Goal: Task Accomplishment & Management: Manage account settings

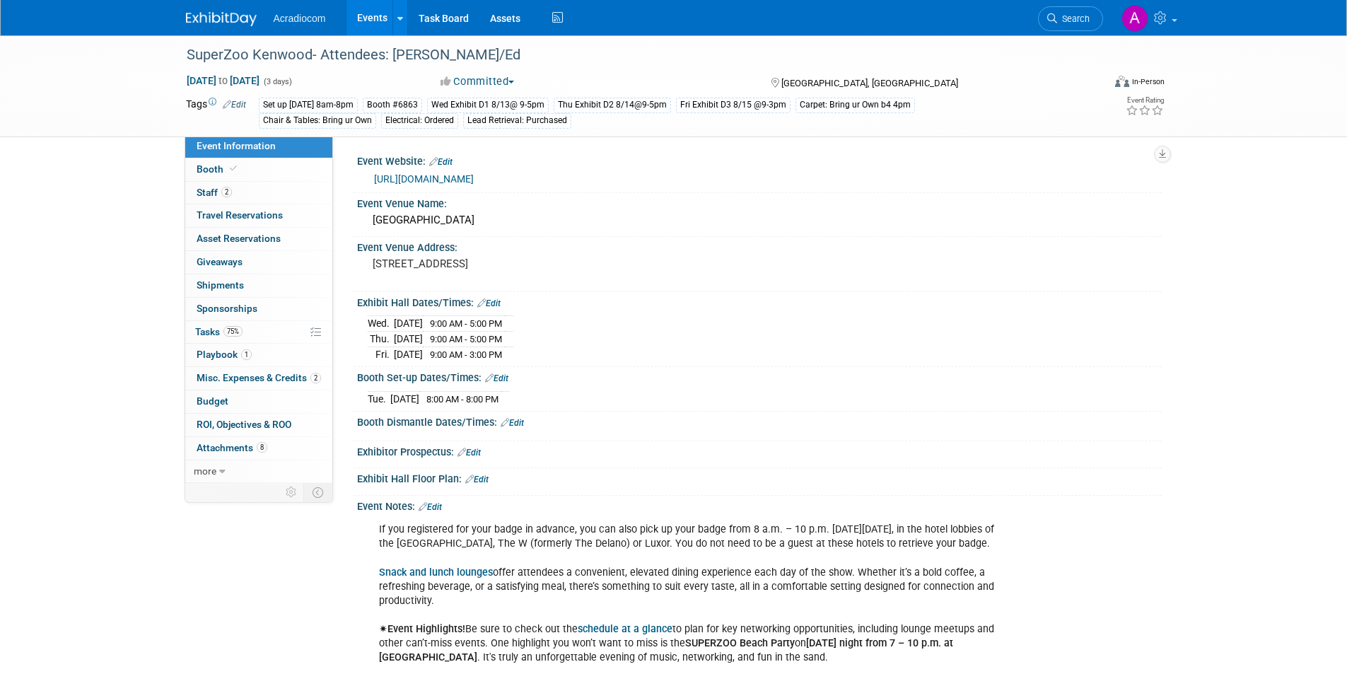
click at [227, 24] on img at bounding box center [221, 19] width 71 height 14
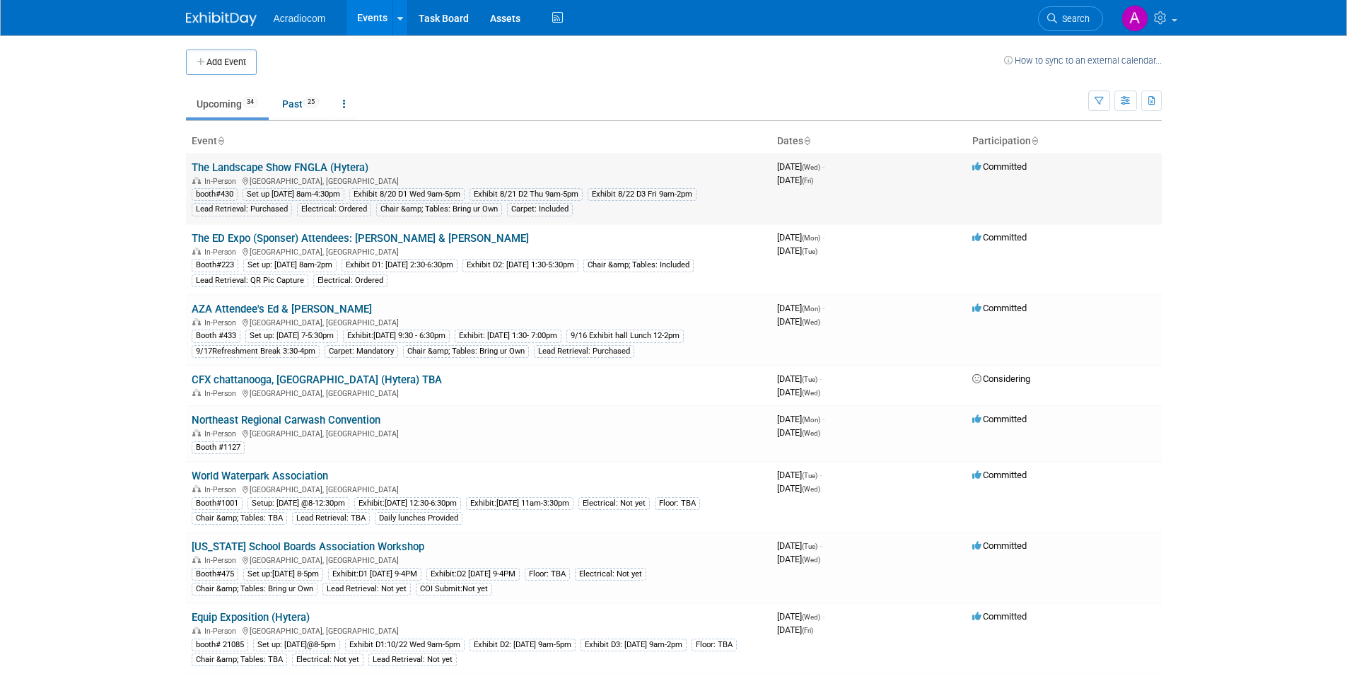
click at [331, 166] on link "The Landscape Show FNGLA (Hytera)" at bounding box center [280, 167] width 177 height 13
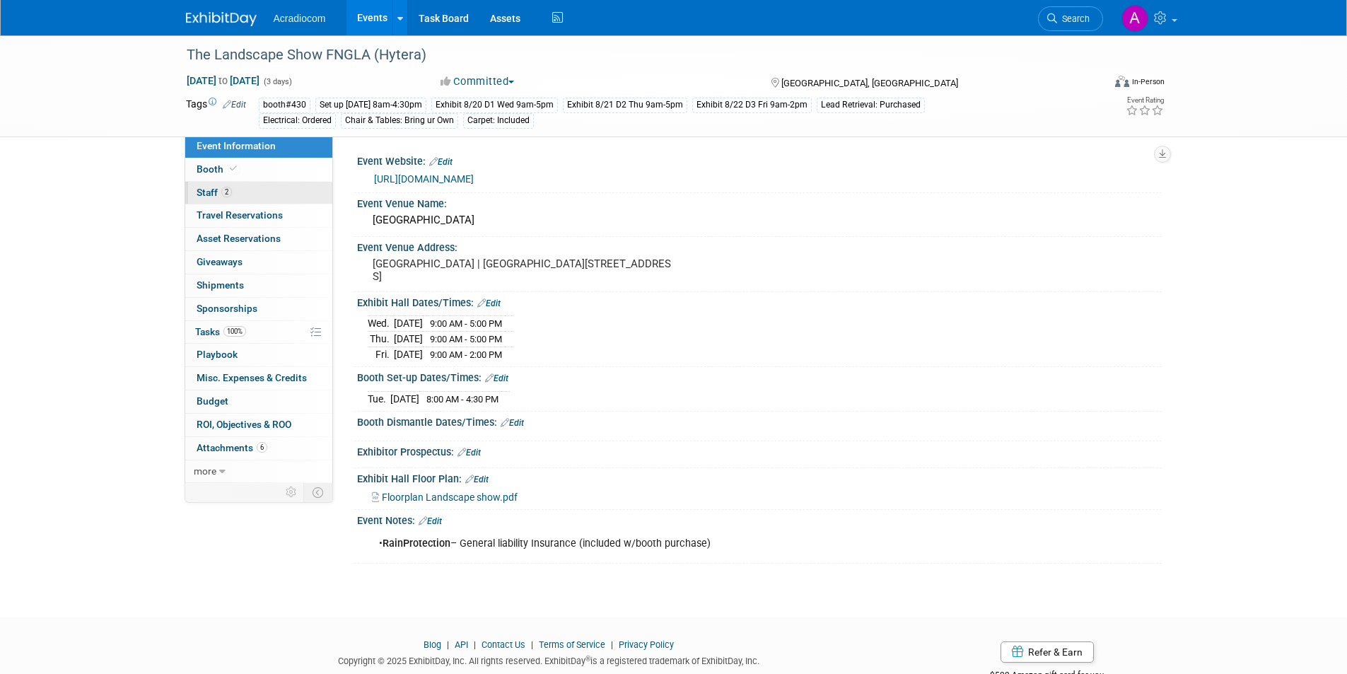
click at [295, 199] on link "2 Staff 2" at bounding box center [258, 193] width 147 height 23
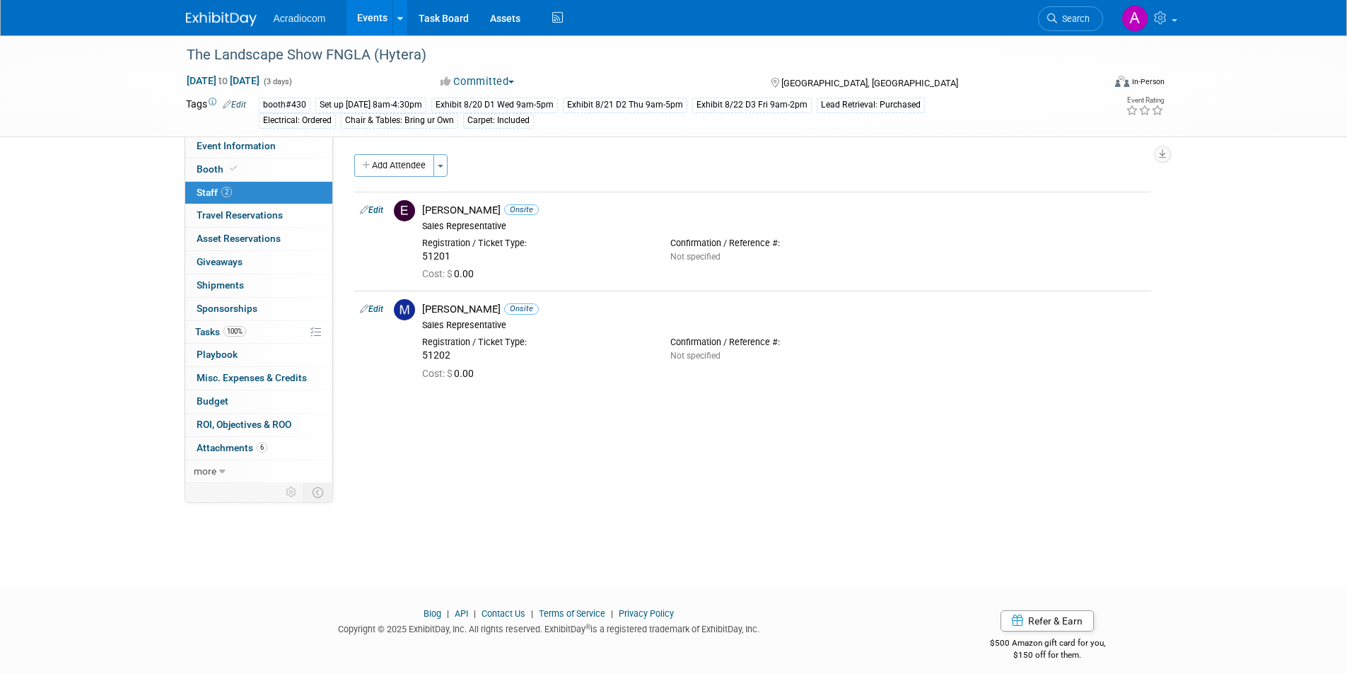
click at [218, 23] on img at bounding box center [221, 19] width 71 height 14
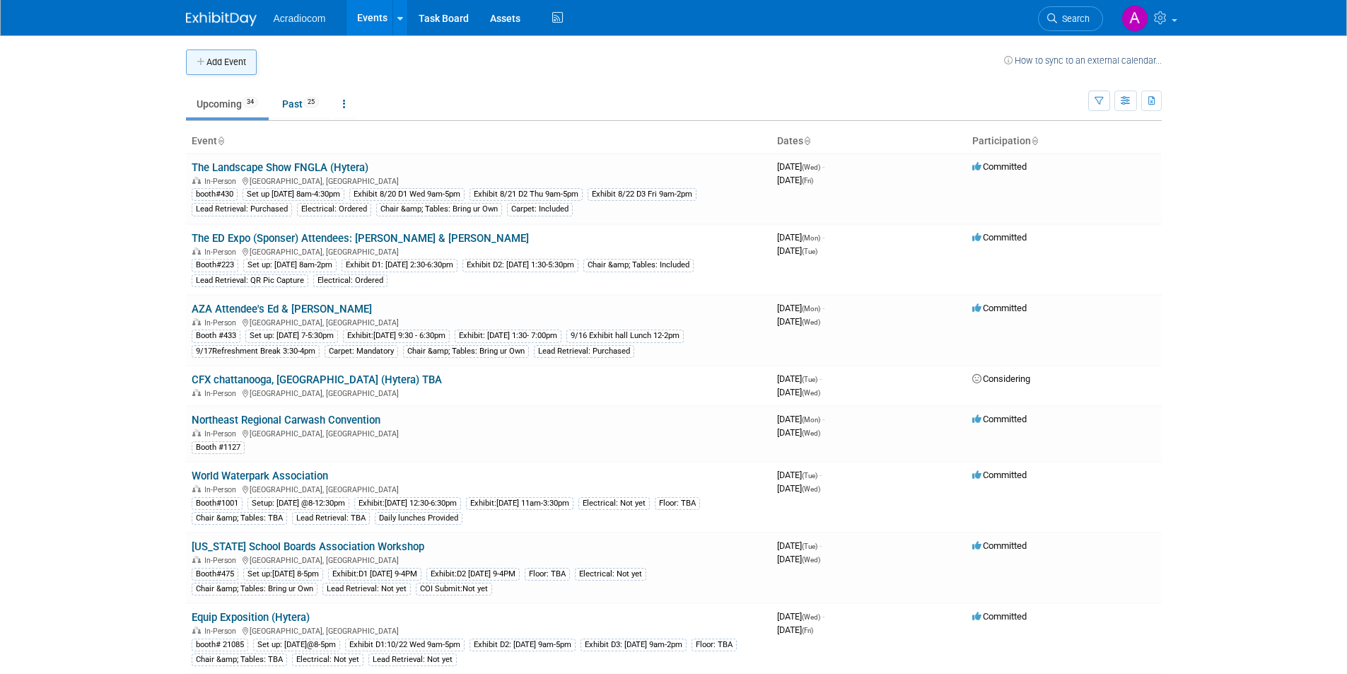
click at [213, 70] on button "Add Event" at bounding box center [221, 61] width 71 height 25
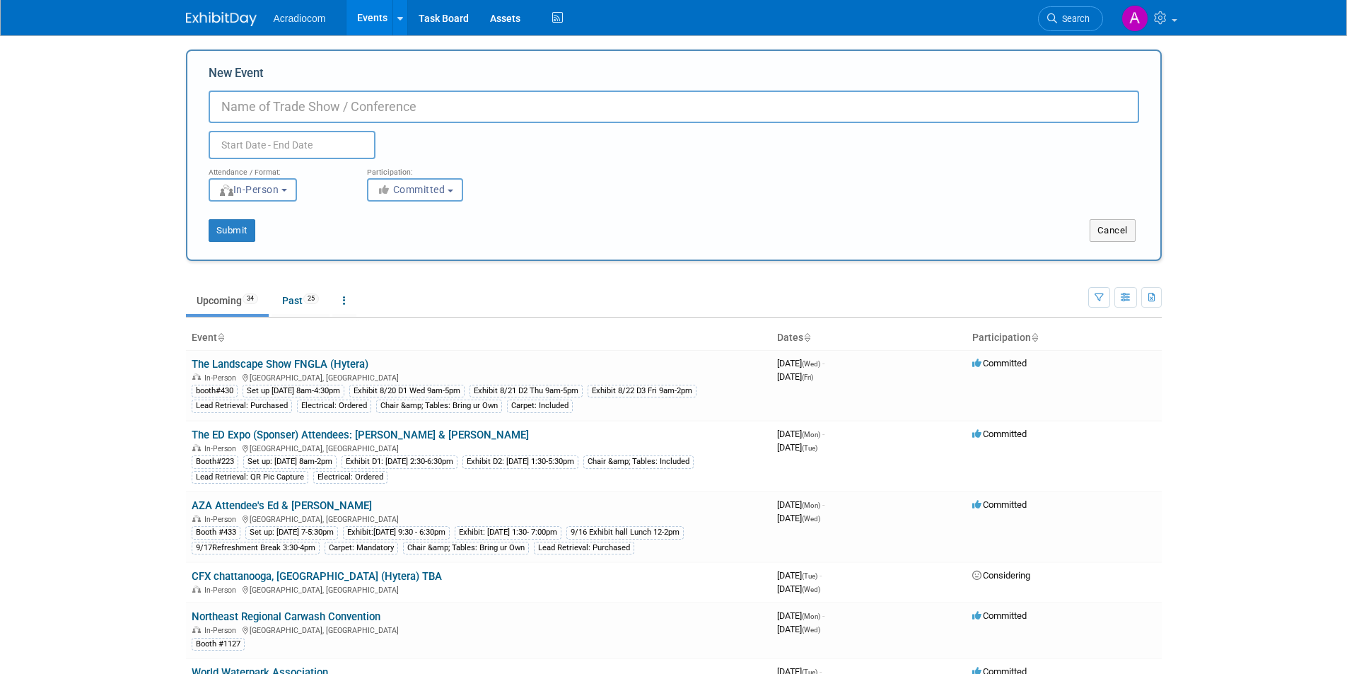
drag, startPoint x: 337, startPoint y: 108, endPoint x: 337, endPoint y: 117, distance: 8.5
click at [337, 114] on input "New Event" at bounding box center [674, 106] width 930 height 33
click at [297, 140] on input "text" at bounding box center [292, 145] width 167 height 28
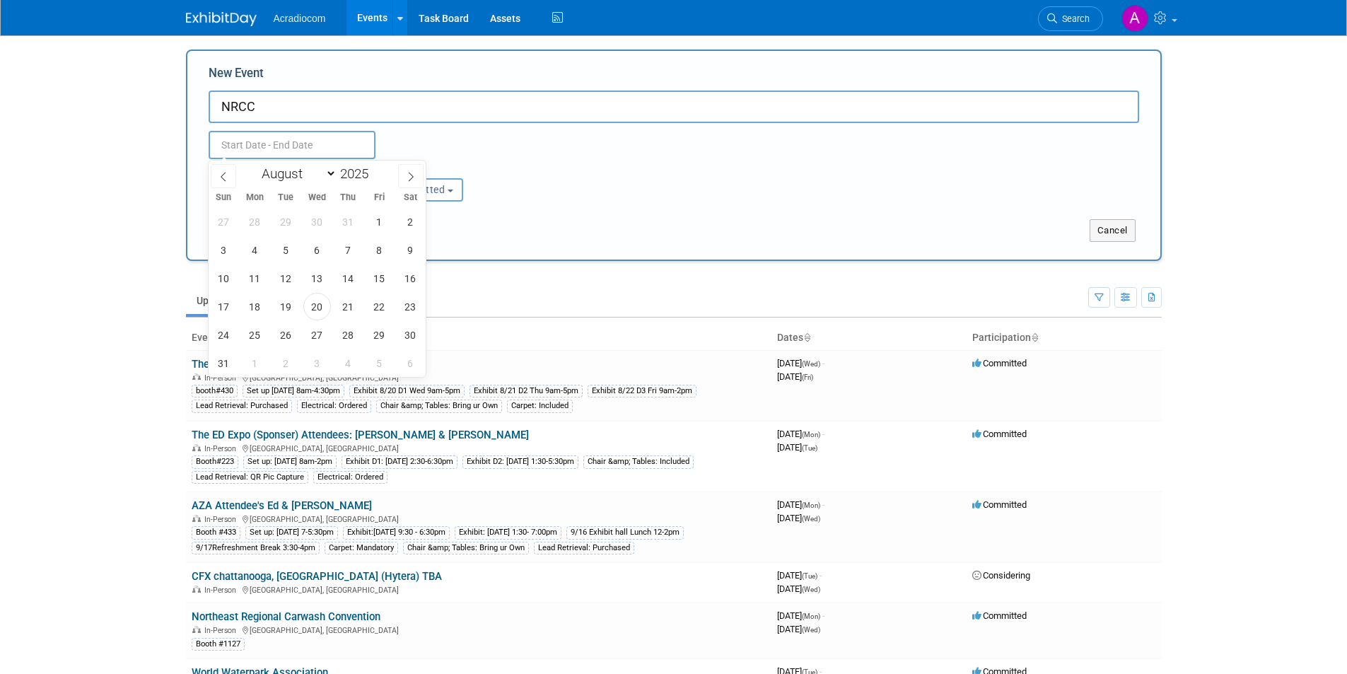
click at [302, 105] on input "NRCC" at bounding box center [674, 106] width 930 height 33
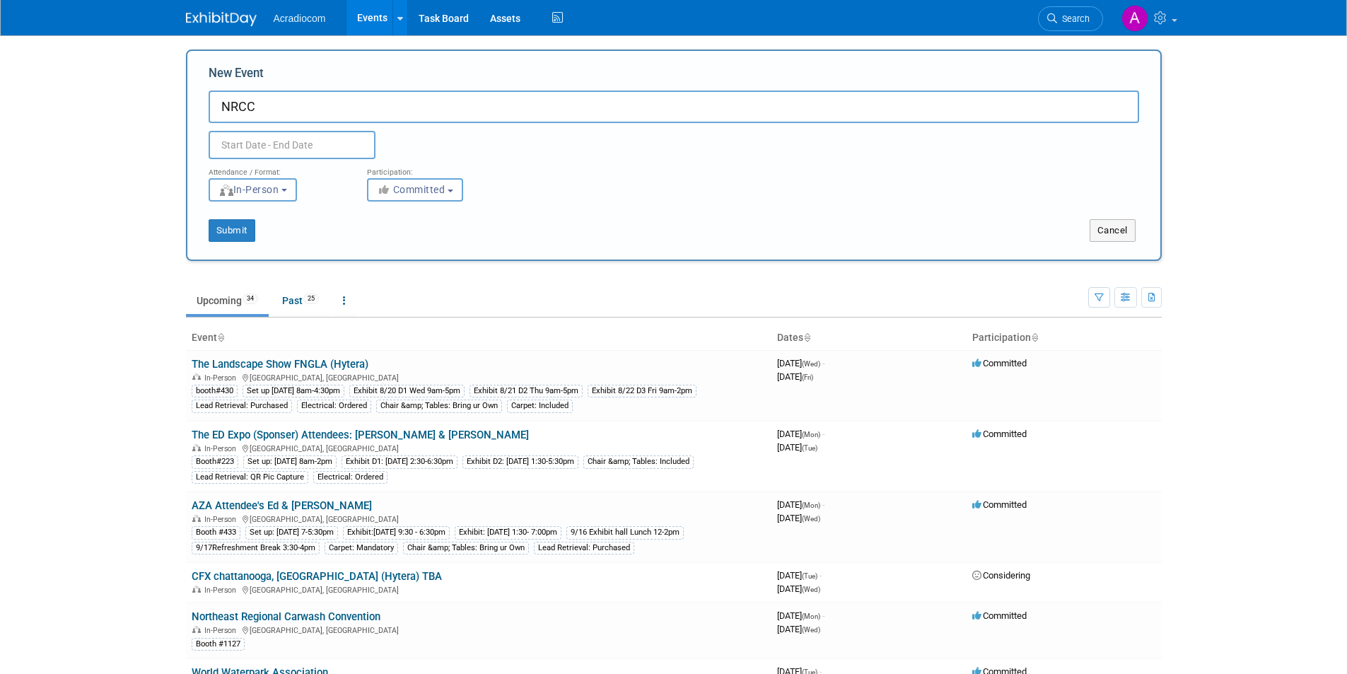
drag, startPoint x: 264, startPoint y: 106, endPoint x: 228, endPoint y: 104, distance: 36.1
click at [228, 104] on input "NRCC" at bounding box center [674, 106] width 930 height 33
drag, startPoint x: 281, startPoint y: 105, endPoint x: 414, endPoint y: 95, distance: 133.3
click at [414, 95] on input "Northeast Car Wash Convention" at bounding box center [674, 106] width 930 height 33
type input "Northeast Regional Carwash Convention (Cobra Sponsored)"
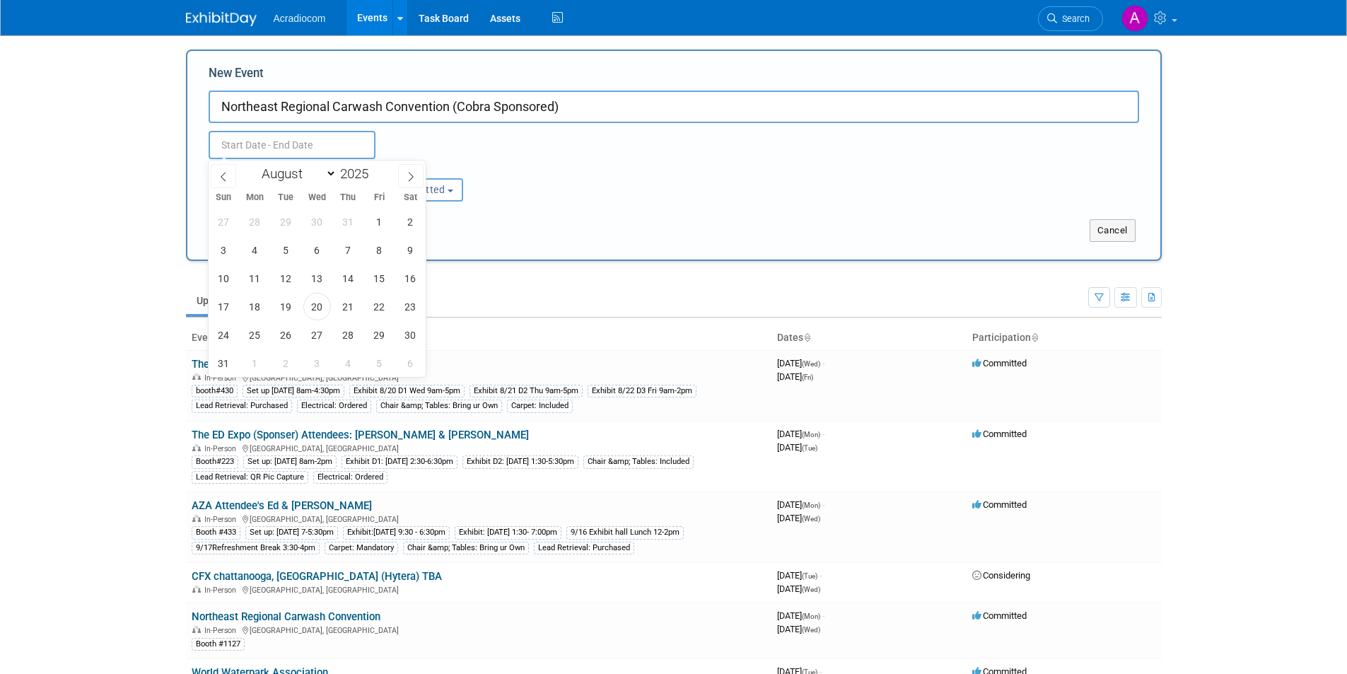
click at [312, 141] on input "text" at bounding box center [292, 145] width 167 height 28
click at [408, 172] on icon at bounding box center [411, 177] width 10 height 10
select select "9"
click at [287, 257] on span "7" at bounding box center [286, 250] width 28 height 28
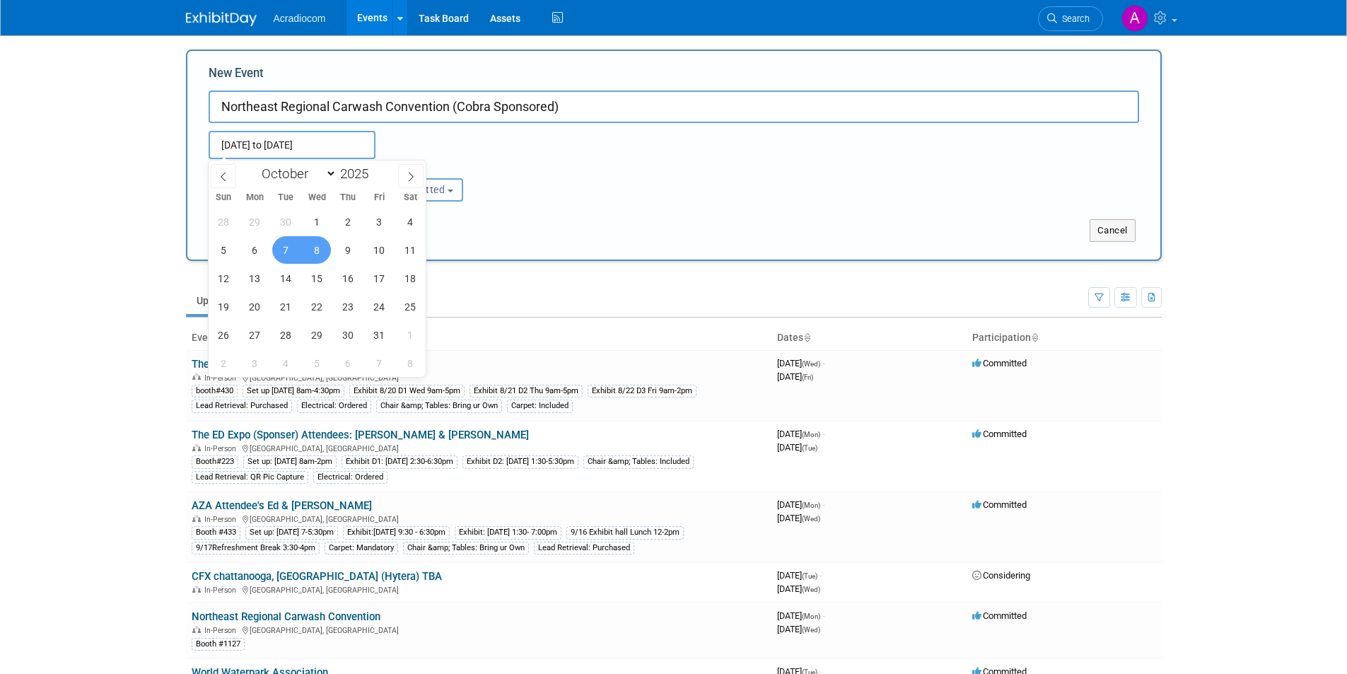
click at [317, 249] on span "8" at bounding box center [317, 250] width 28 height 28
type input "Oct 7, 2025 to Oct 8, 2025"
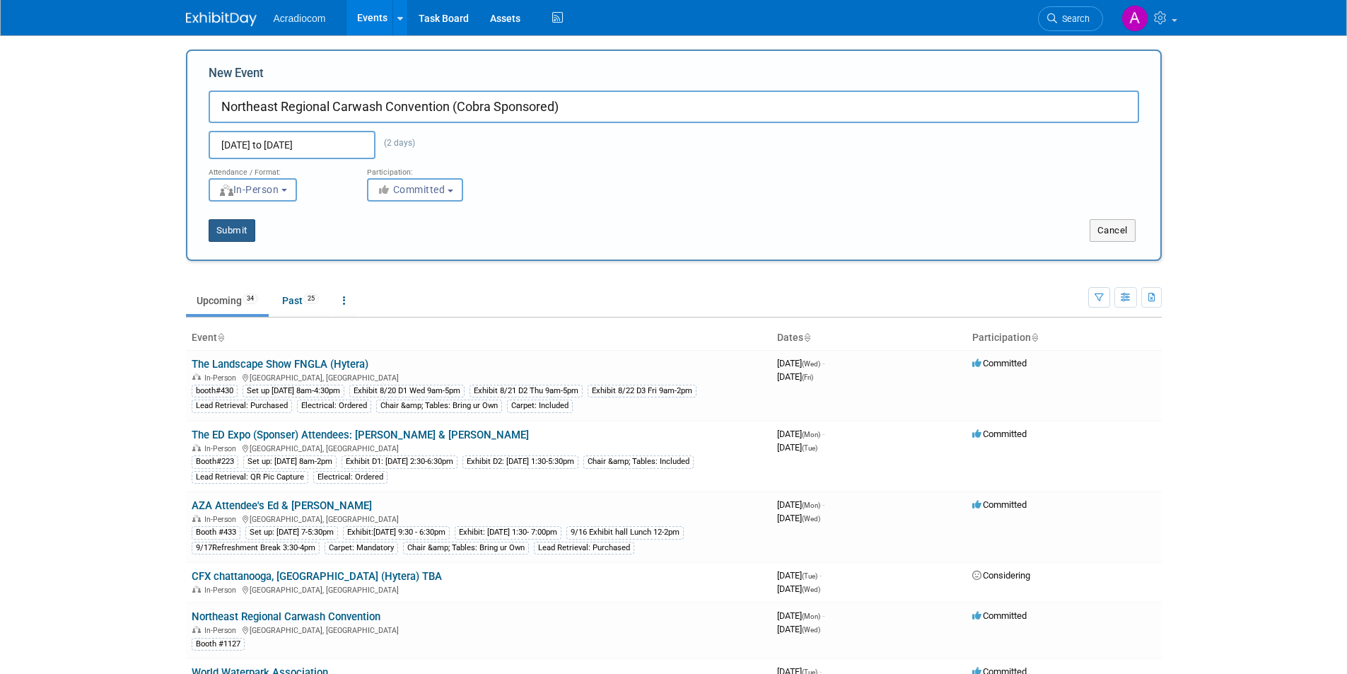
click at [236, 237] on button "Submit" at bounding box center [232, 230] width 47 height 23
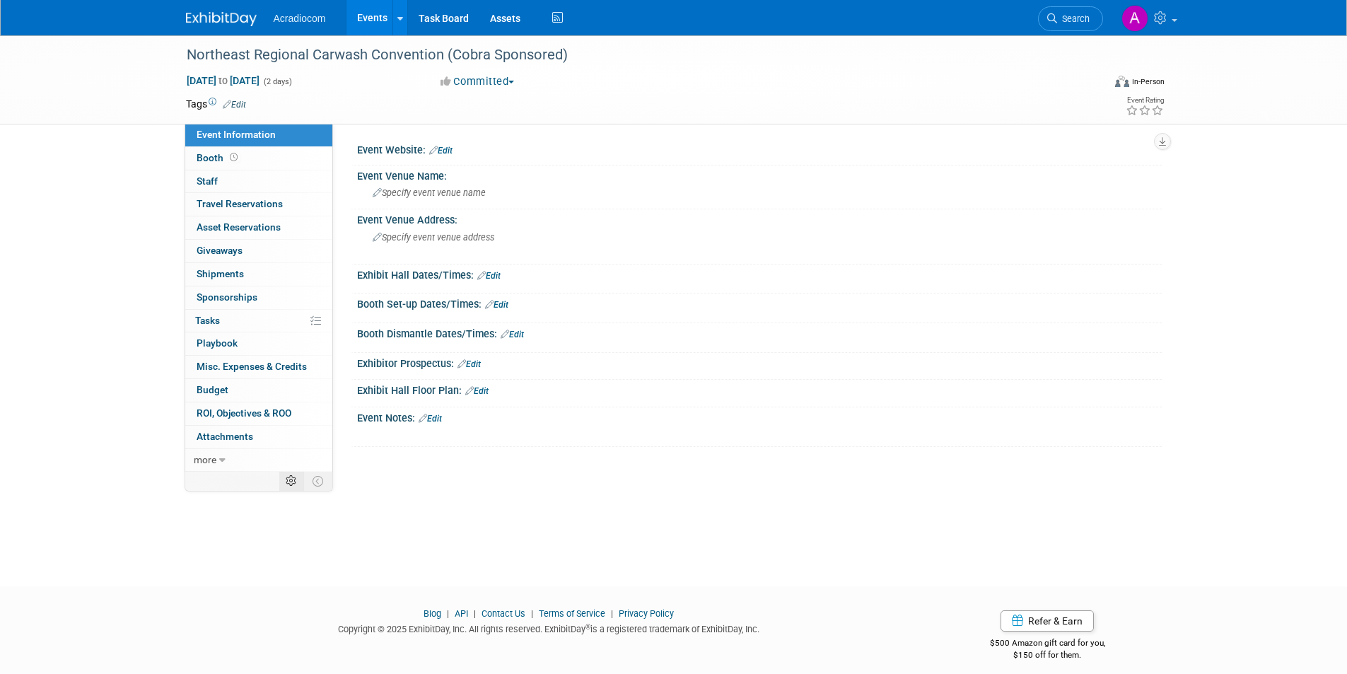
click at [289, 483] on icon at bounding box center [291, 481] width 11 height 11
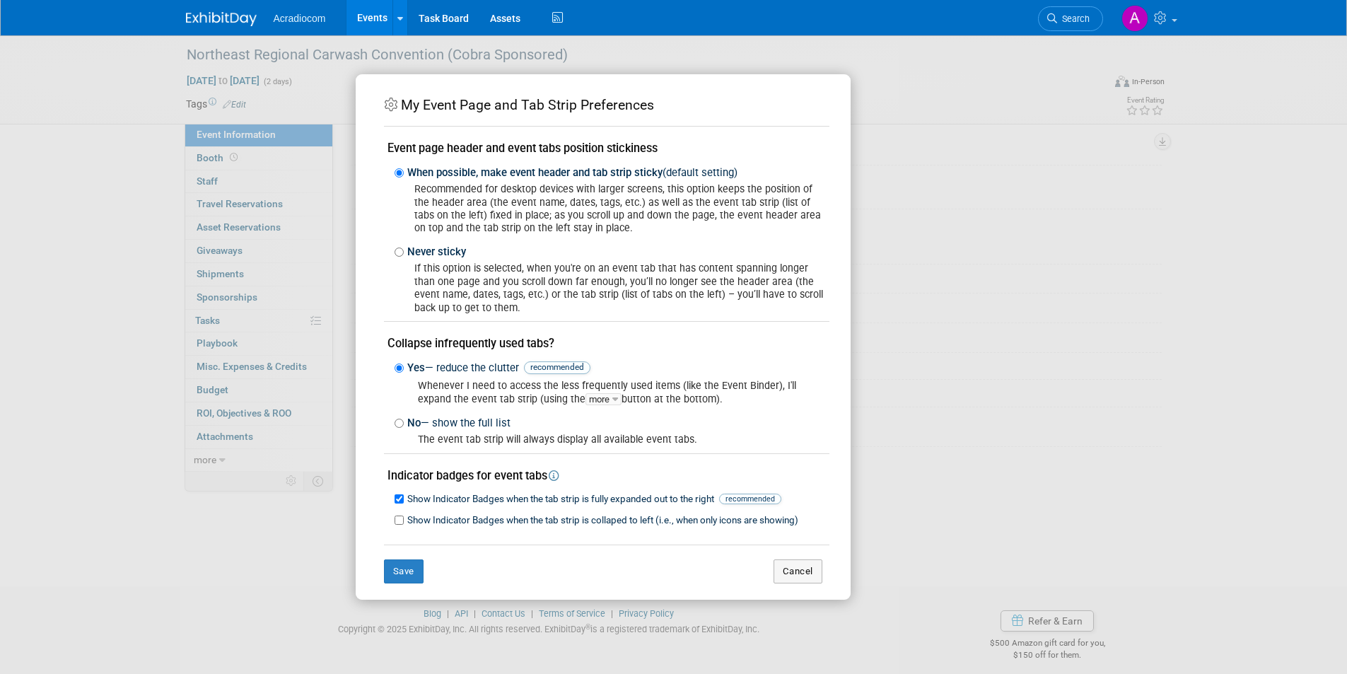
click at [1135, 149] on div "My Event Page and Tab Strip Preferences Event page header and event tabs positi…" at bounding box center [673, 337] width 1347 height 674
click at [789, 571] on button "Cancel" at bounding box center [797, 571] width 49 height 24
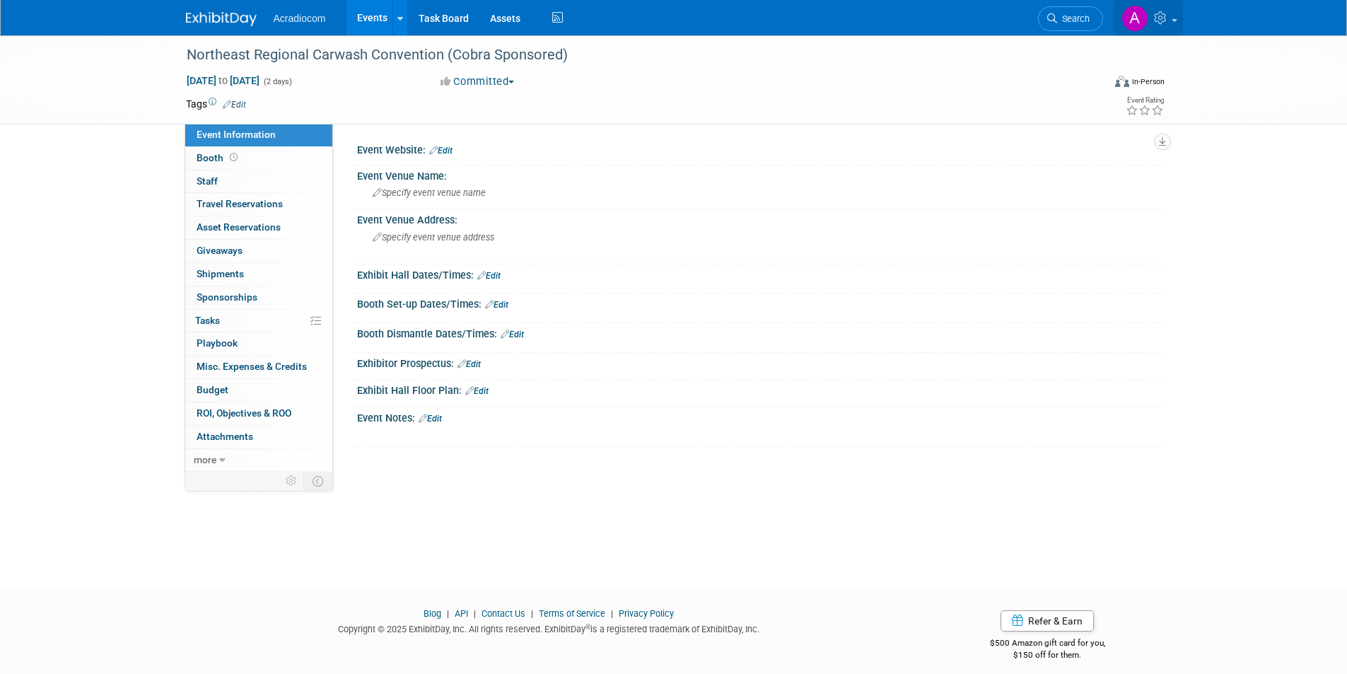
click at [1169, 27] on link at bounding box center [1147, 17] width 69 height 35
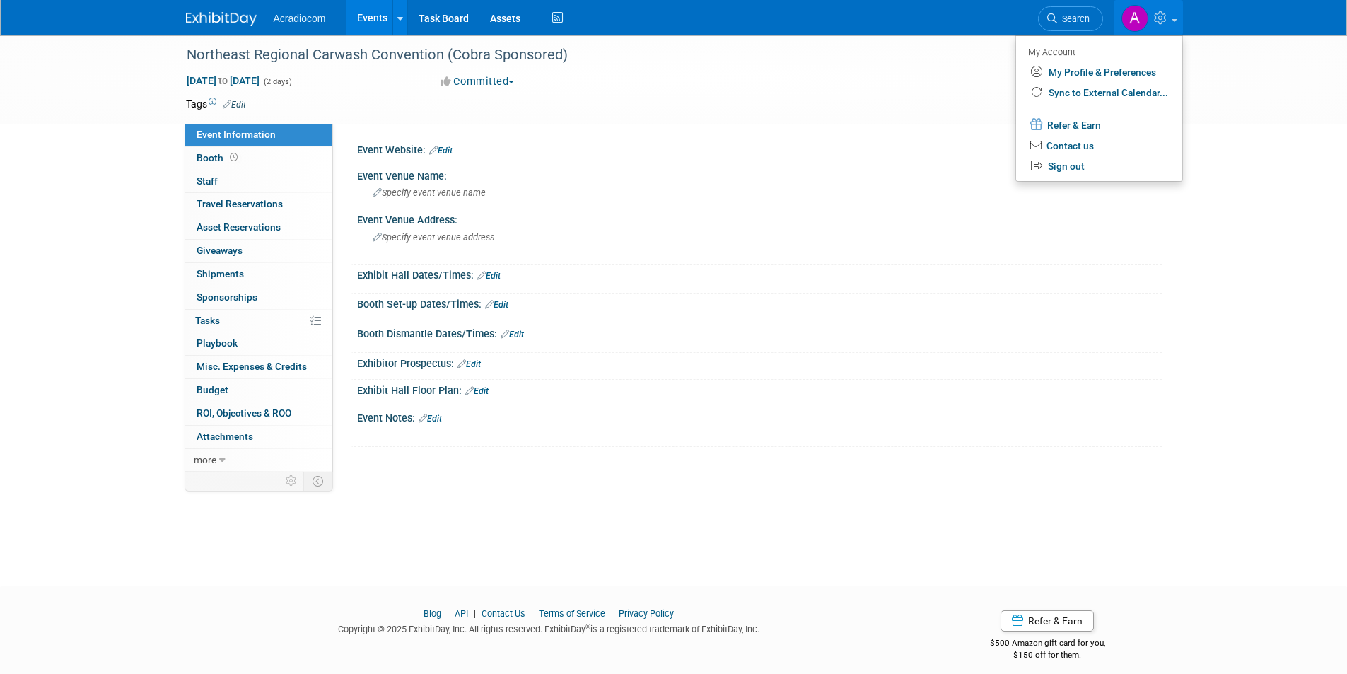
click at [568, 95] on div "Tags Edit" at bounding box center [592, 104] width 812 height 19
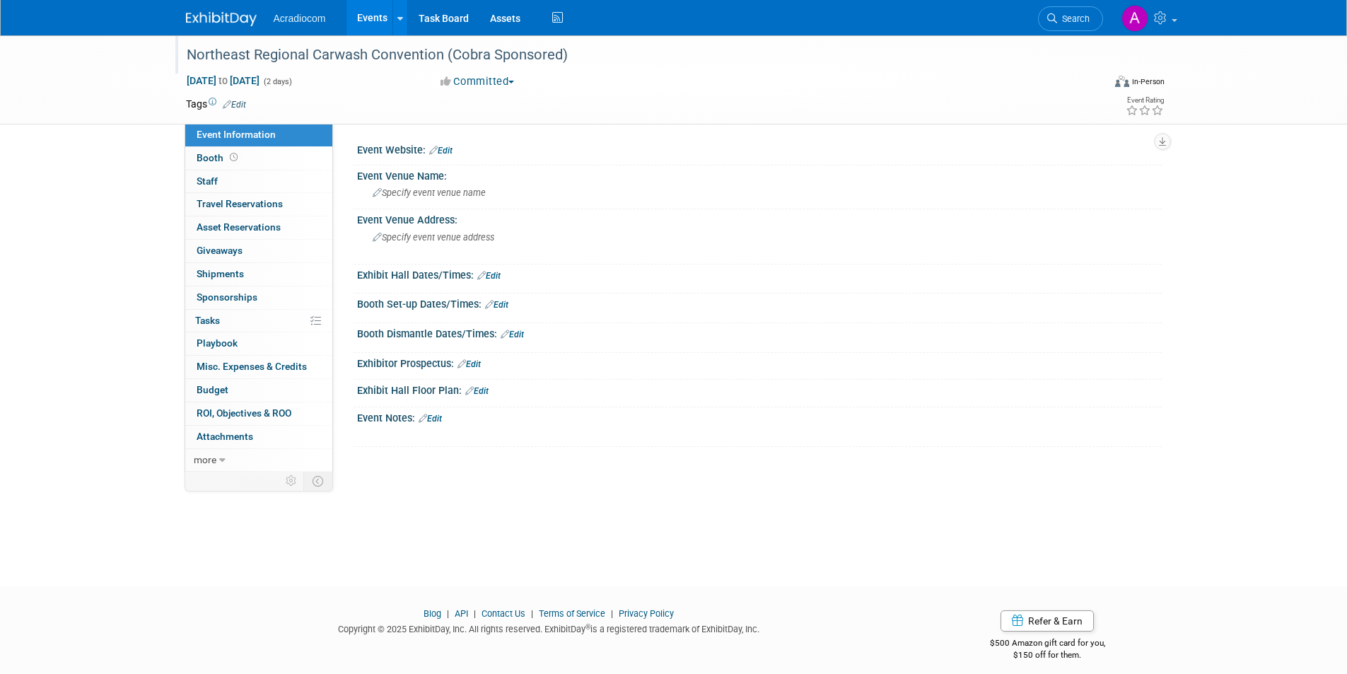
click at [509, 52] on div "Northeast Regional Carwash Convention (Cobra Sponsored)" at bounding box center [632, 54] width 900 height 25
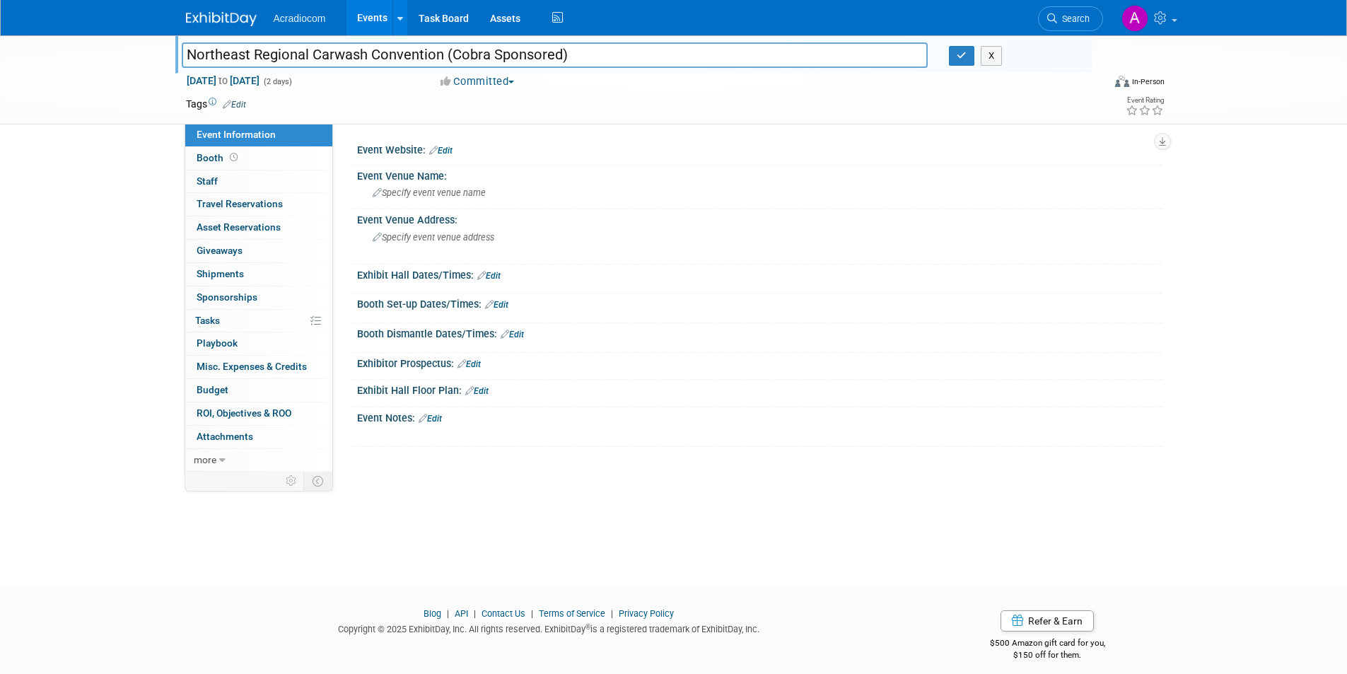
drag, startPoint x: 603, startPoint y: 57, endPoint x: 174, endPoint y: 45, distance: 429.3
click at [174, 45] on div "Northeast Regional Carwash Convention (Cobra Sponsored) Northeast Regional Carw…" at bounding box center [673, 79] width 1347 height 89
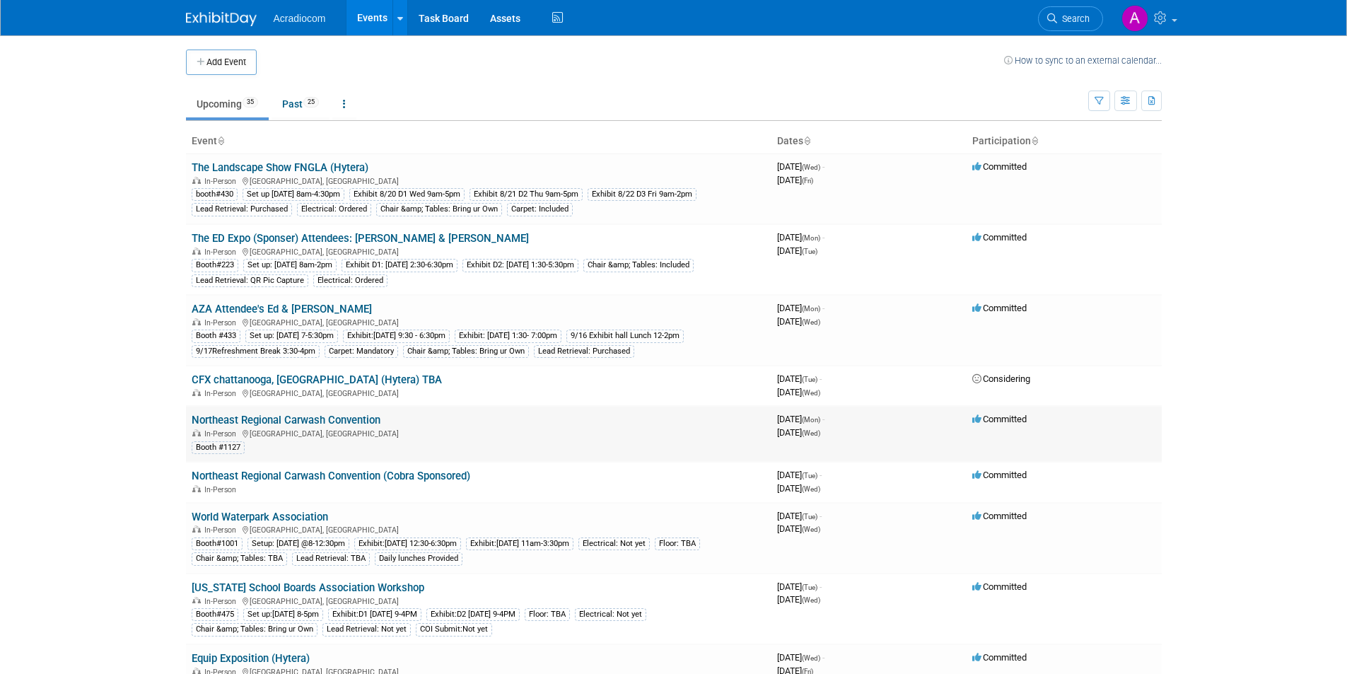
click at [313, 421] on link "Northeast Regional Carwash Convention" at bounding box center [286, 420] width 189 height 13
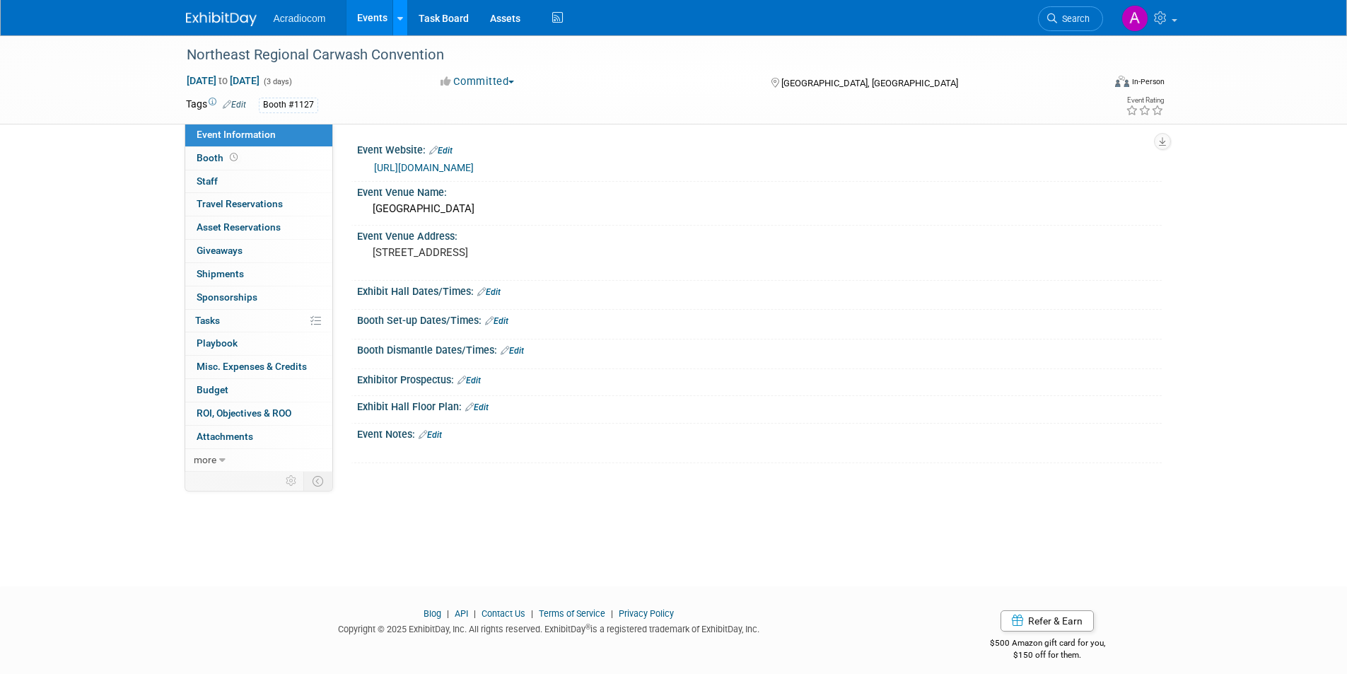
click at [394, 18] on link at bounding box center [399, 17] width 15 height 35
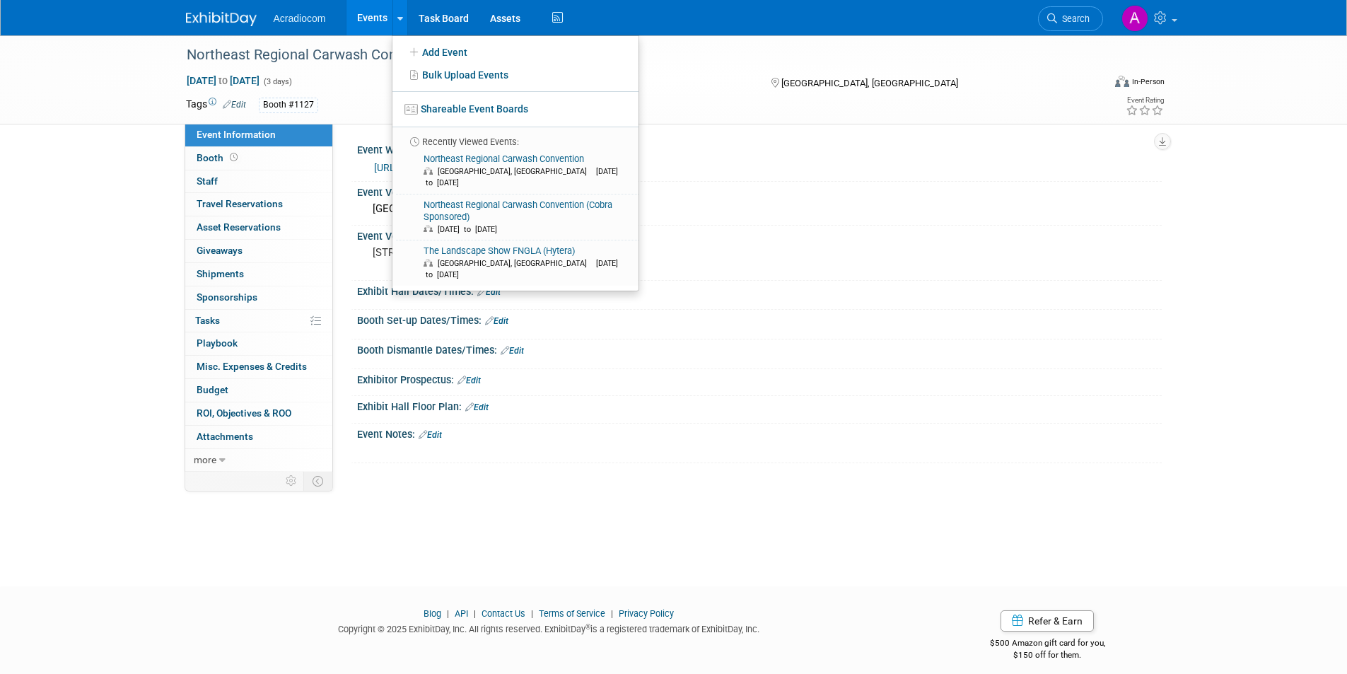
click at [95, 180] on div "Northeast Regional Carwash Convention Oct 6, 2025 to Oct 8, 2025 (3 days) Oct 6…" at bounding box center [673, 297] width 1347 height 525
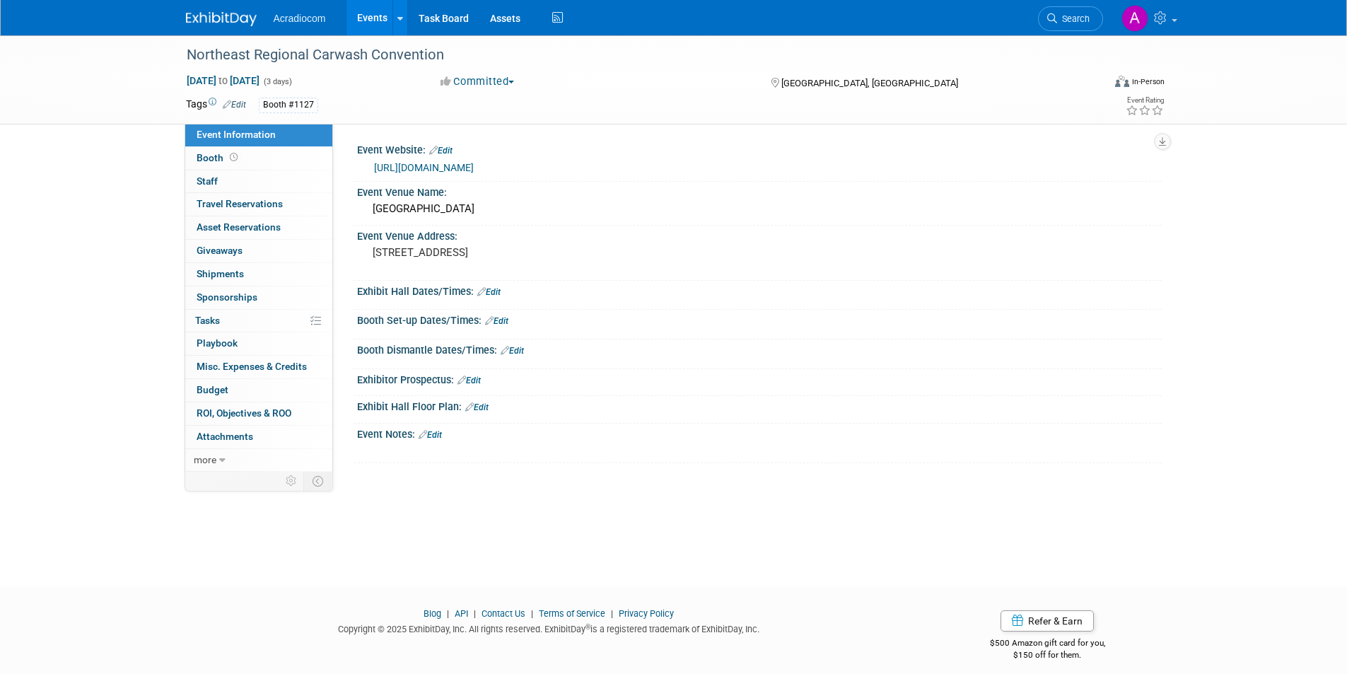
click at [216, 20] on img at bounding box center [221, 19] width 71 height 14
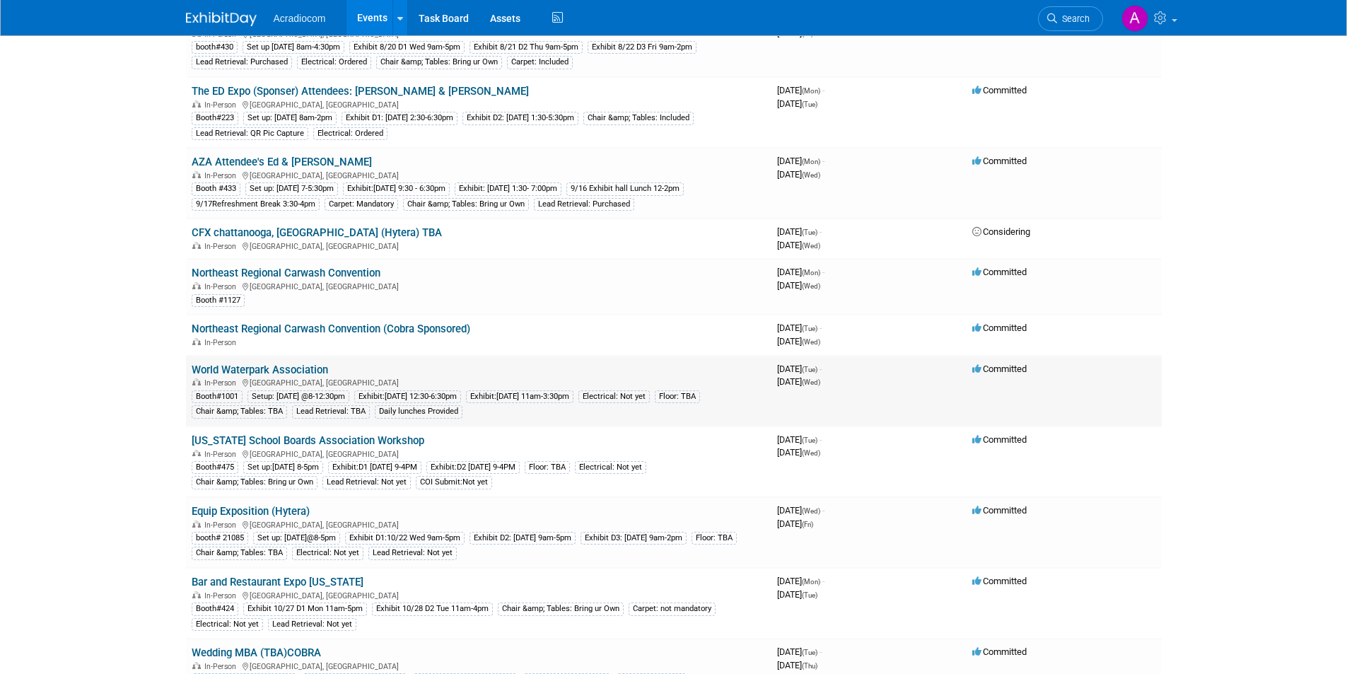
scroll to position [141, 0]
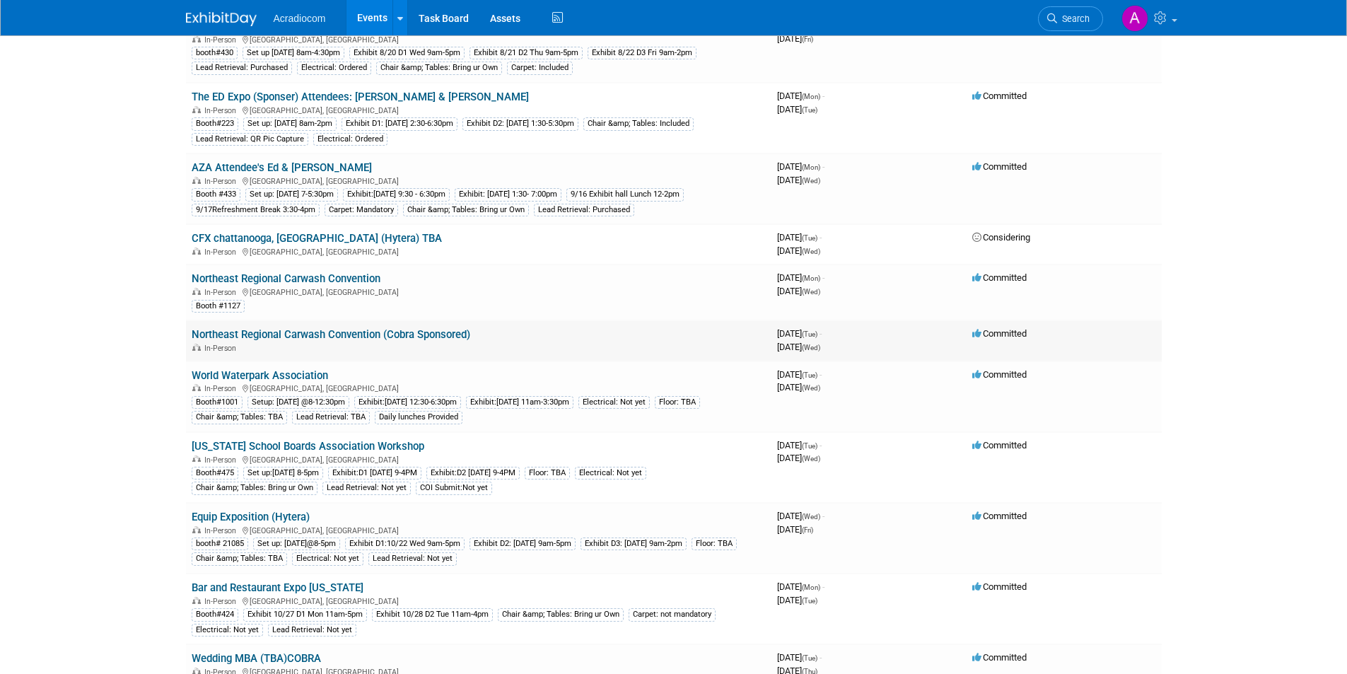
drag, startPoint x: 739, startPoint y: 334, endPoint x: 644, endPoint y: 334, distance: 95.4
click at [644, 334] on td "Northeast Regional Carwash Convention (Cobra Sponsored) In-Person" at bounding box center [478, 340] width 585 height 40
click at [413, 336] on link "Northeast Regional Carwash Convention (Cobra Sponsored)" at bounding box center [331, 334] width 279 height 13
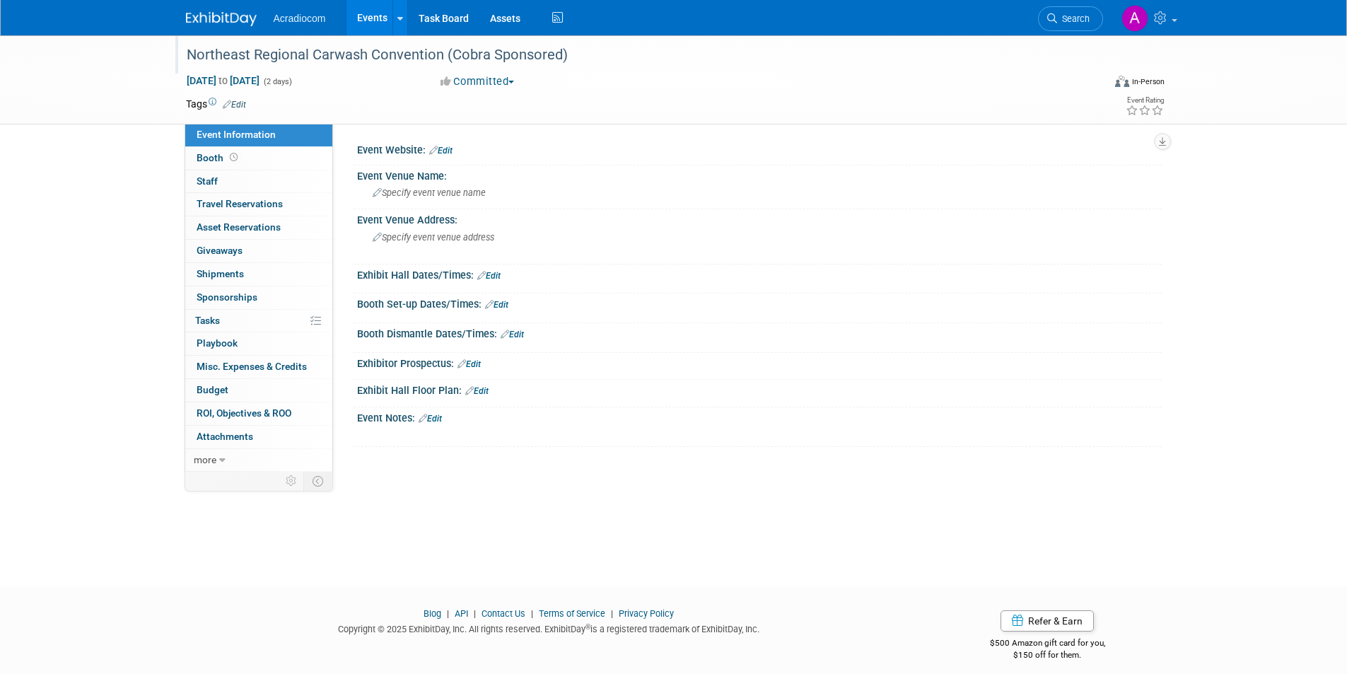
click at [472, 58] on div "Northeast Regional Carwash Convention (Cobra Sponsored)" at bounding box center [632, 54] width 900 height 25
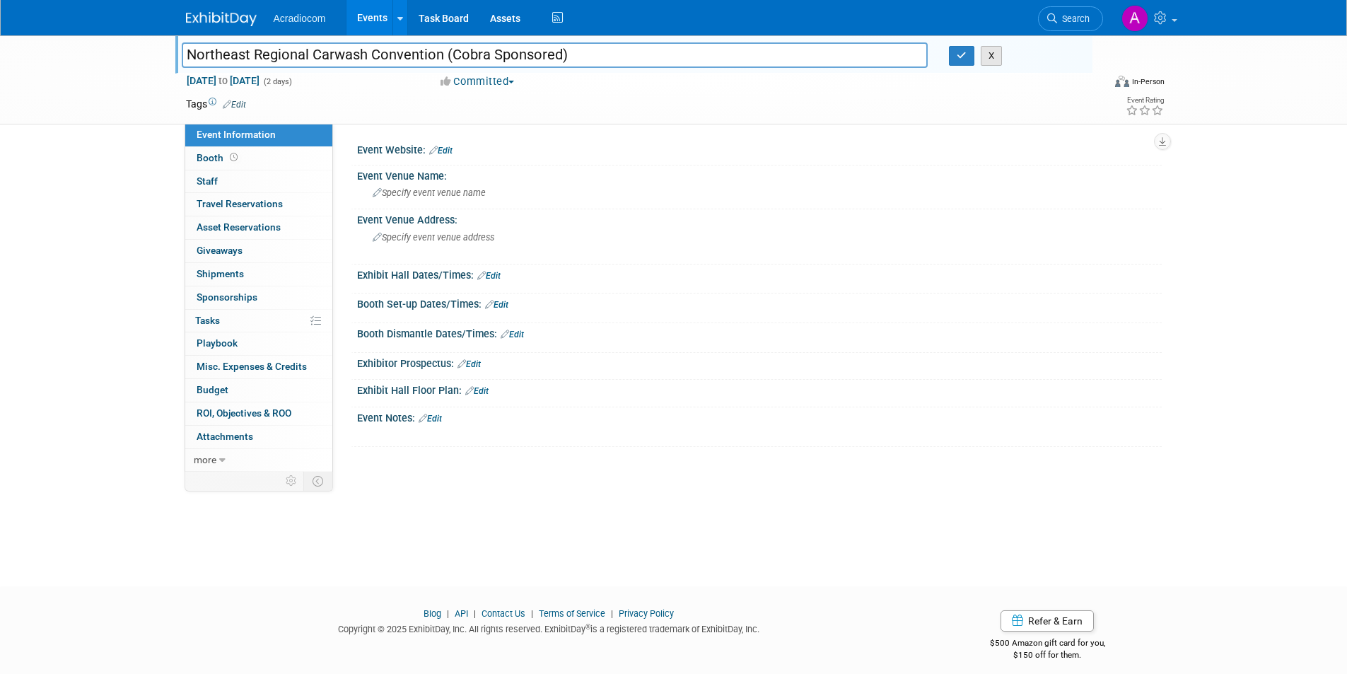
click at [986, 56] on button "X" at bounding box center [991, 56] width 22 height 20
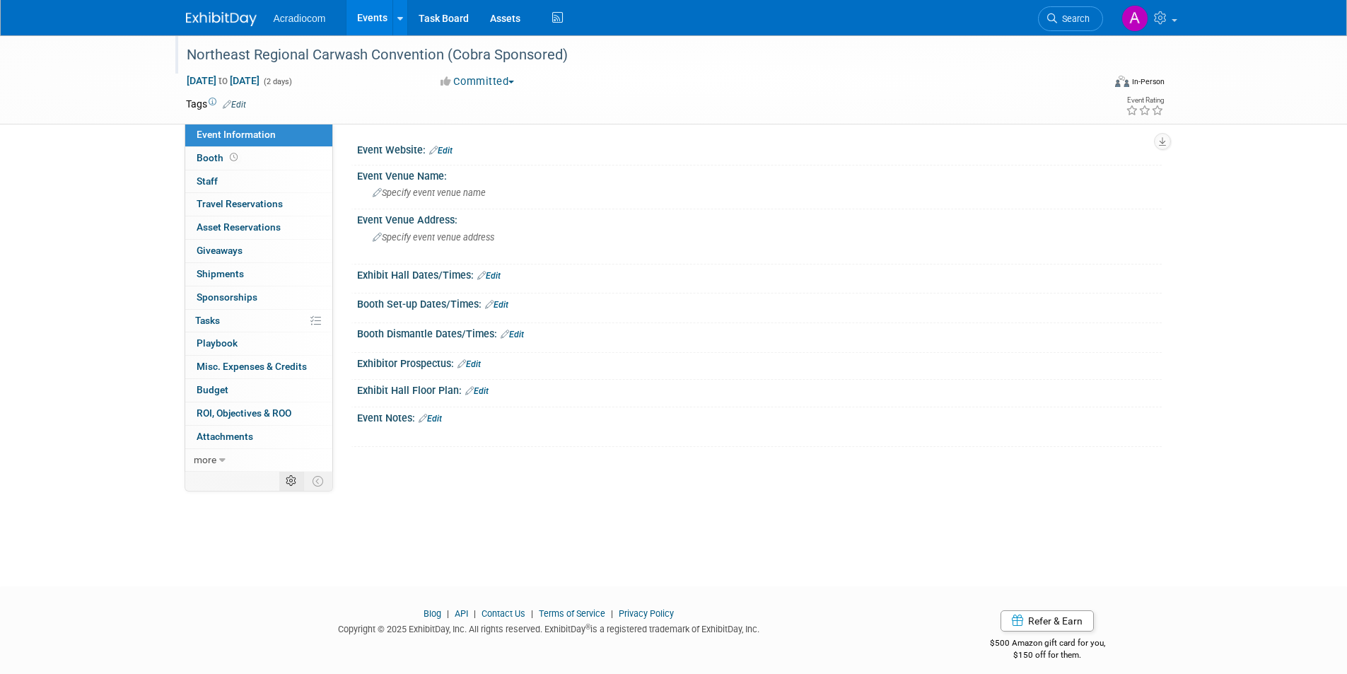
click at [300, 480] on td at bounding box center [291, 481] width 25 height 18
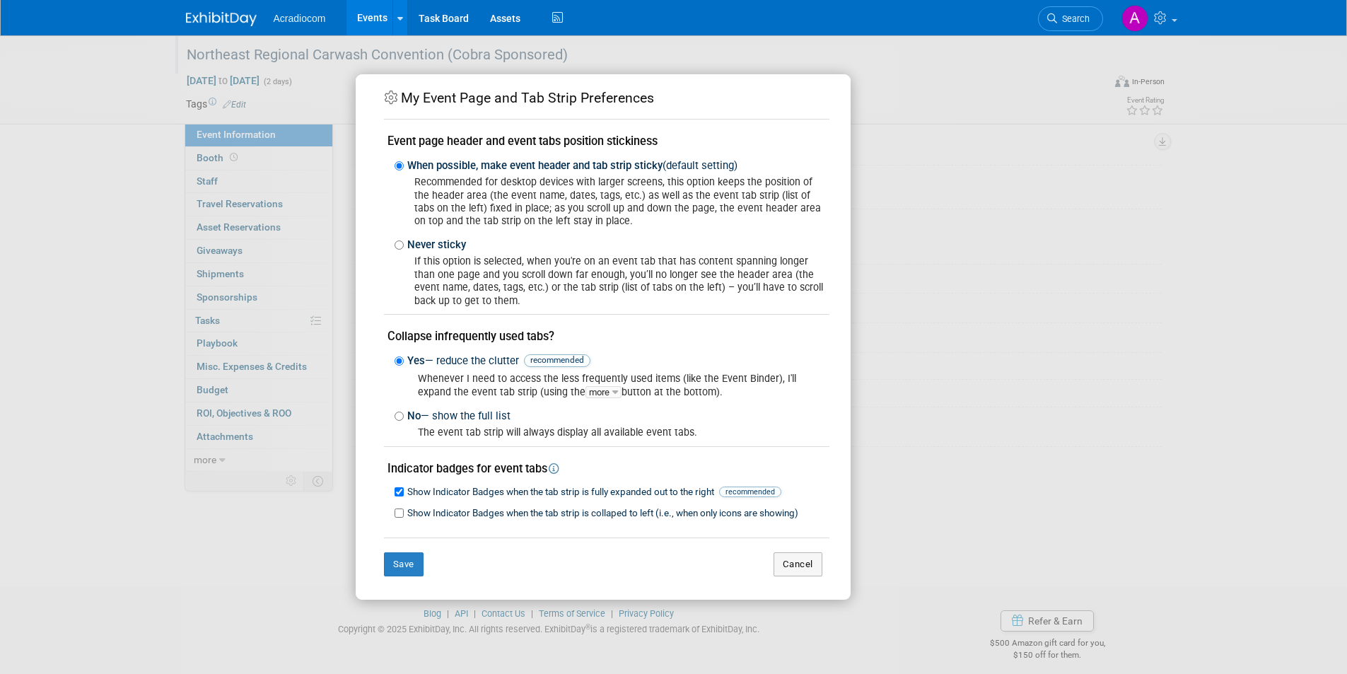
scroll to position [12, 0]
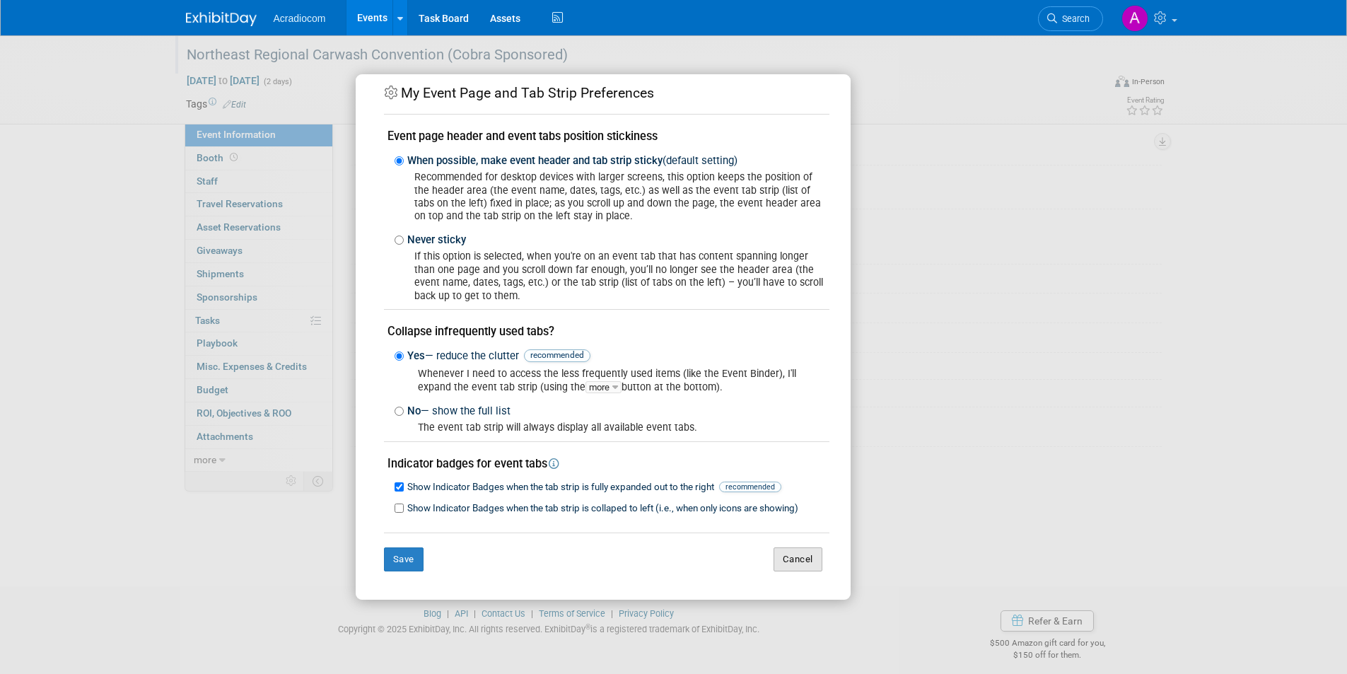
click at [785, 562] on button "Cancel" at bounding box center [797, 559] width 49 height 24
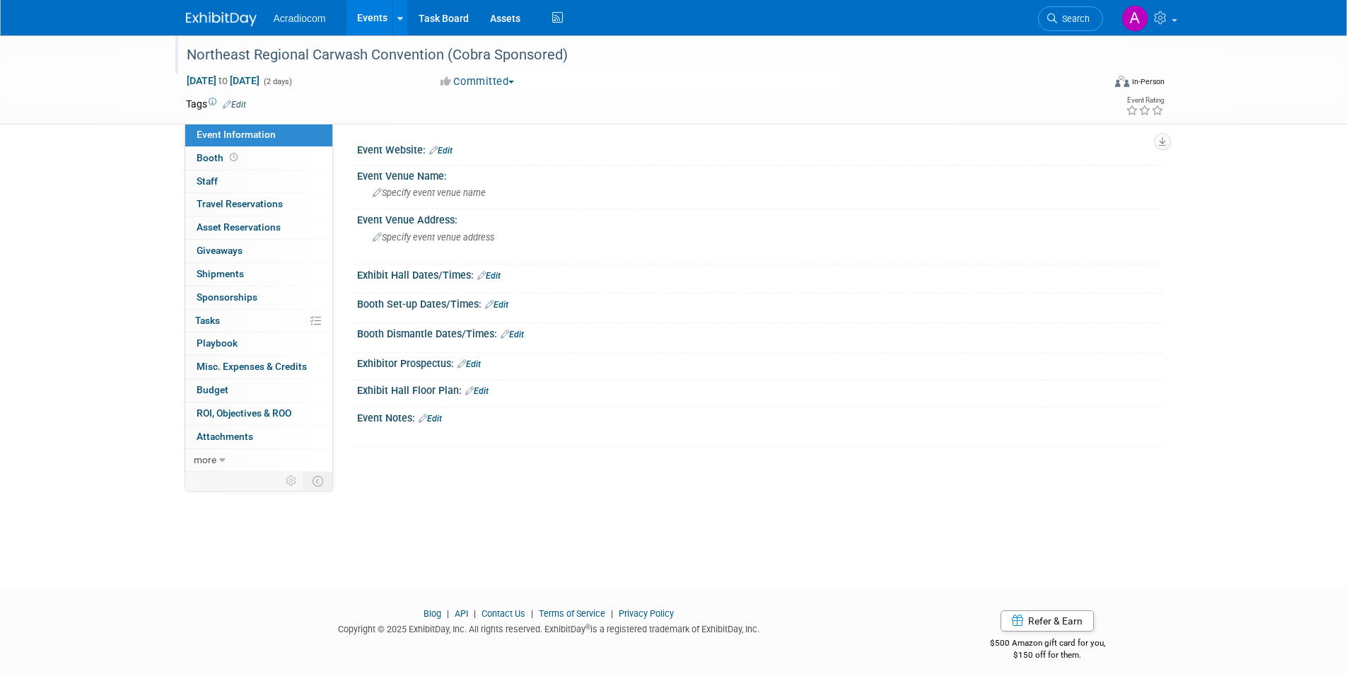
click at [576, 62] on div "Northeast Regional Carwash Convention (Cobra Sponsored)" at bounding box center [632, 54] width 900 height 25
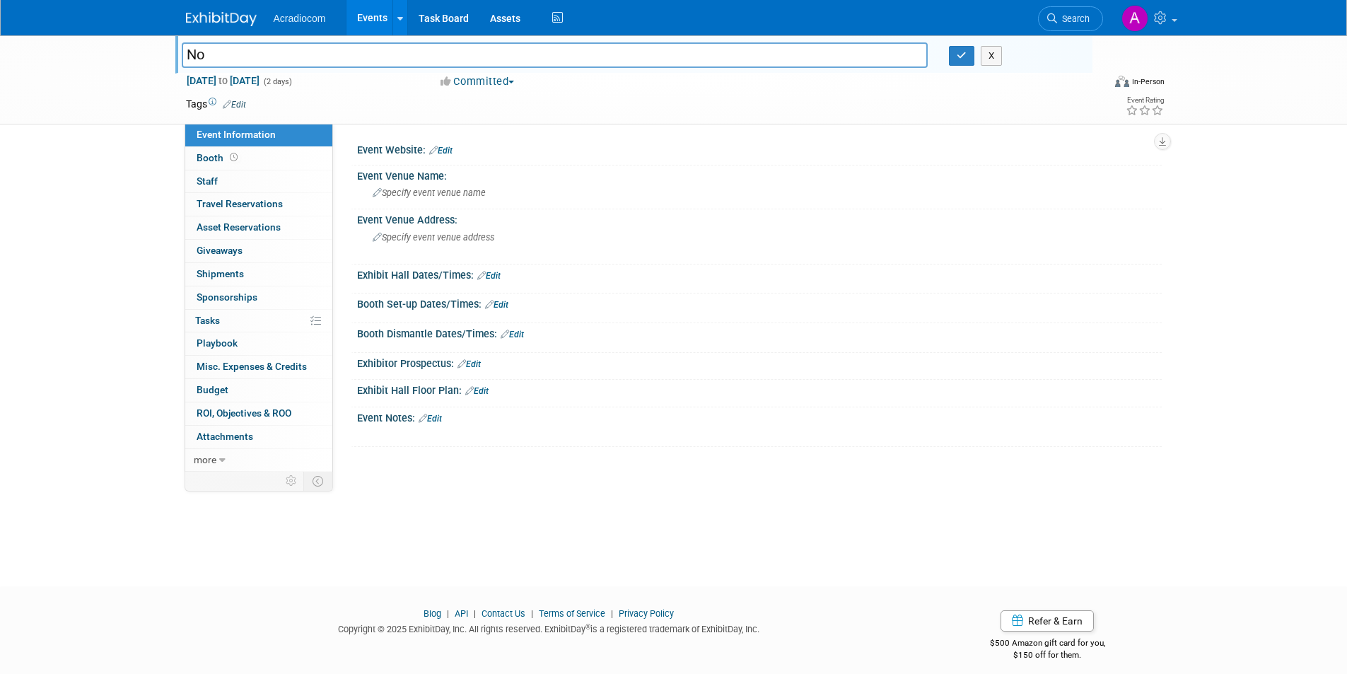
type input "N"
click at [954, 61] on button "button" at bounding box center [961, 56] width 25 height 20
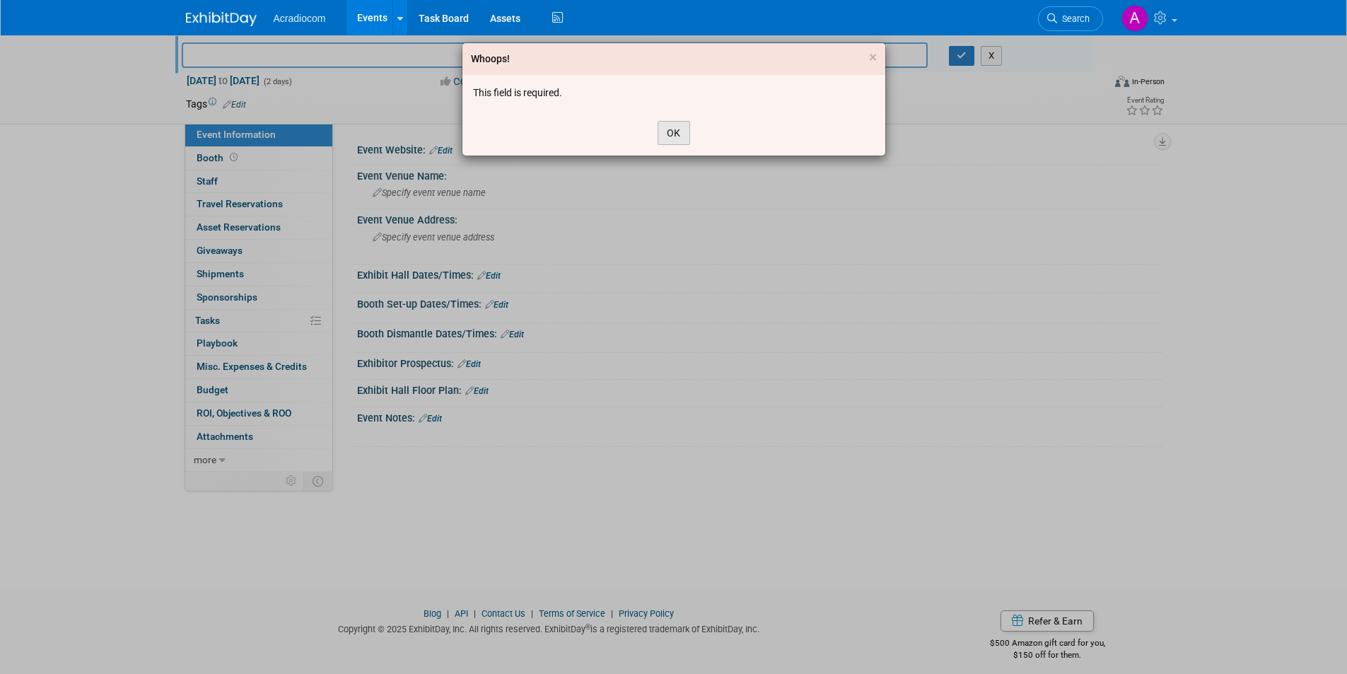
click at [680, 140] on button "OK" at bounding box center [673, 133] width 33 height 24
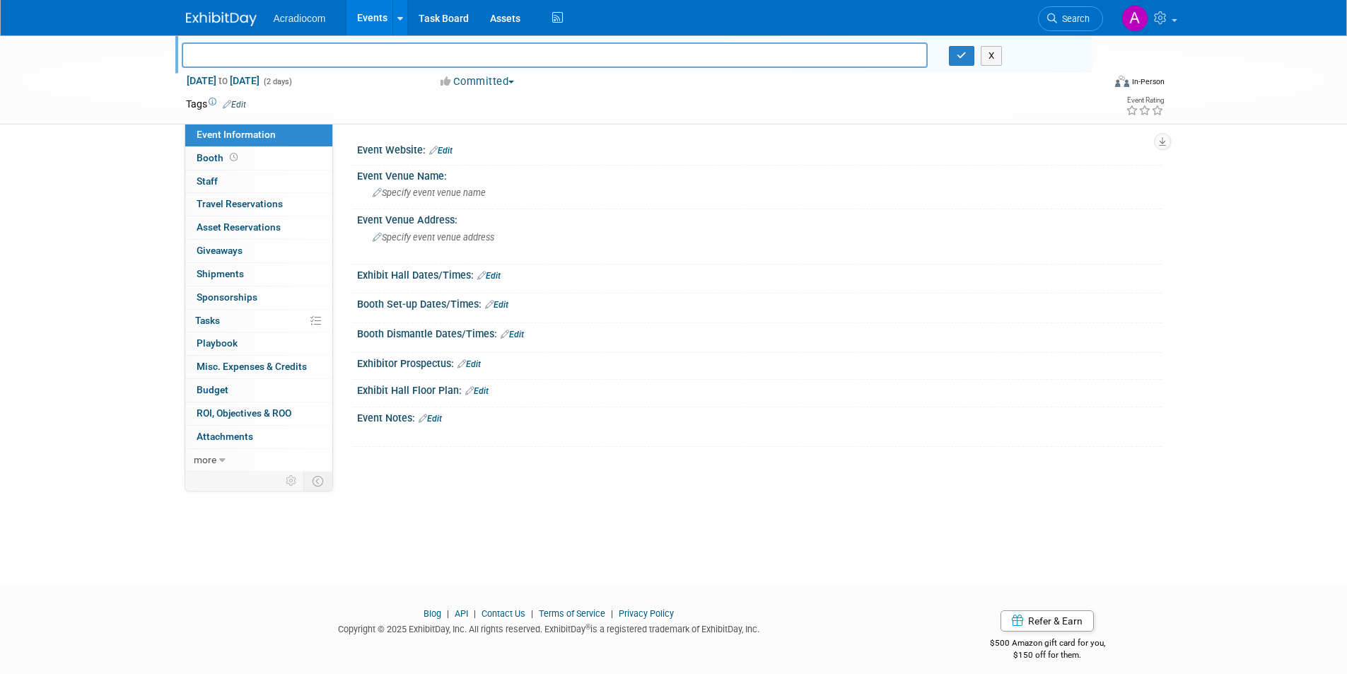
scroll to position [11, 0]
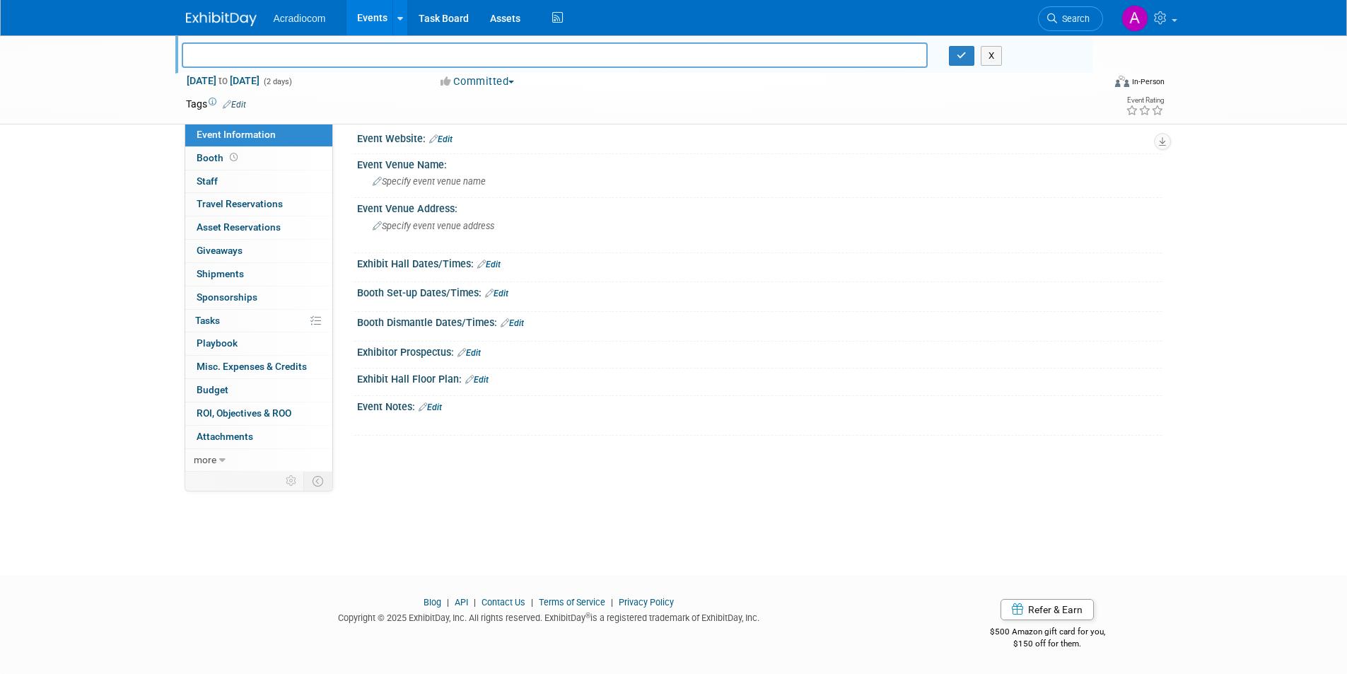
click at [836, 61] on input "text" at bounding box center [555, 54] width 746 height 25
click at [955, 59] on button "button" at bounding box center [961, 56] width 25 height 20
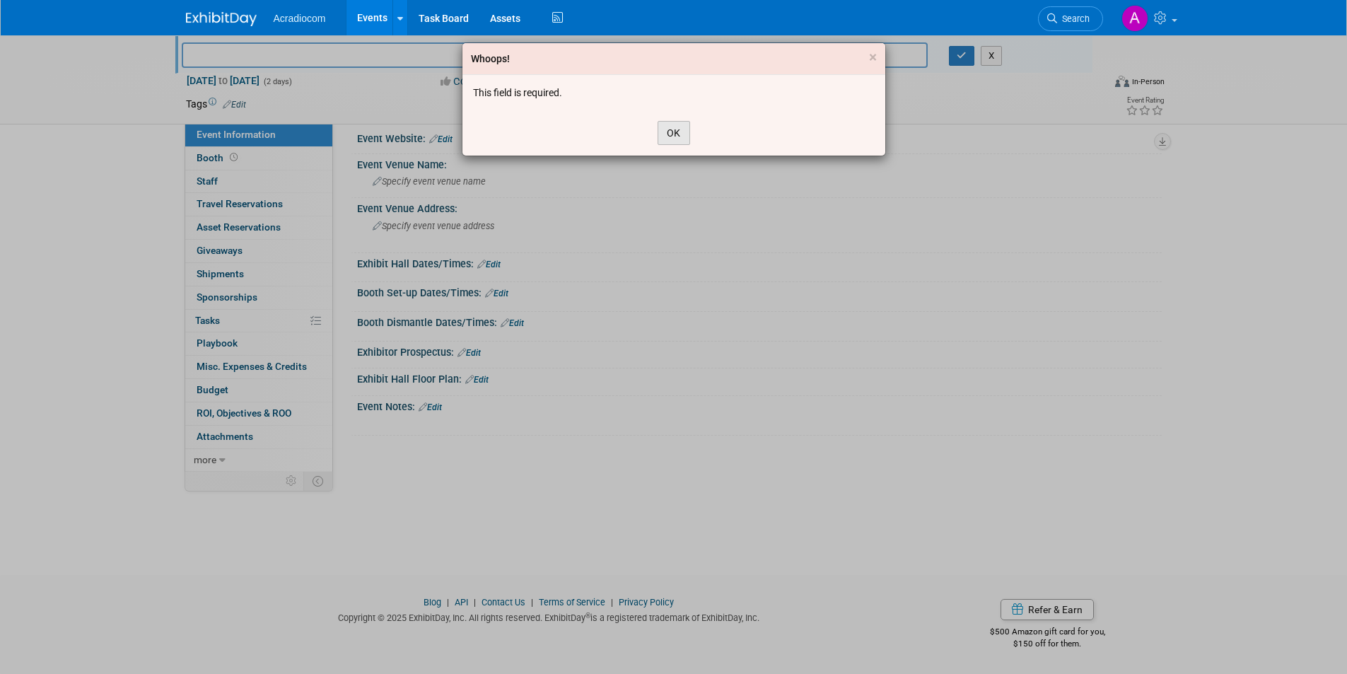
click at [669, 133] on button "OK" at bounding box center [673, 133] width 33 height 24
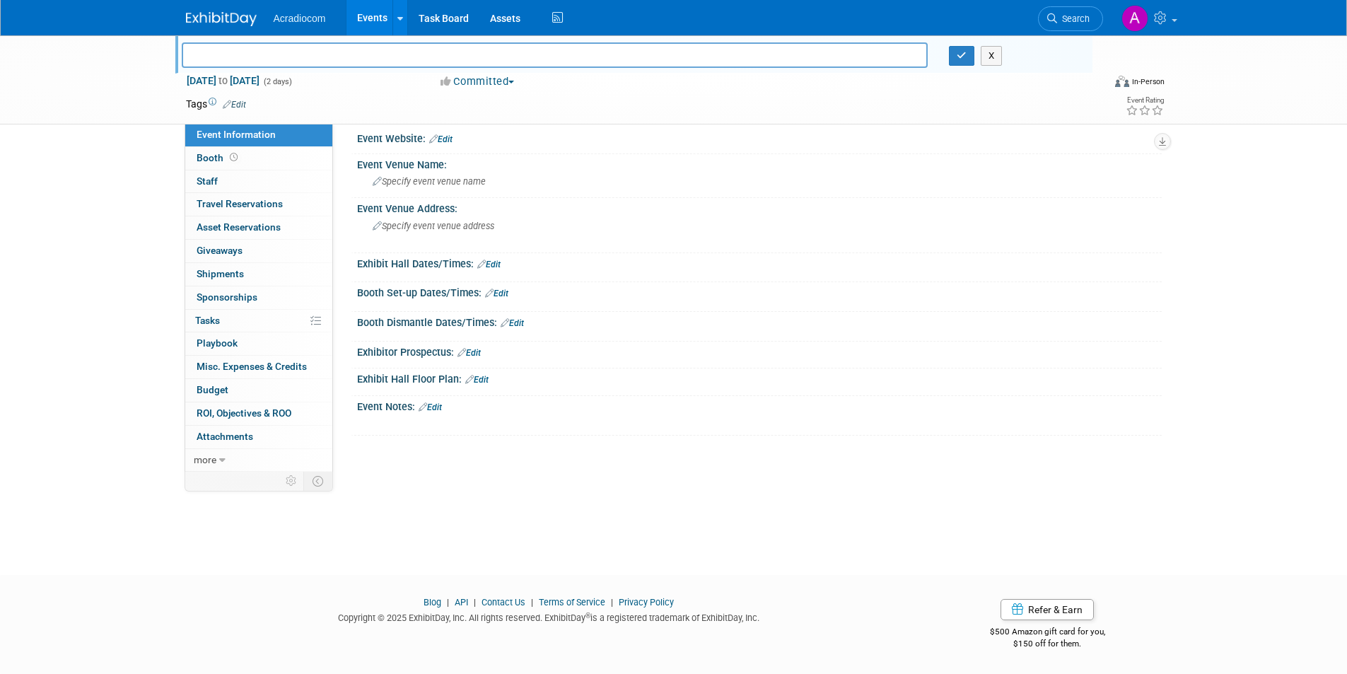
click at [510, 81] on button "Committed" at bounding box center [477, 81] width 84 height 15
click at [744, 92] on div "Oct 7, 2025 to Oct 8, 2025 (2 days) Oct 7, 2025 to Oct 8, 2025 Committed Commit…" at bounding box center [675, 84] width 1000 height 21
click at [1165, 18] on icon at bounding box center [1162, 17] width 16 height 13
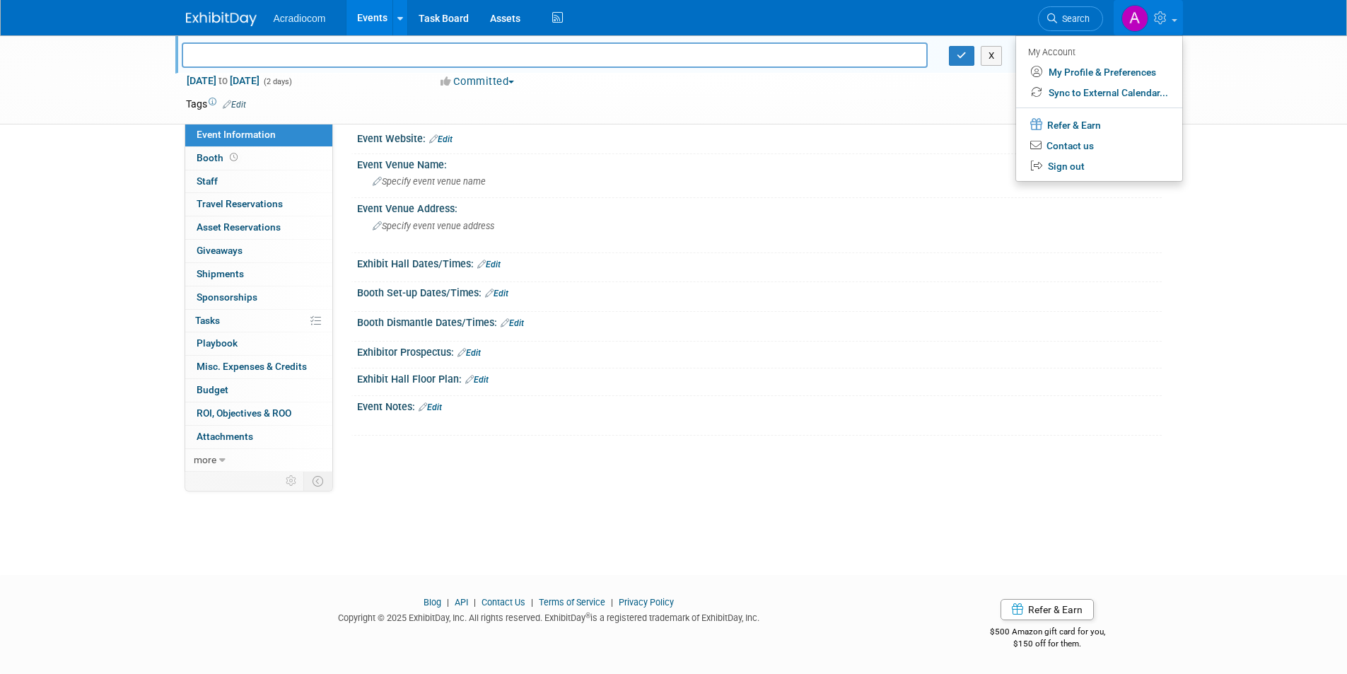
drag, startPoint x: 476, startPoint y: 98, endPoint x: 473, endPoint y: 72, distance: 26.4
click at [476, 98] on td at bounding box center [622, 104] width 752 height 14
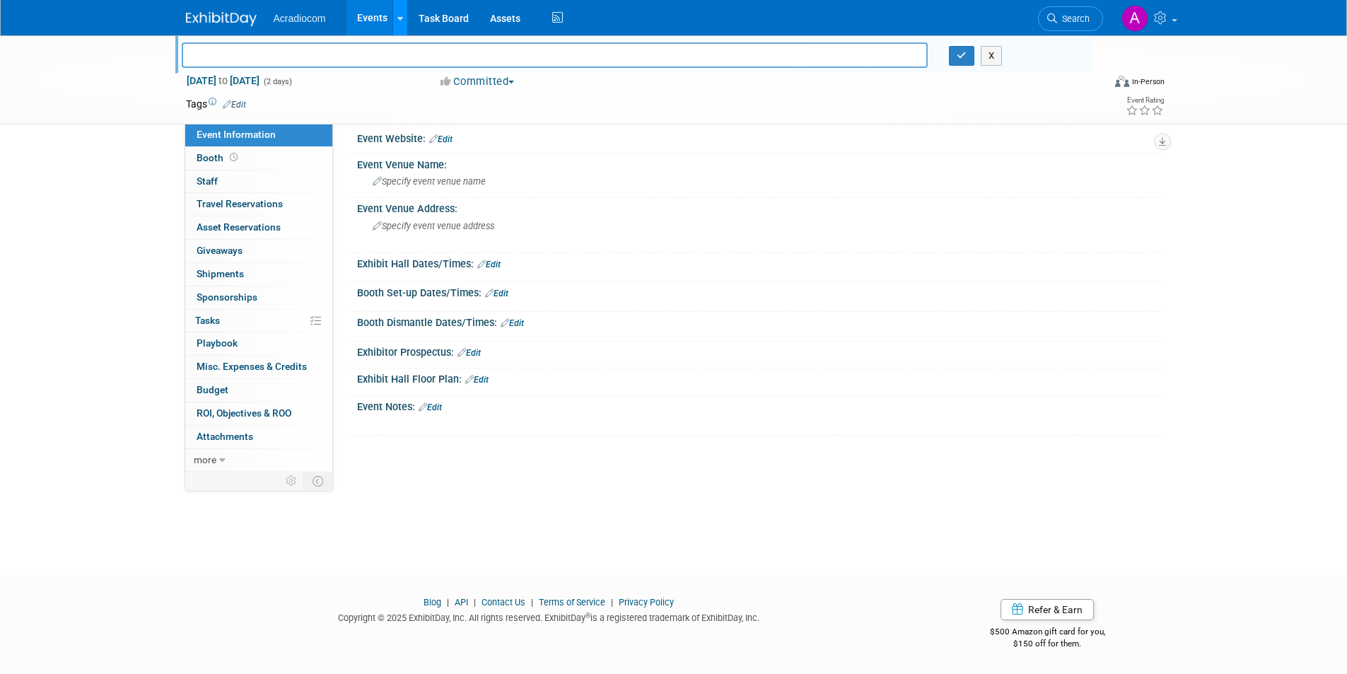
click at [403, 25] on link at bounding box center [399, 17] width 15 height 35
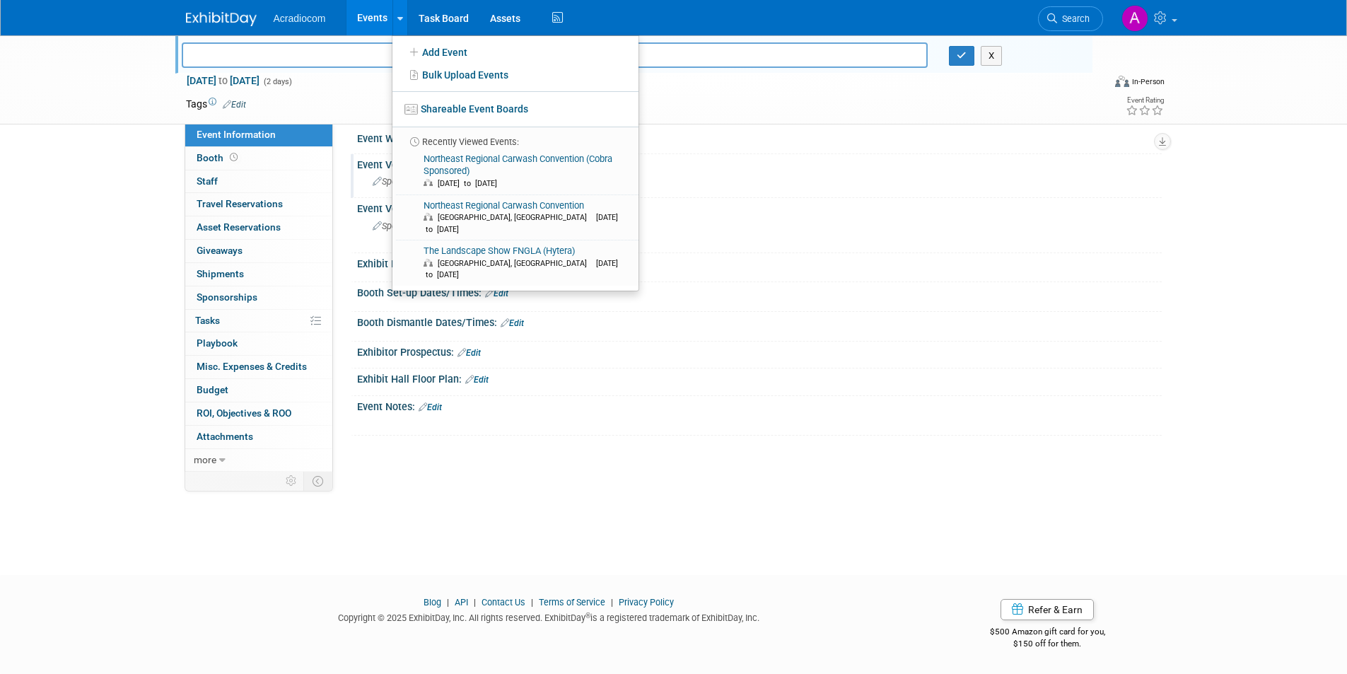
click at [815, 174] on div "Specify event venue name" at bounding box center [759, 181] width 783 height 22
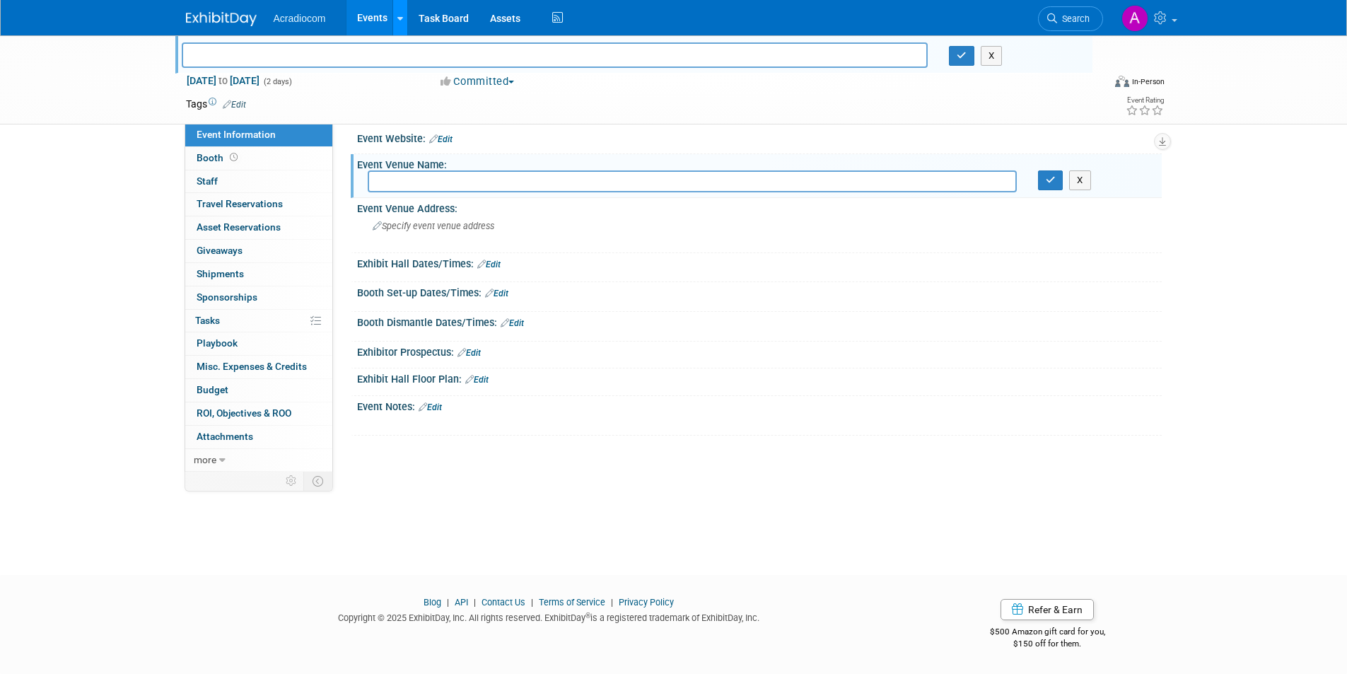
click at [402, 8] on link at bounding box center [399, 17] width 15 height 35
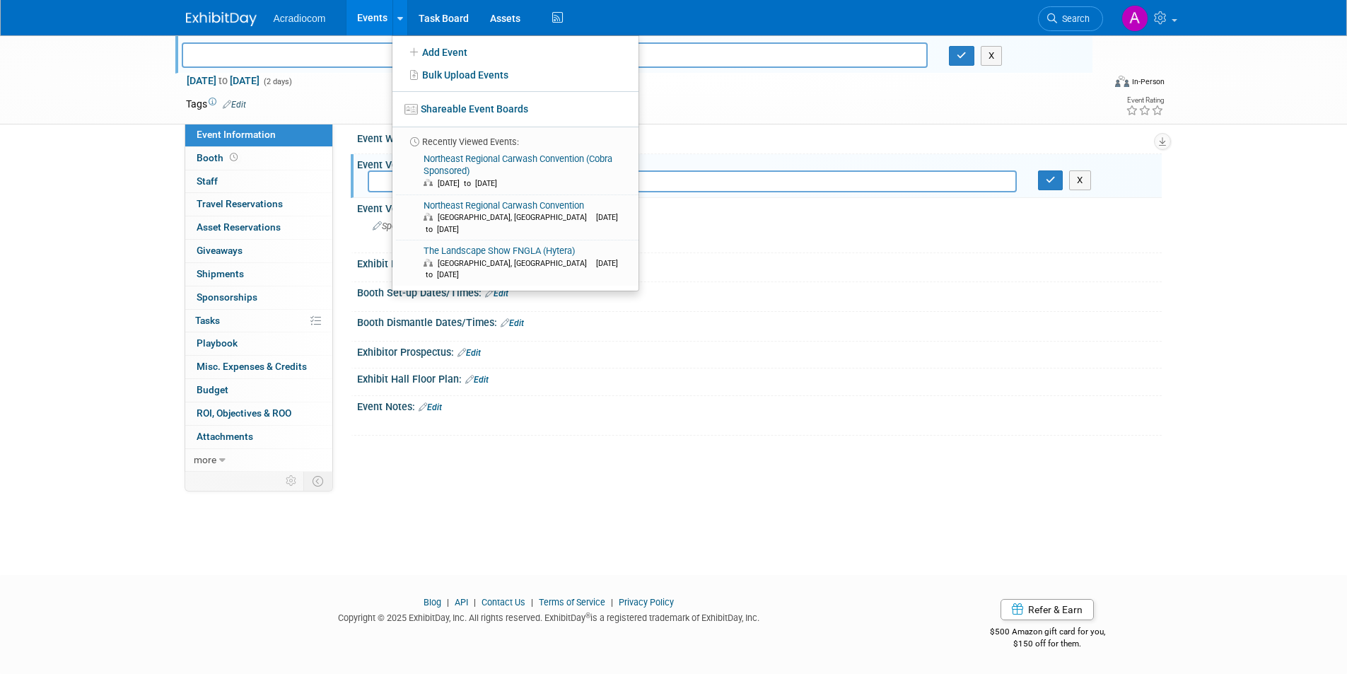
click at [228, 20] on img at bounding box center [221, 19] width 71 height 14
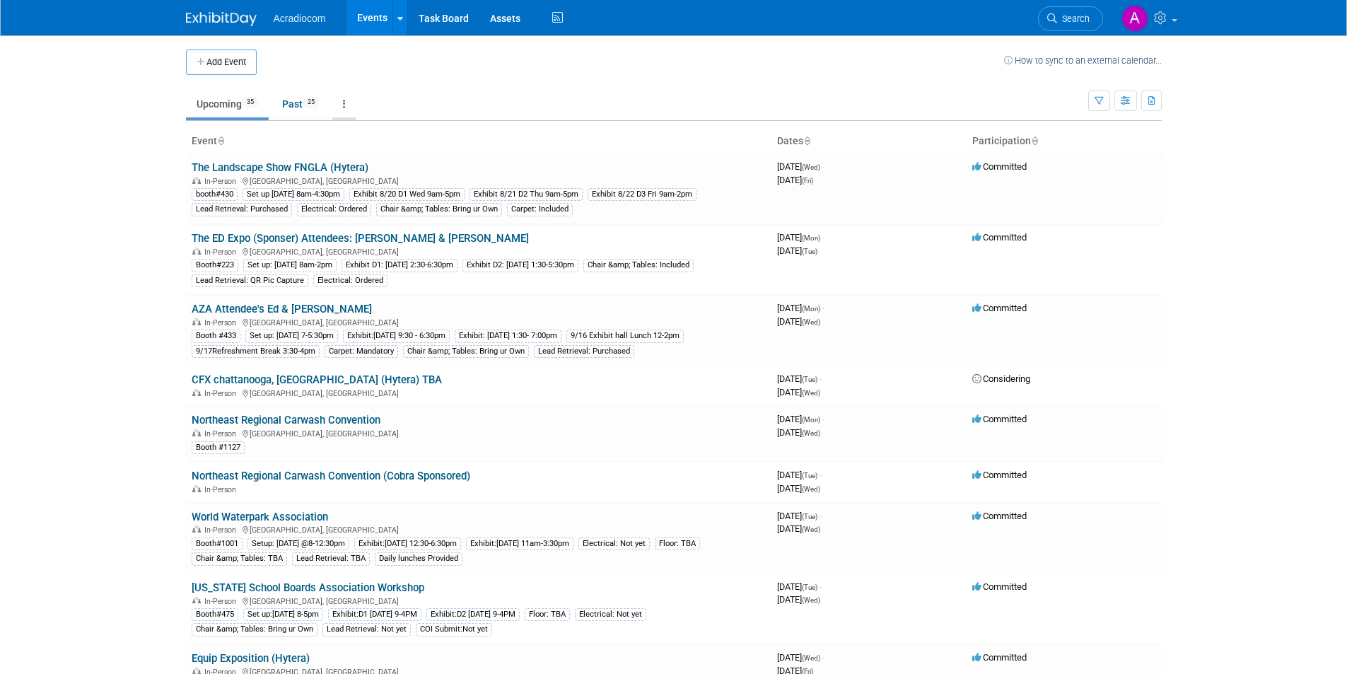
click at [346, 106] on link at bounding box center [344, 103] width 24 height 27
click at [1135, 99] on button "button" at bounding box center [1125, 100] width 23 height 21
drag, startPoint x: 1130, startPoint y: 99, endPoint x: 1144, endPoint y: 98, distance: 14.2
click at [1130, 100] on icon "button" at bounding box center [1125, 101] width 11 height 9
click at [1096, 97] on icon "button" at bounding box center [1098, 101] width 9 height 9
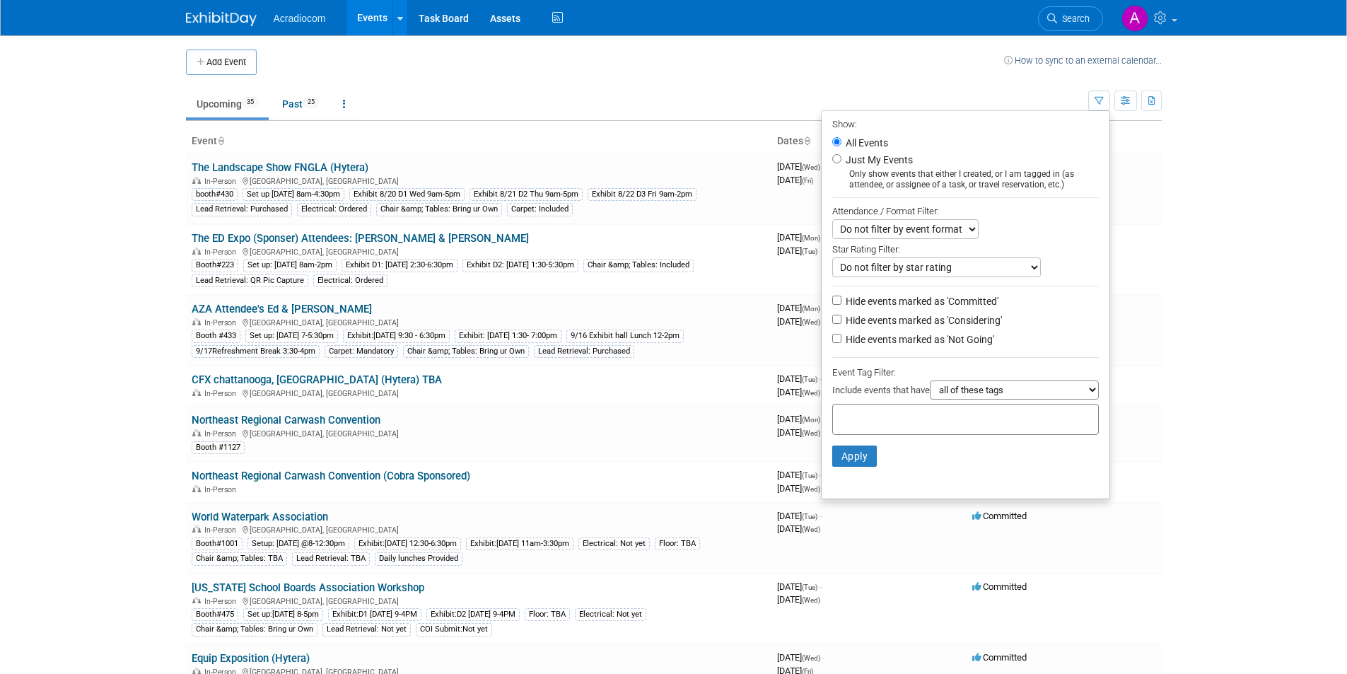
click at [779, 76] on td "Upcoming 35 Past 25 All Events 60 Past and Upcoming Grouped Annually Events gro…" at bounding box center [637, 98] width 902 height 46
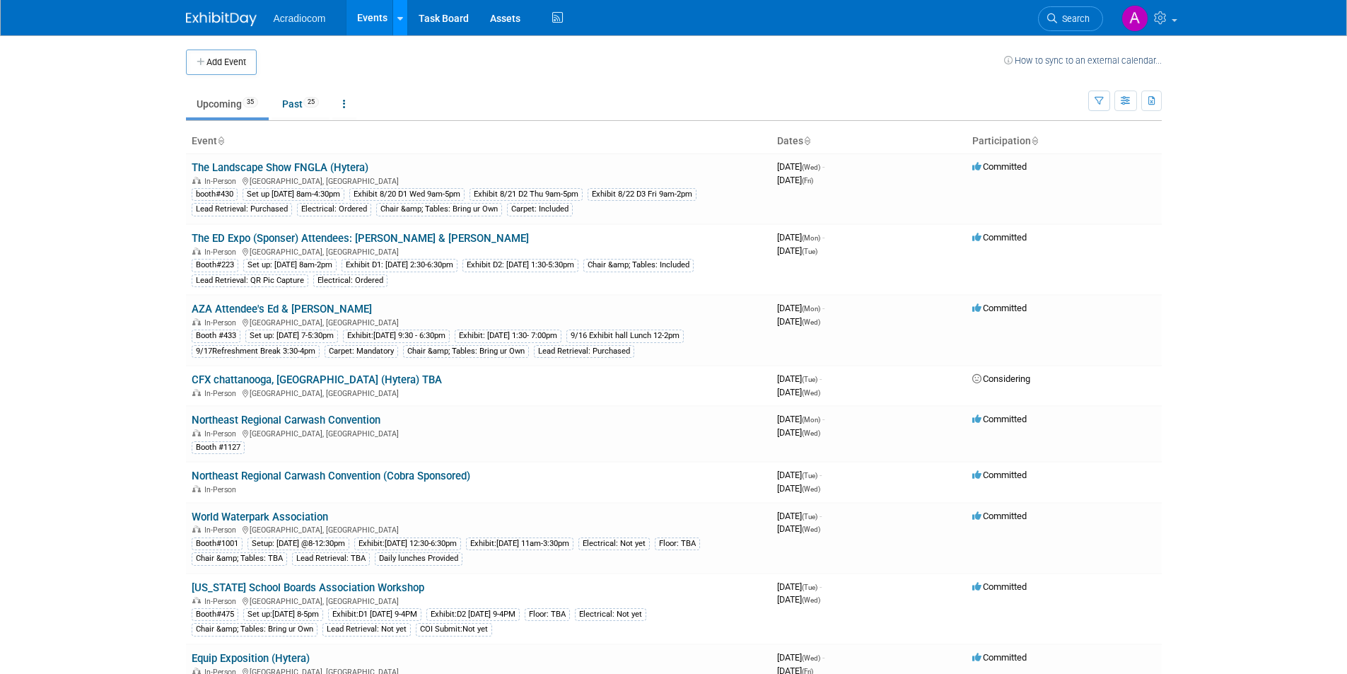
click at [399, 23] on div at bounding box center [400, 18] width 6 height 14
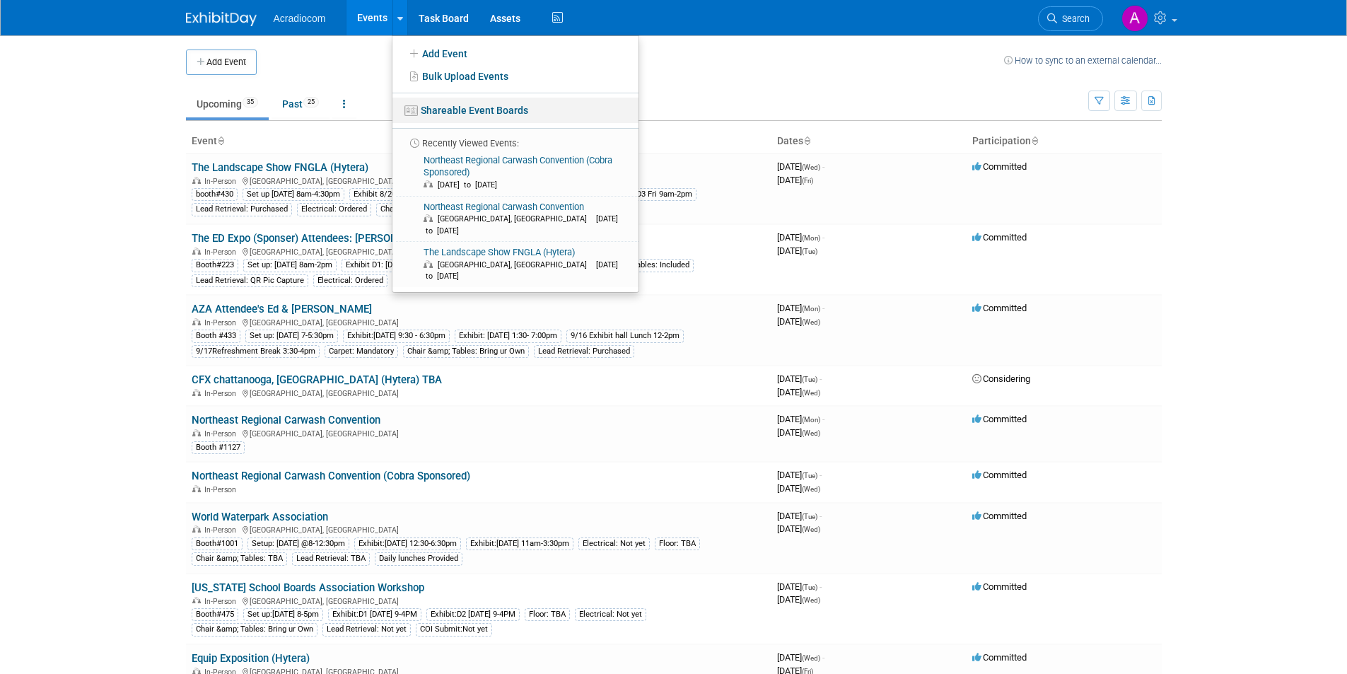
click at [524, 115] on link "Shareable Event Boards" at bounding box center [515, 110] width 246 height 25
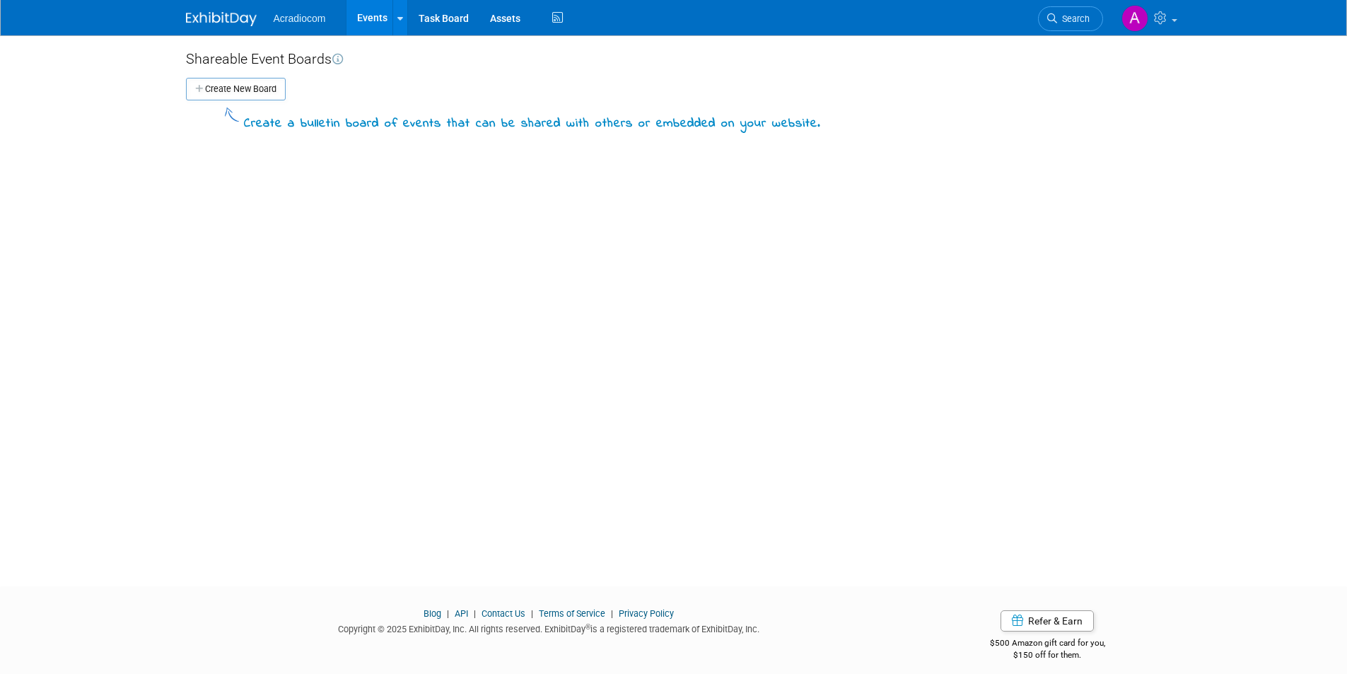
click at [362, 18] on link "Events" at bounding box center [372, 17] width 52 height 35
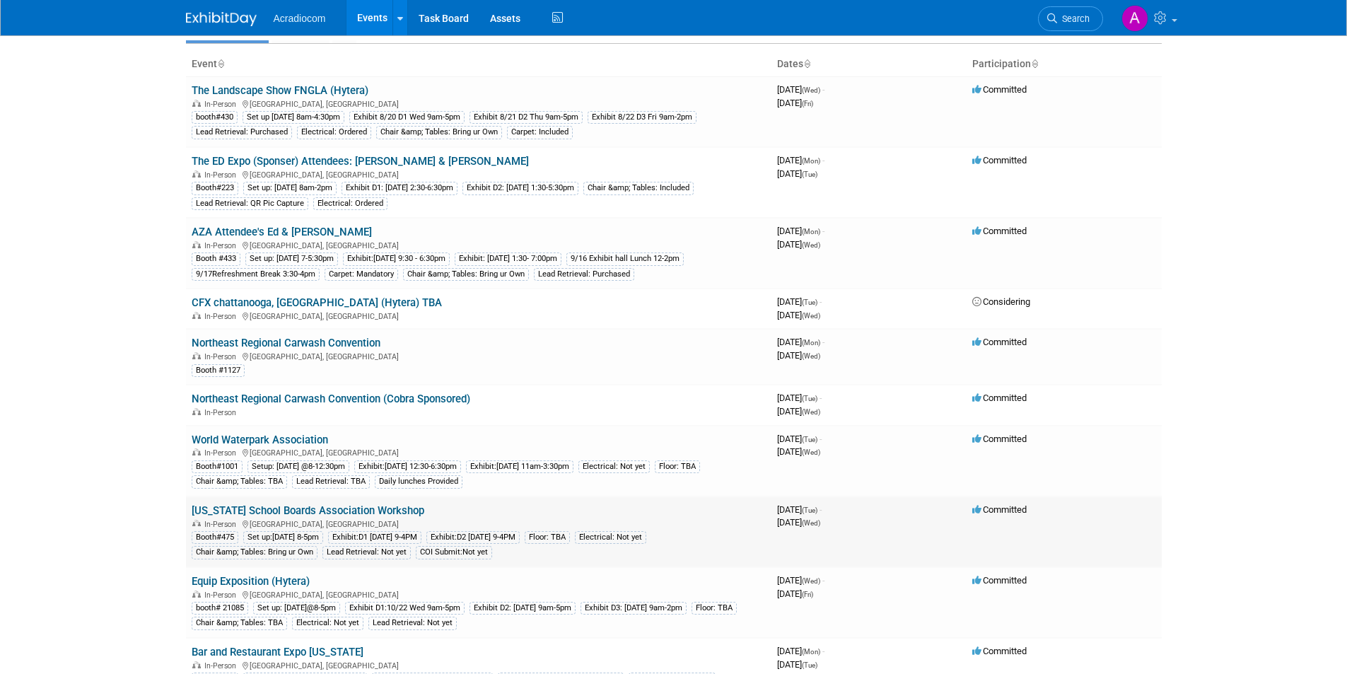
scroll to position [141, 0]
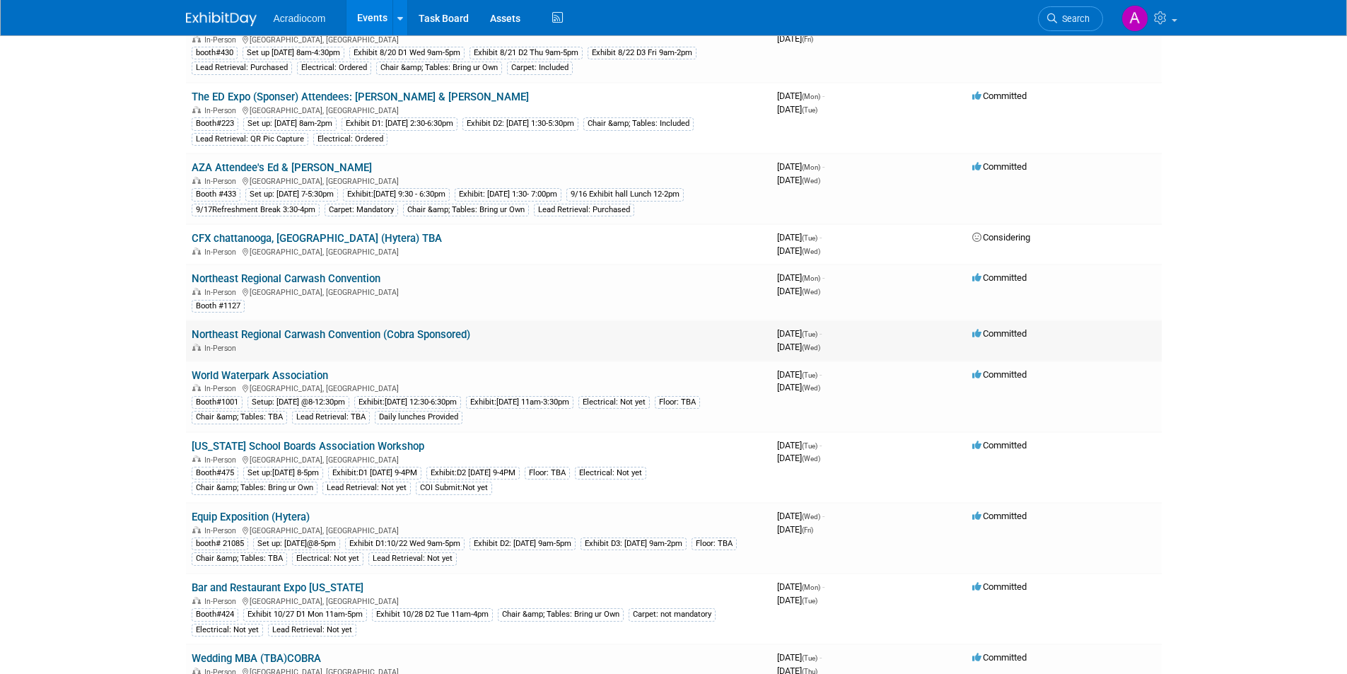
click at [387, 334] on link "Northeast Regional Carwash Convention (Cobra Sponsored)" at bounding box center [331, 334] width 279 height 13
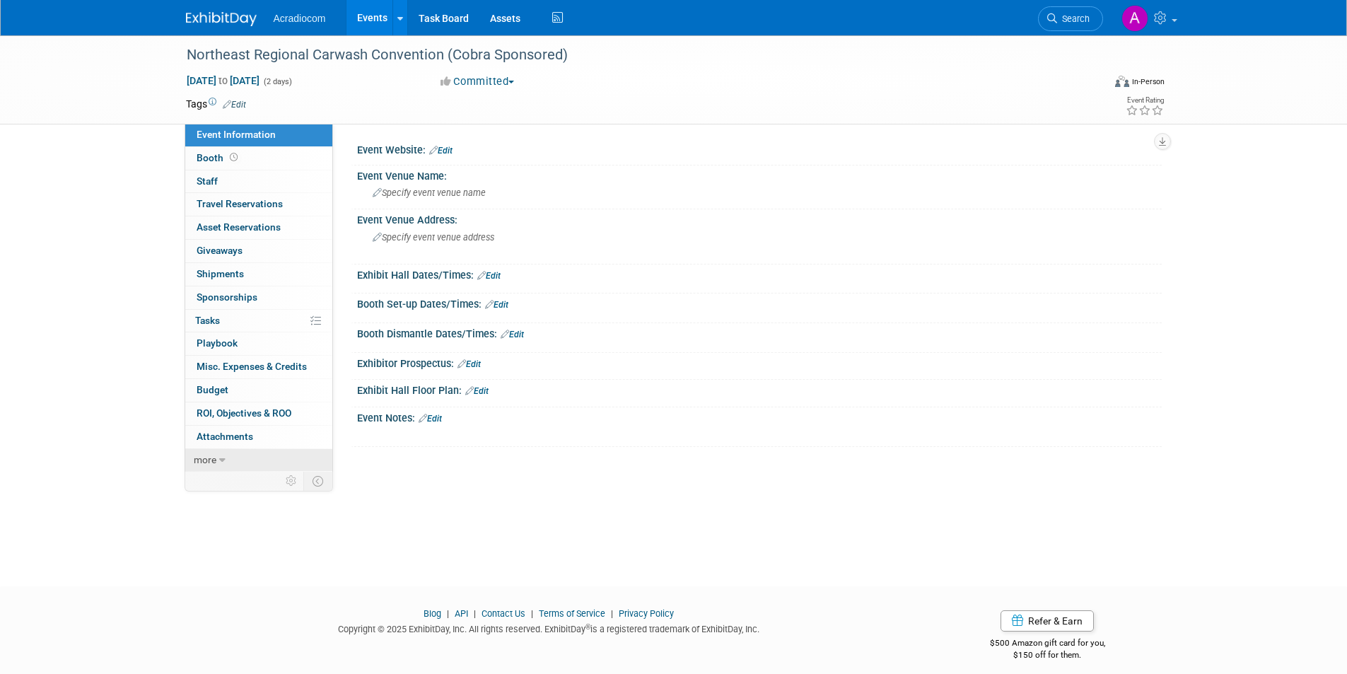
click at [235, 457] on link "more" at bounding box center [258, 460] width 147 height 23
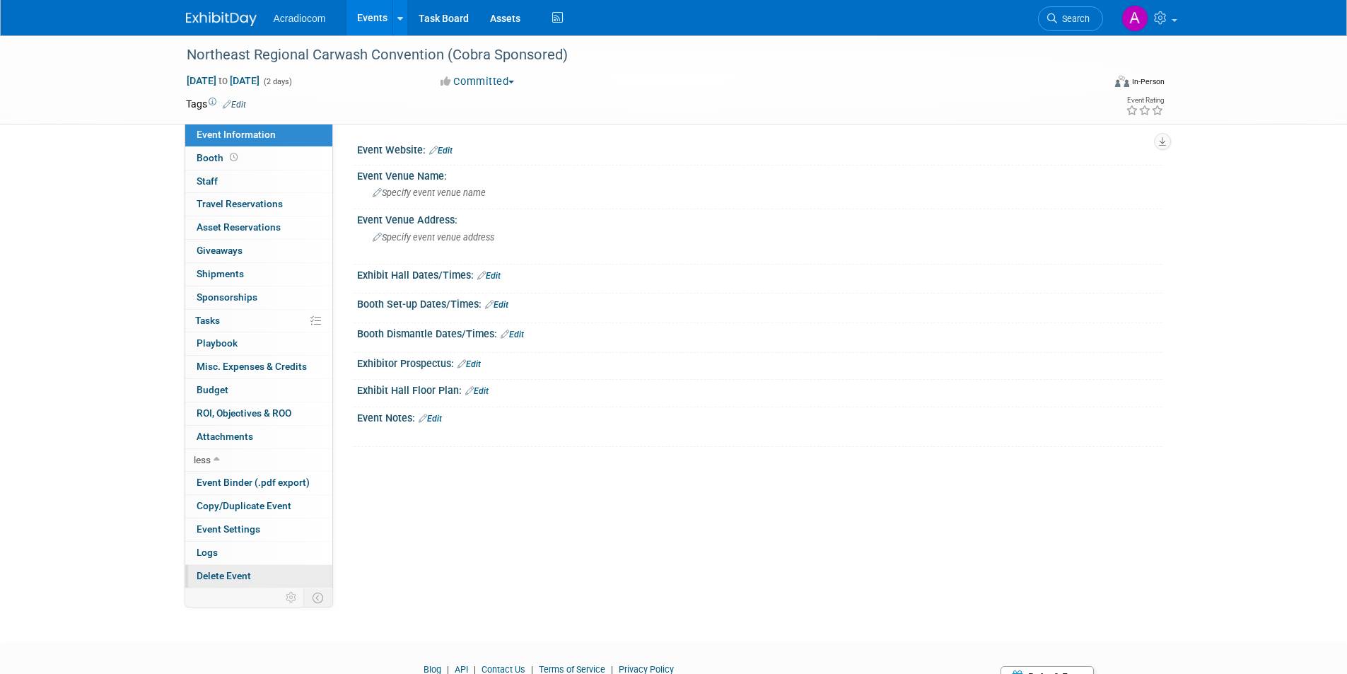
click at [263, 580] on link "Delete Event" at bounding box center [258, 576] width 147 height 23
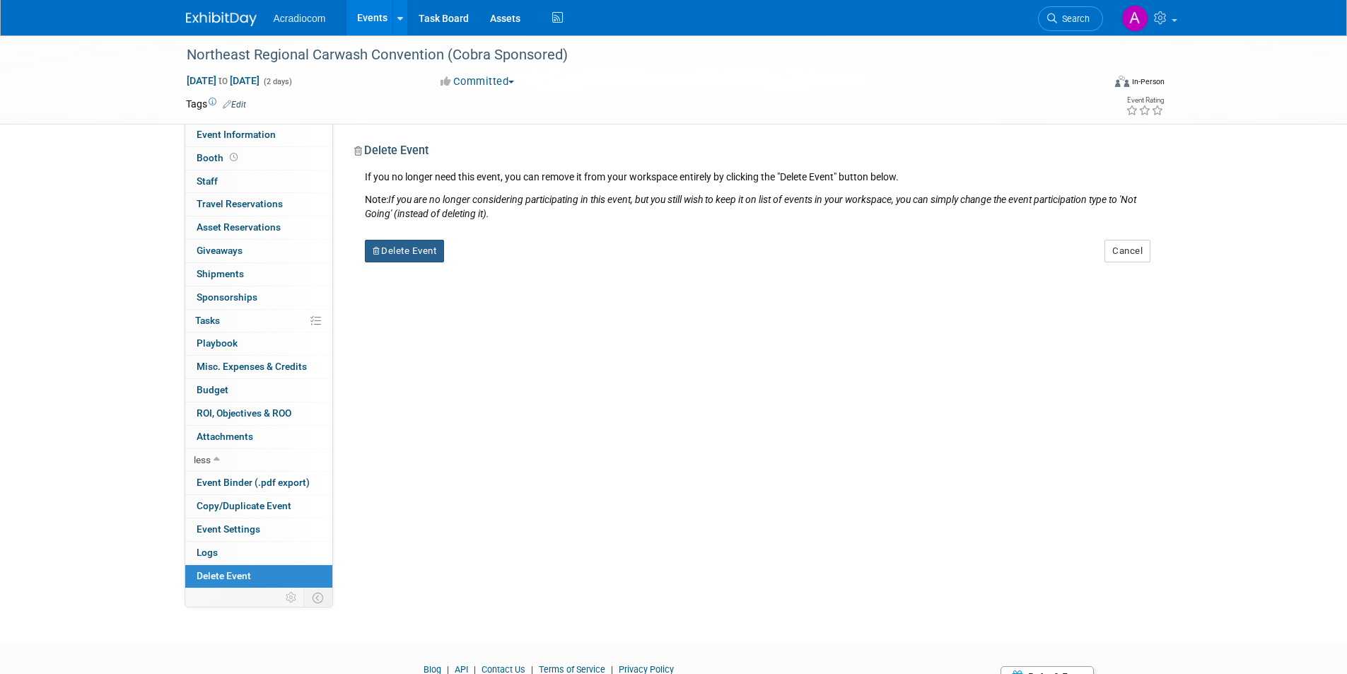
click at [411, 252] on button "Delete Event" at bounding box center [405, 251] width 80 height 23
click at [497, 267] on link "Yes" at bounding box center [493, 262] width 41 height 23
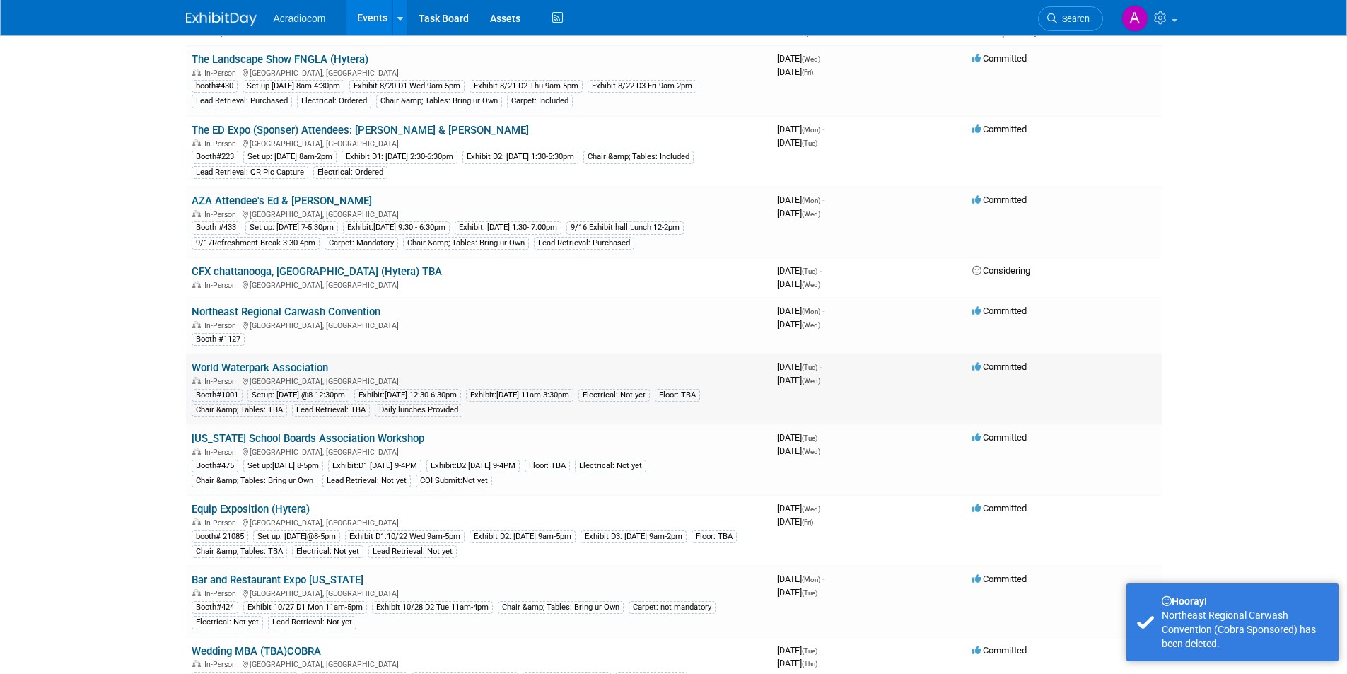
scroll to position [141, 0]
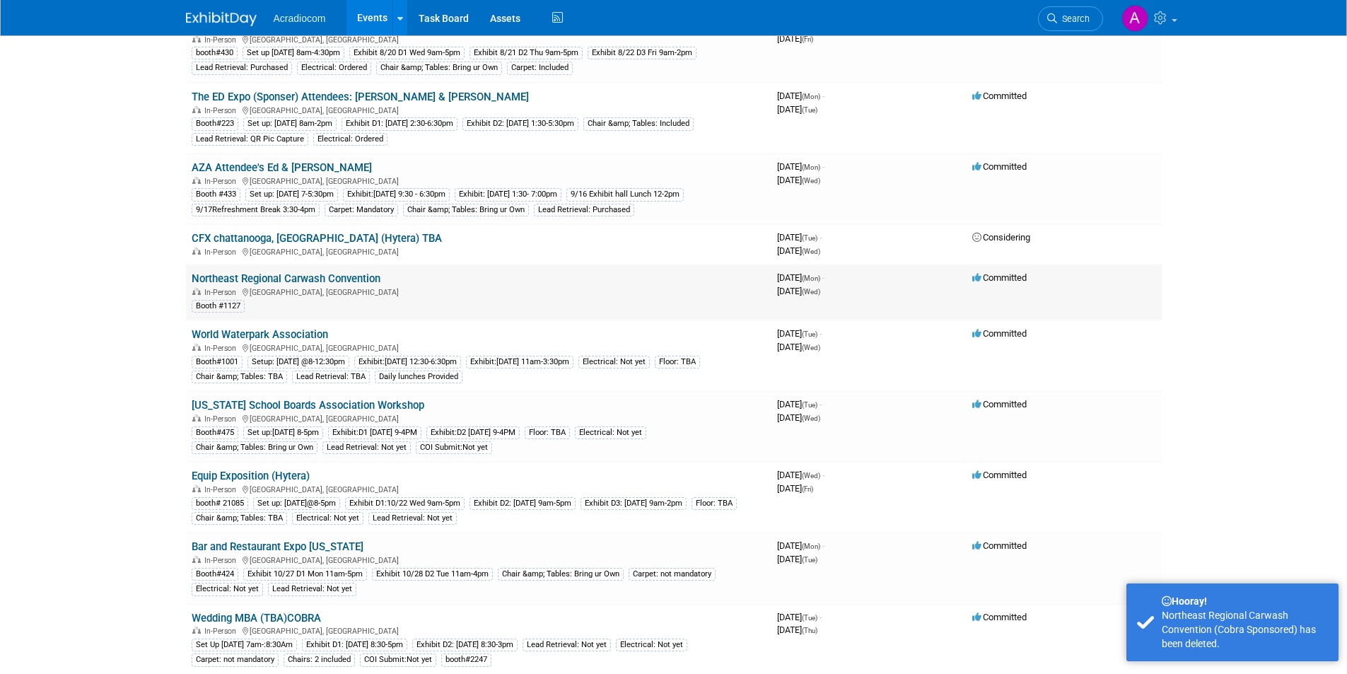
click at [340, 281] on link "Northeast Regional Carwash Convention" at bounding box center [286, 278] width 189 height 13
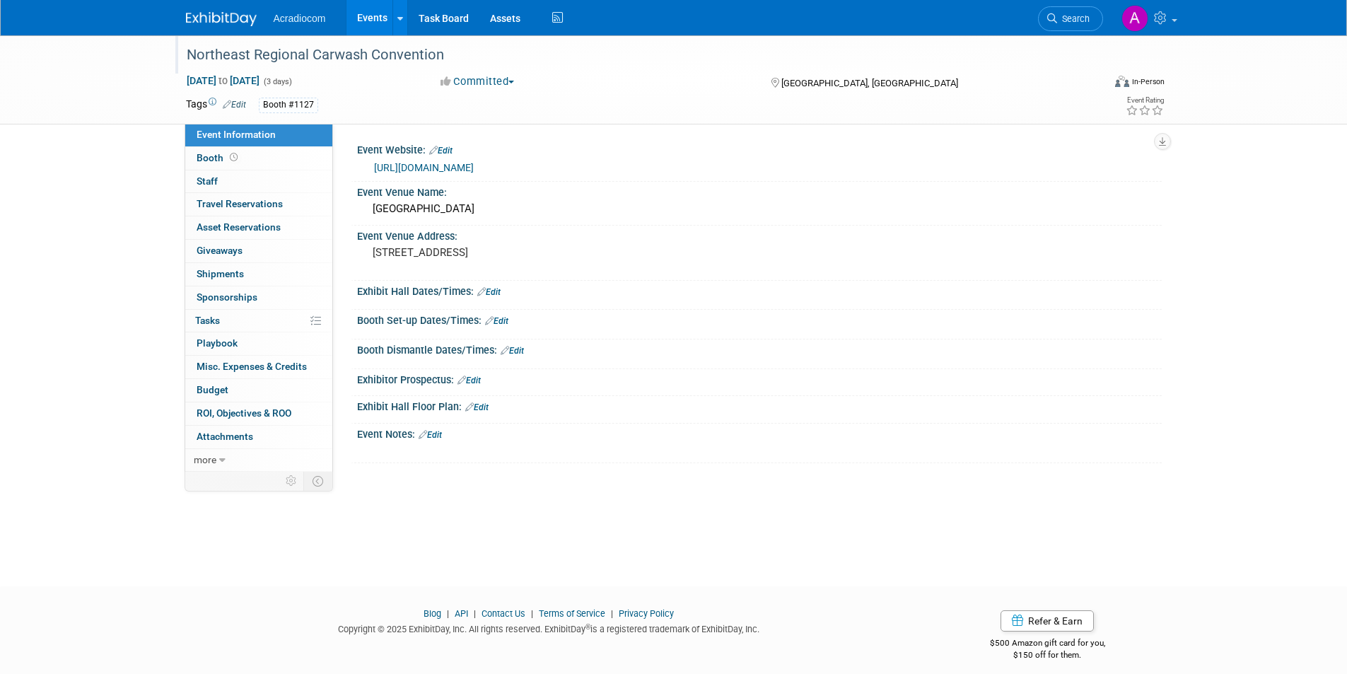
click at [481, 57] on div "Northeast Regional Carwash Convention" at bounding box center [632, 54] width 900 height 25
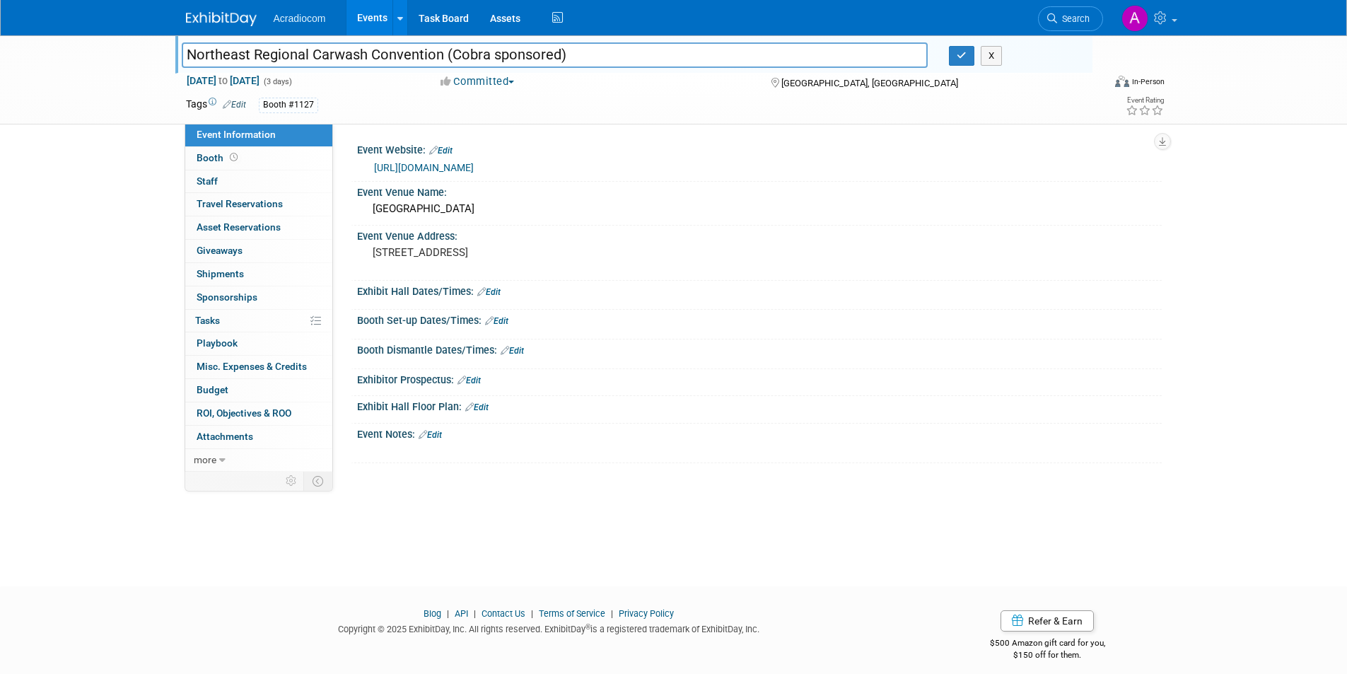
type input "Northeast Regional Carwash Convention (Cobra sponsored)"
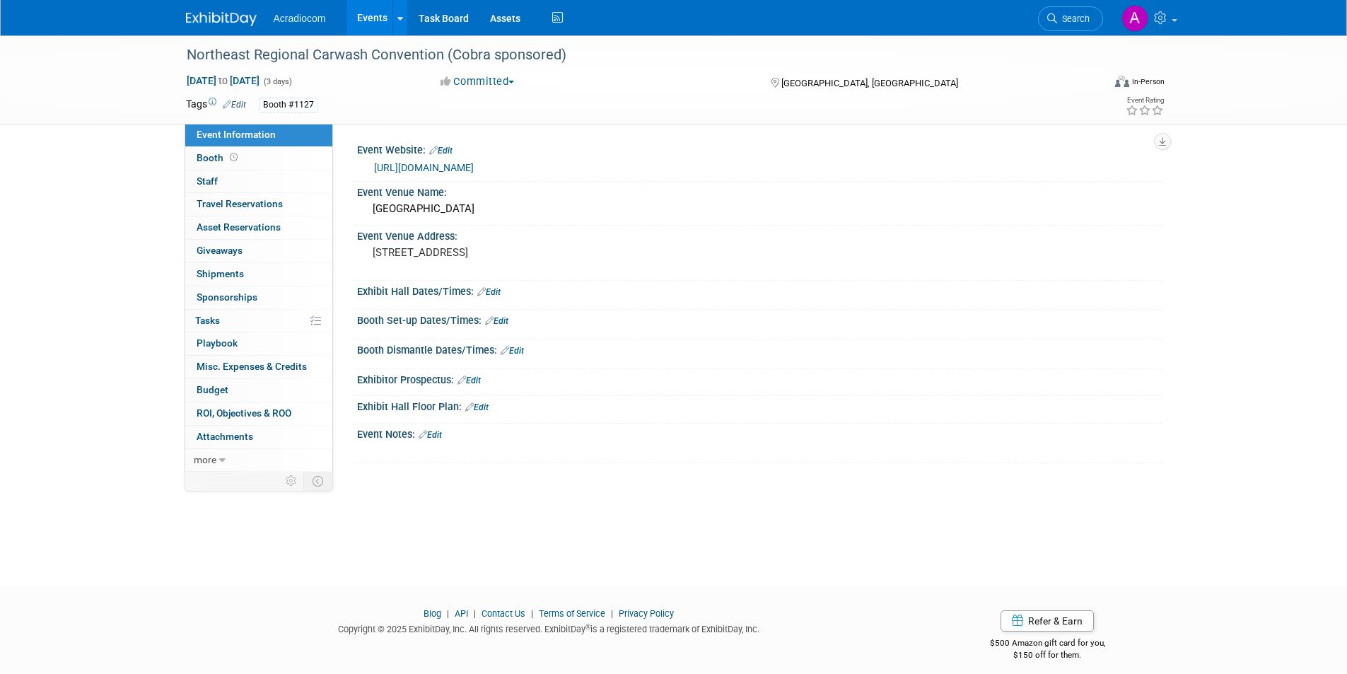
click at [498, 295] on link "Edit" at bounding box center [488, 292] width 23 height 10
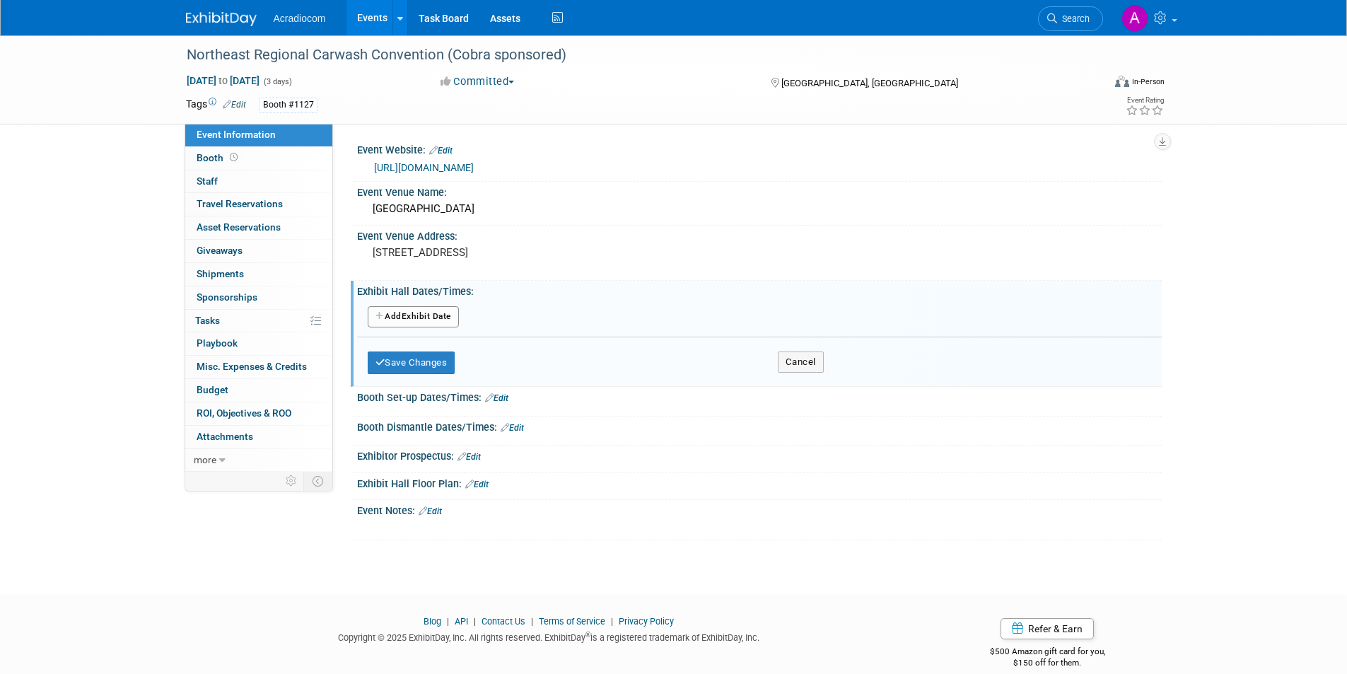
click at [433, 312] on button "Add Another Exhibit Date" at bounding box center [413, 316] width 91 height 21
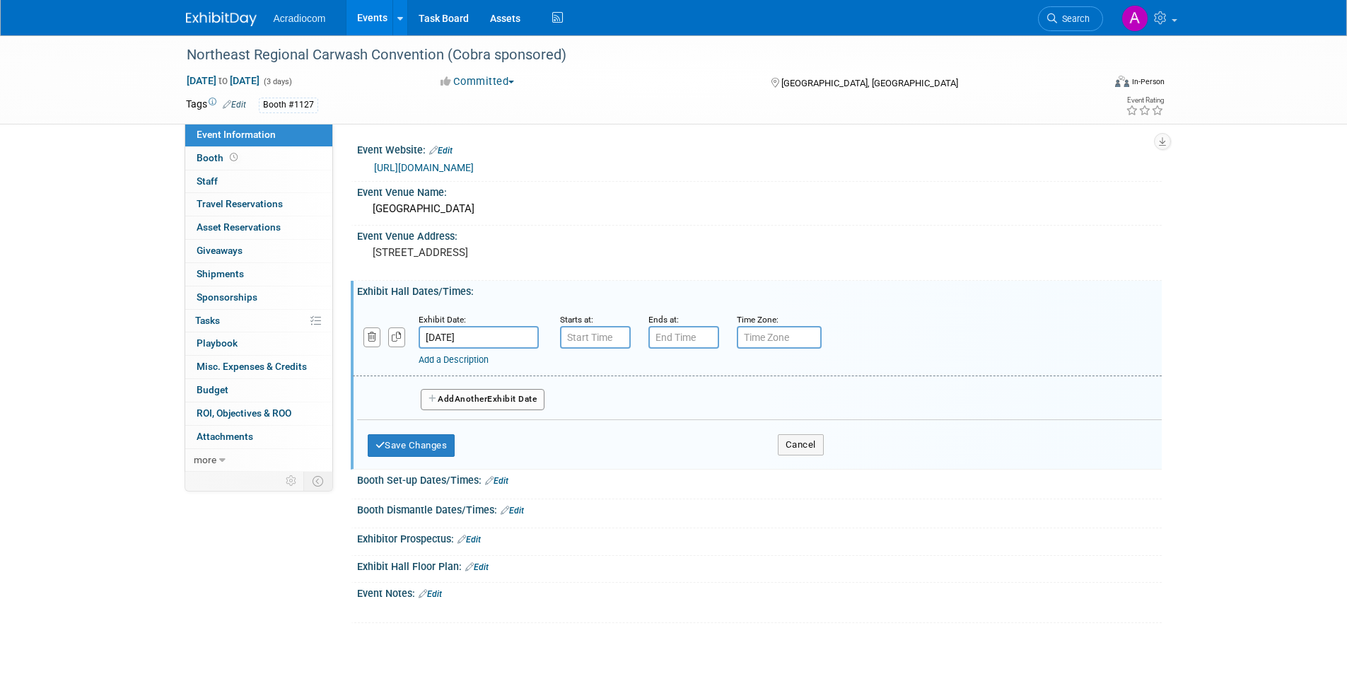
click at [475, 329] on input "[DATE]" at bounding box center [478, 337] width 120 height 23
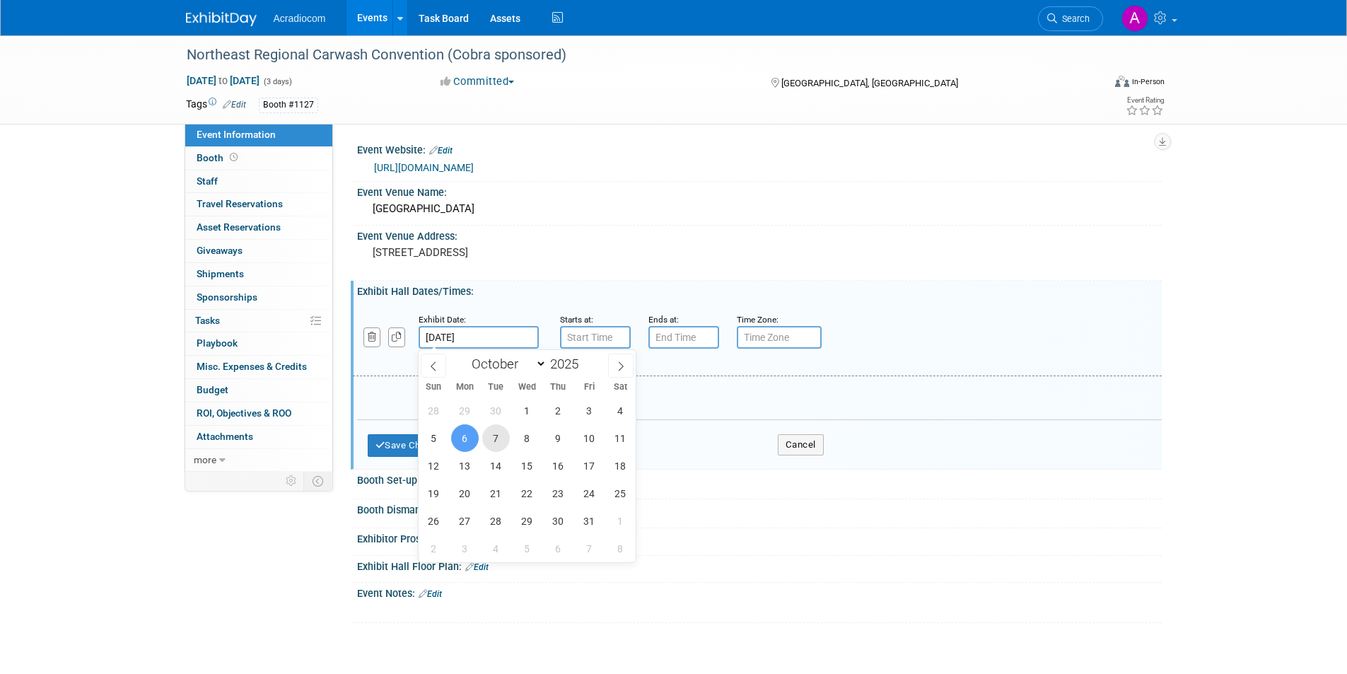
click at [493, 444] on span "7" at bounding box center [496, 438] width 28 height 28
type input "[DATE]"
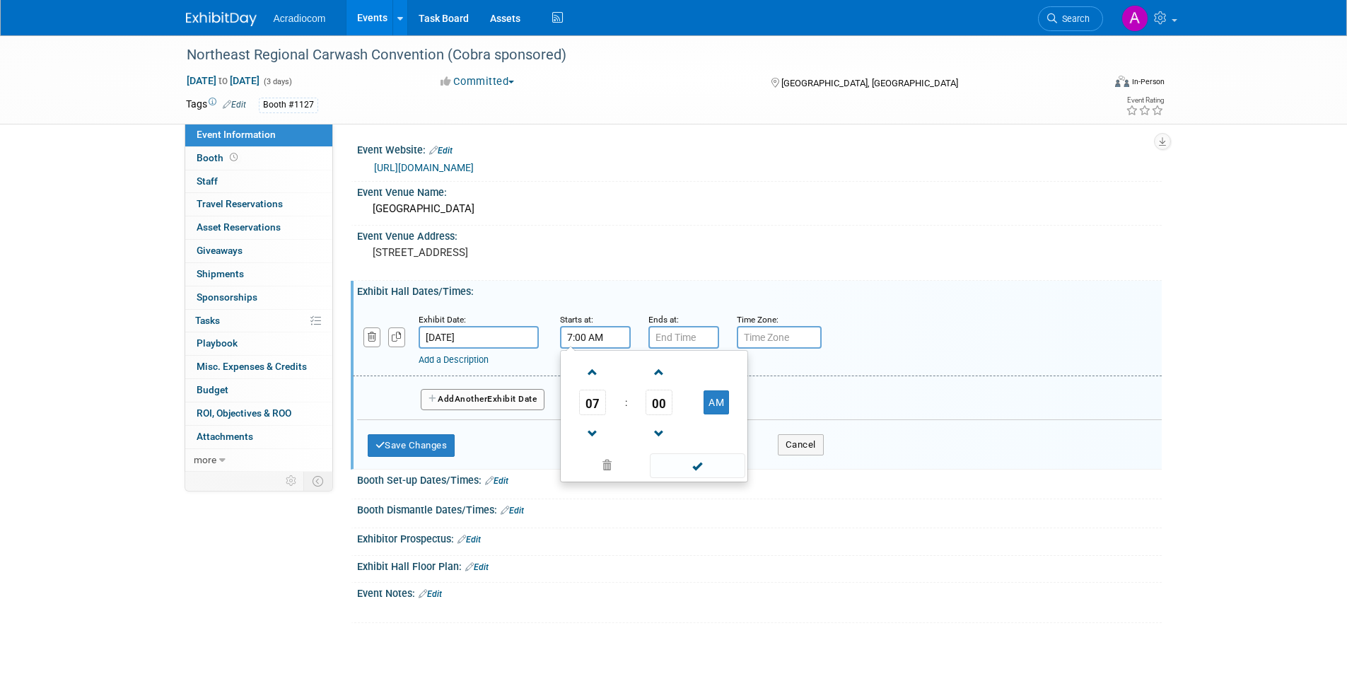
click at [602, 339] on input "7:00 AM" at bounding box center [595, 337] width 71 height 23
click at [590, 435] on span at bounding box center [592, 433] width 25 height 25
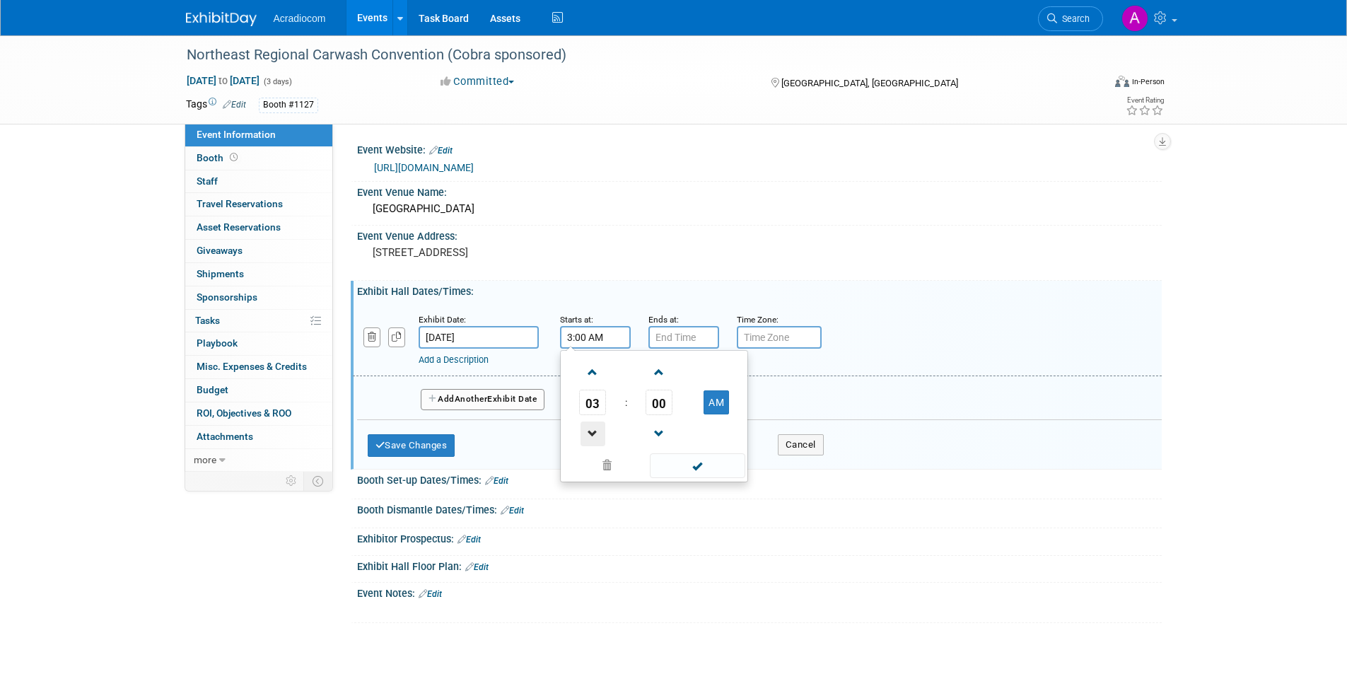
click at [590, 435] on span at bounding box center [592, 433] width 25 height 25
click at [714, 409] on button "AM" at bounding box center [715, 402] width 25 height 24
type input "1:00 PM"
click at [706, 469] on span at bounding box center [697, 465] width 95 height 25
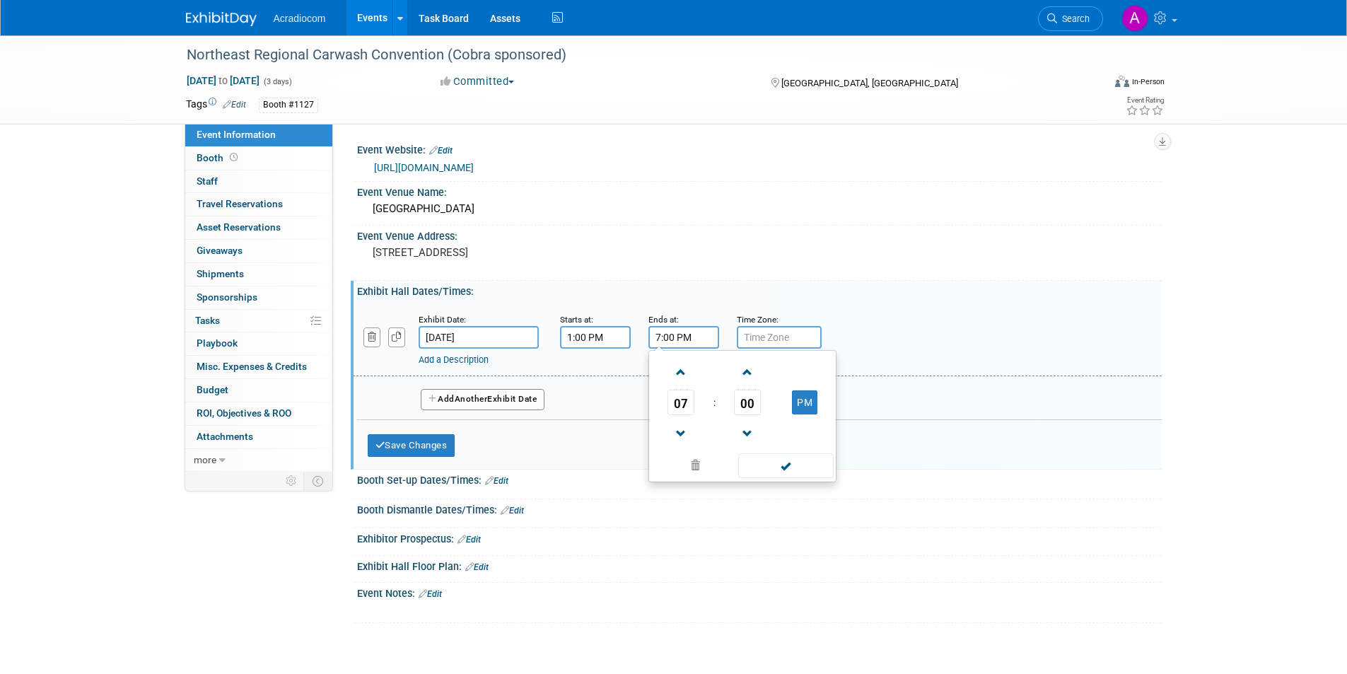
click at [685, 340] on input "7:00 PM" at bounding box center [683, 337] width 71 height 23
click at [684, 430] on span at bounding box center [681, 433] width 25 height 25
type input "6:00 PM"
click at [774, 465] on span at bounding box center [785, 465] width 95 height 25
click at [460, 397] on span "Another" at bounding box center [471, 399] width 33 height 10
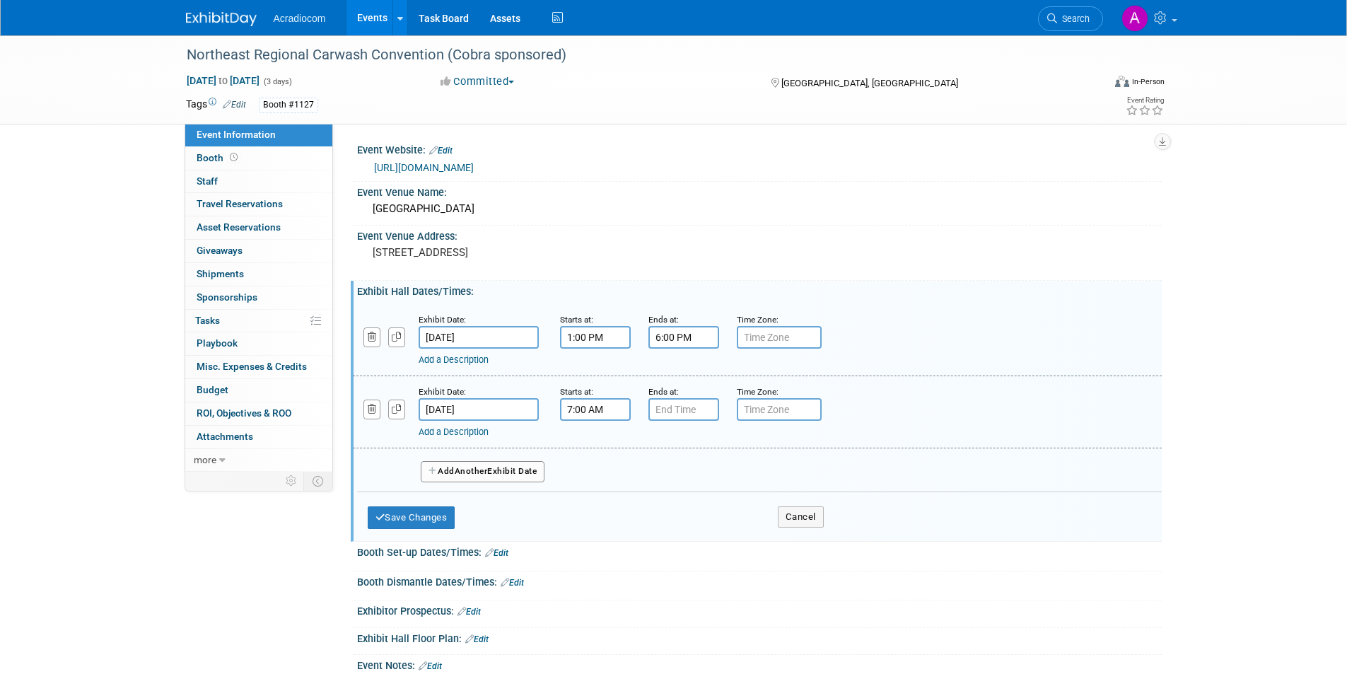
click at [612, 414] on input "7:00 AM" at bounding box center [595, 409] width 71 height 23
click at [601, 455] on span at bounding box center [592, 444] width 25 height 25
type input "10:00 AM"
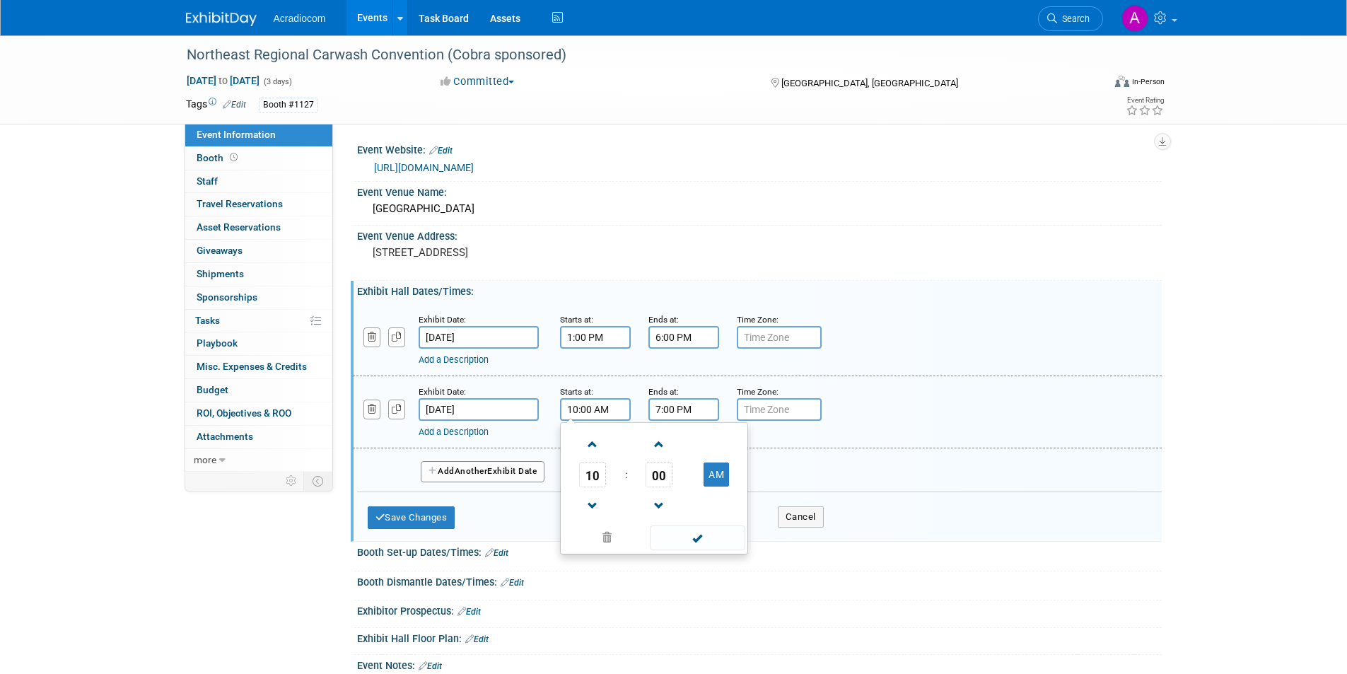
click at [697, 404] on input "7:00 PM" at bounding box center [683, 409] width 71 height 23
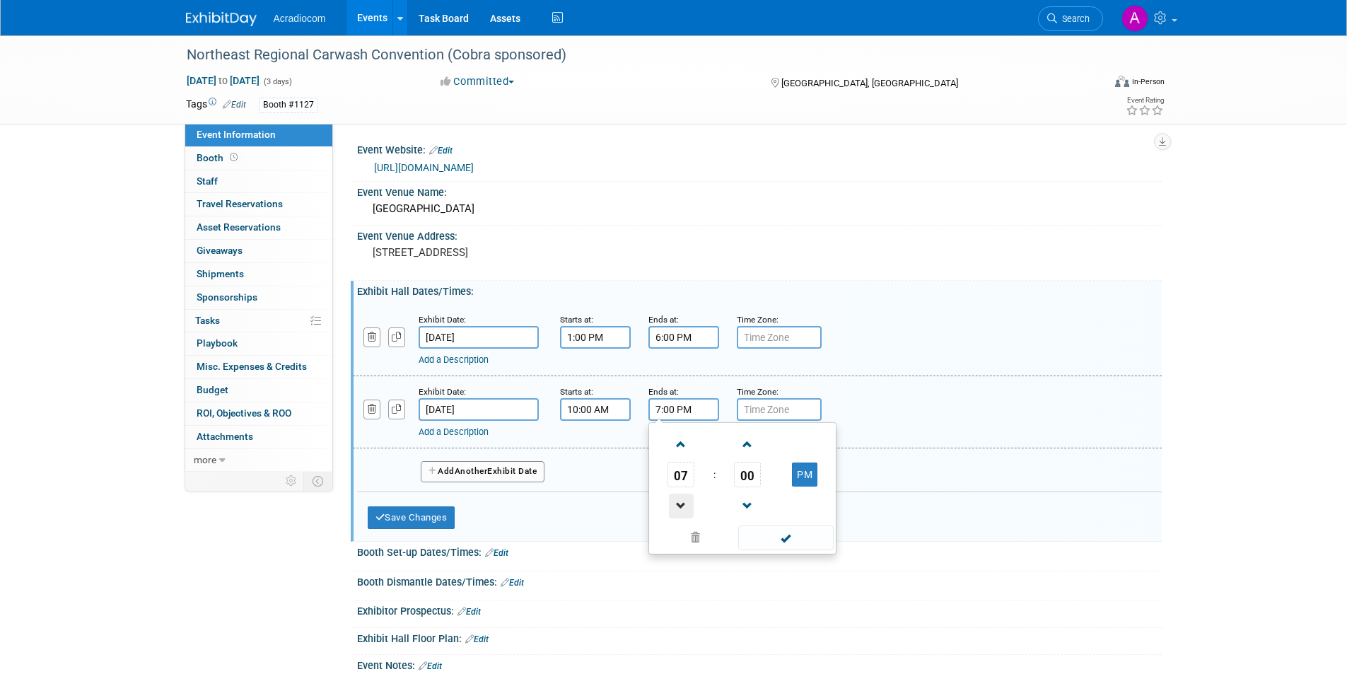
click at [684, 507] on span at bounding box center [681, 505] width 25 height 25
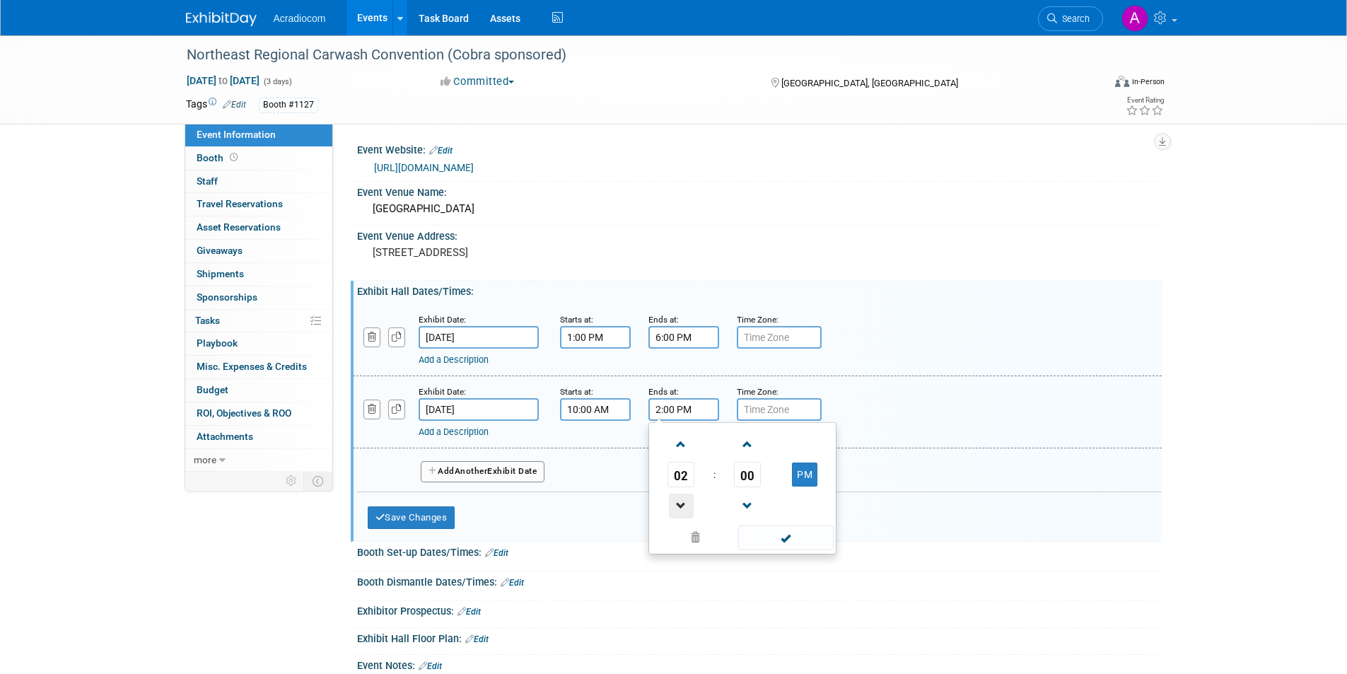
click at [684, 507] on span at bounding box center [681, 505] width 25 height 25
type input "1:00 PM"
click at [763, 544] on span at bounding box center [785, 537] width 95 height 25
click at [447, 514] on button "Save Changes" at bounding box center [412, 517] width 88 height 23
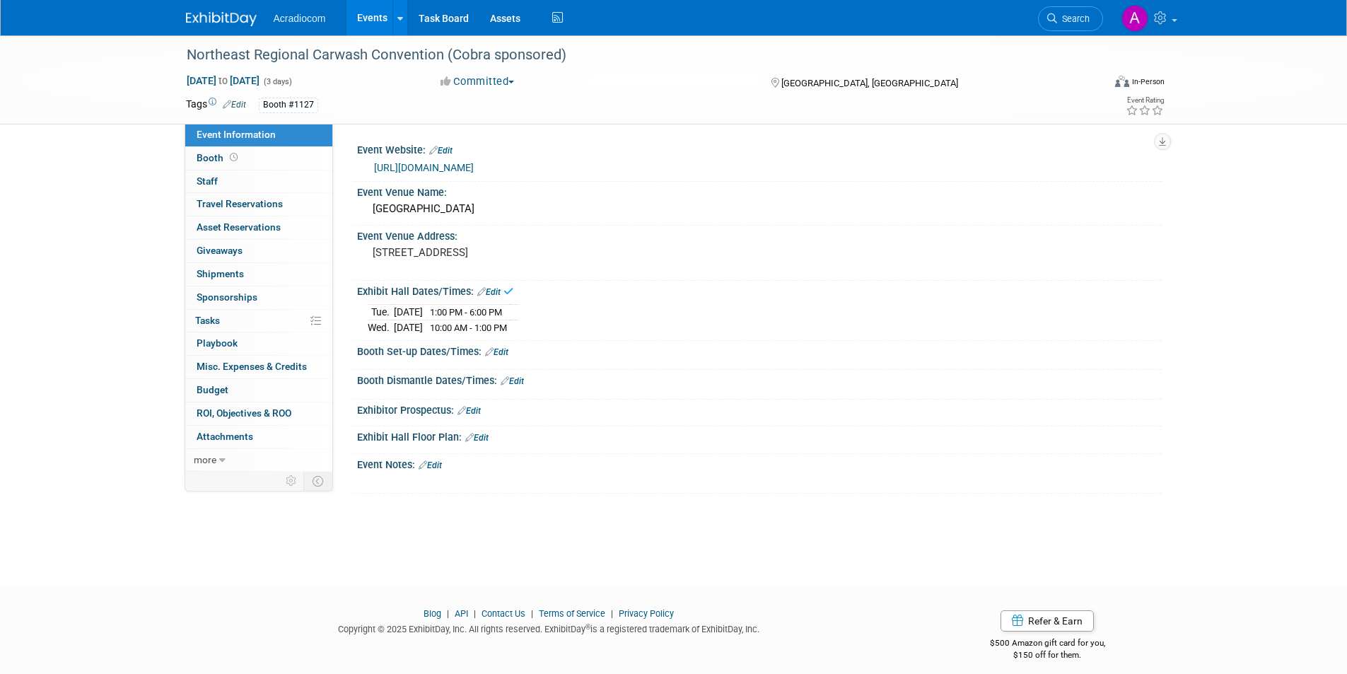
click at [505, 352] on link "Edit" at bounding box center [496, 352] width 23 height 10
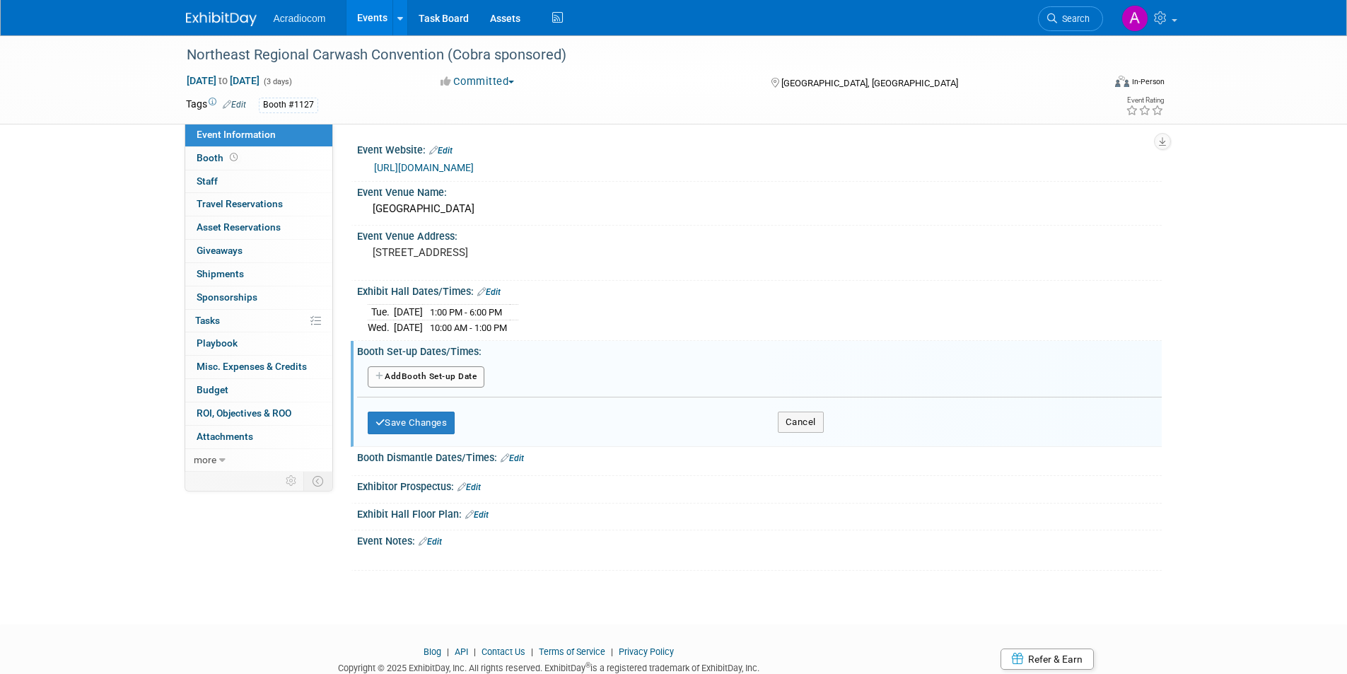
click at [450, 370] on button "Add Another Booth Set-up Date" at bounding box center [426, 376] width 117 height 21
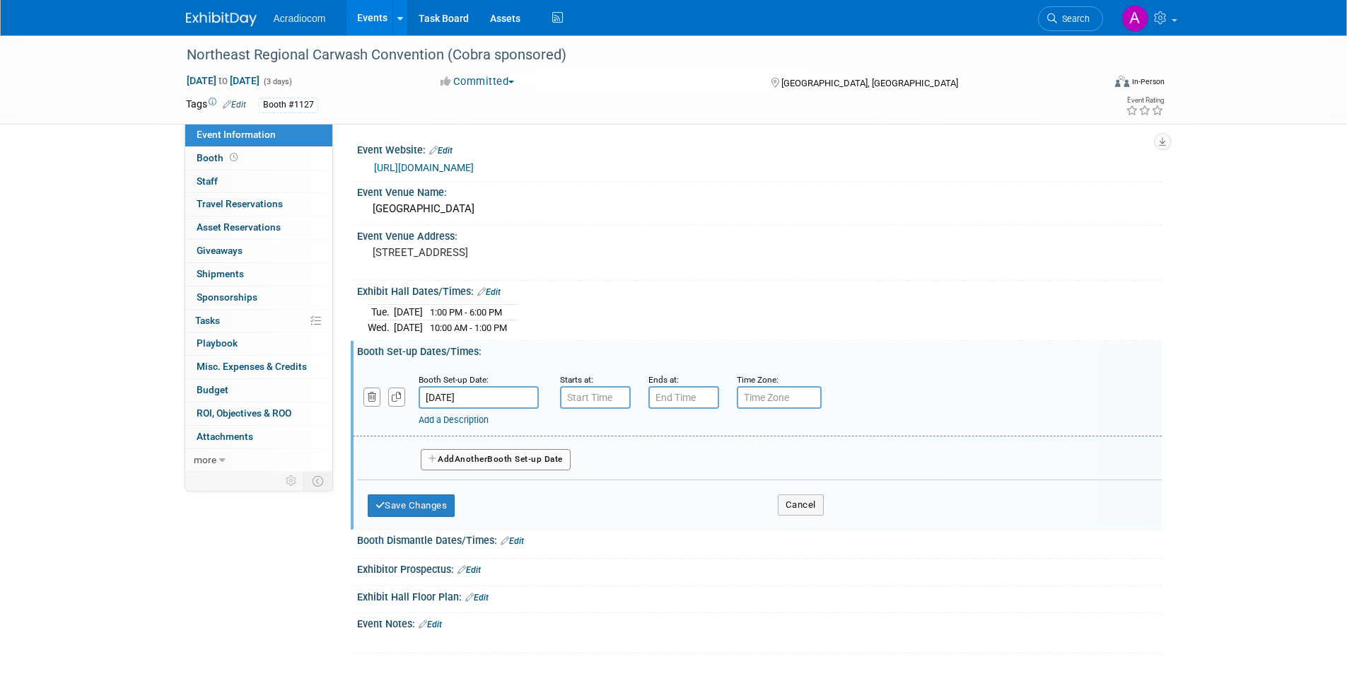
click at [479, 396] on input "[DATE]" at bounding box center [478, 397] width 120 height 23
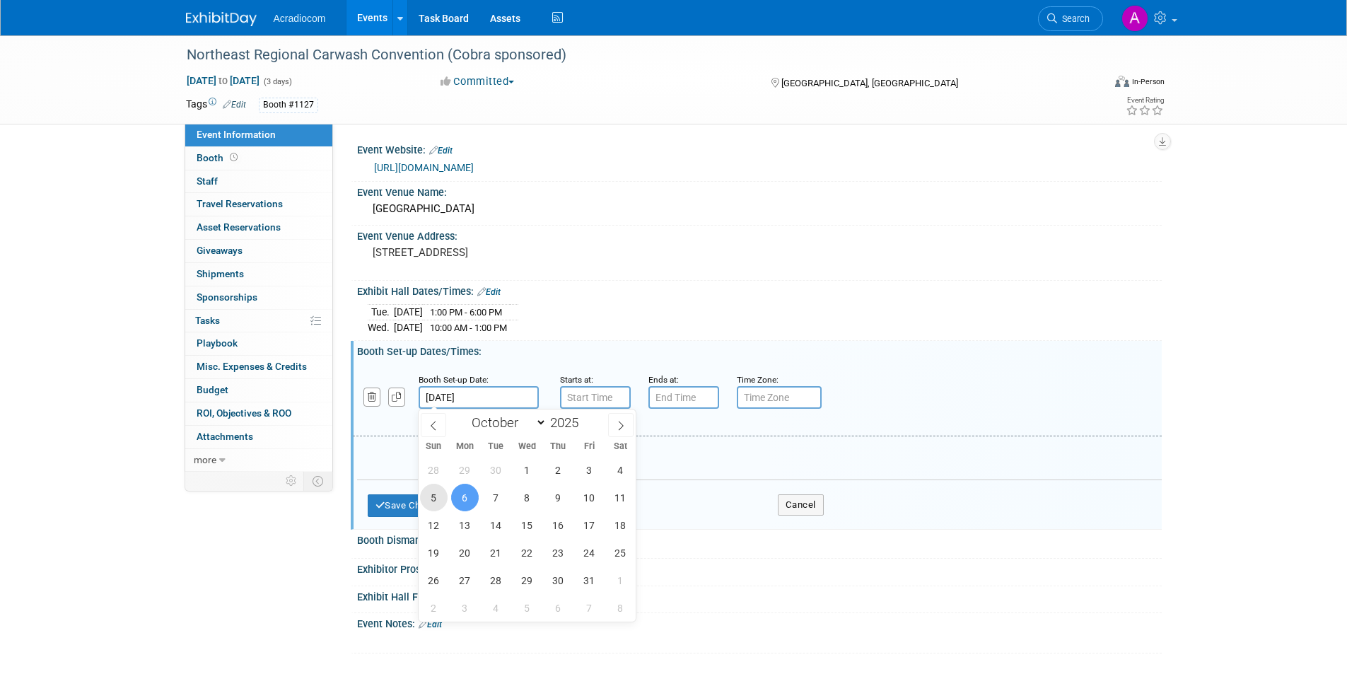
click at [443, 496] on span "5" at bounding box center [434, 498] width 28 height 28
type input "[DATE]"
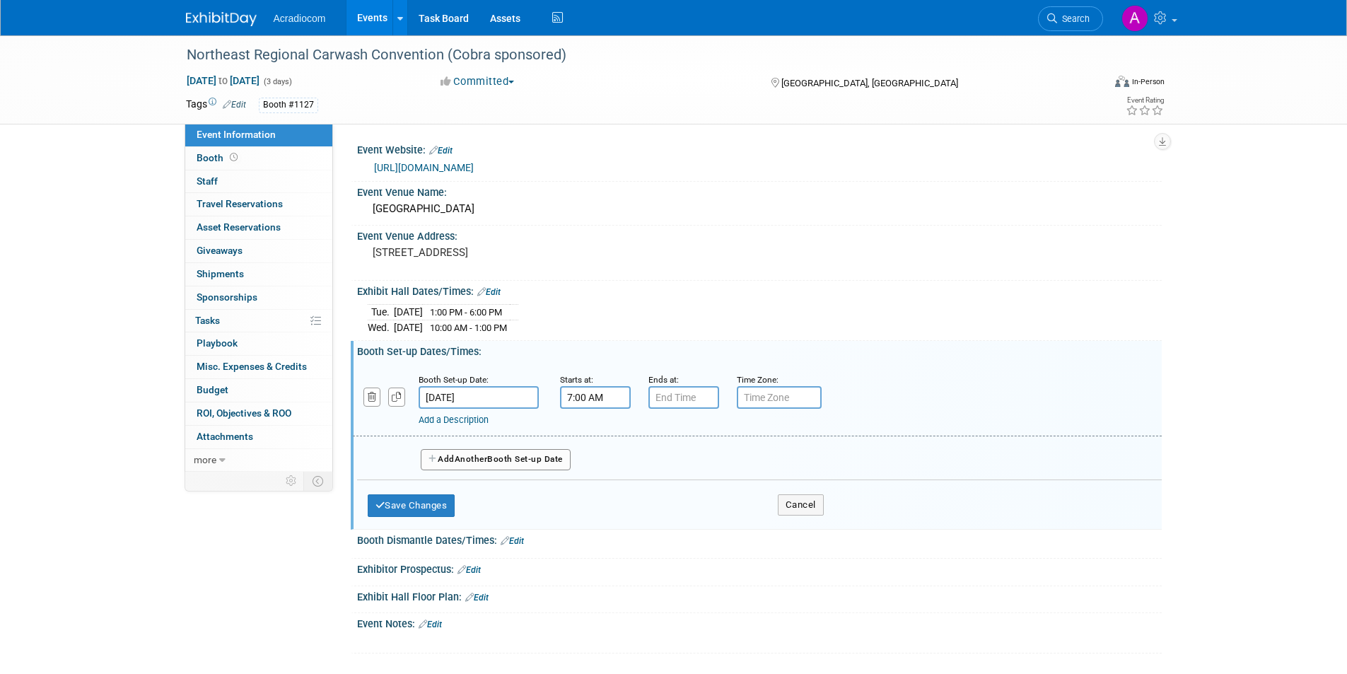
click at [595, 398] on input "7:00 AM" at bounding box center [595, 397] width 71 height 23
click at [595, 437] on span at bounding box center [592, 432] width 25 height 25
type input "10:00 AM"
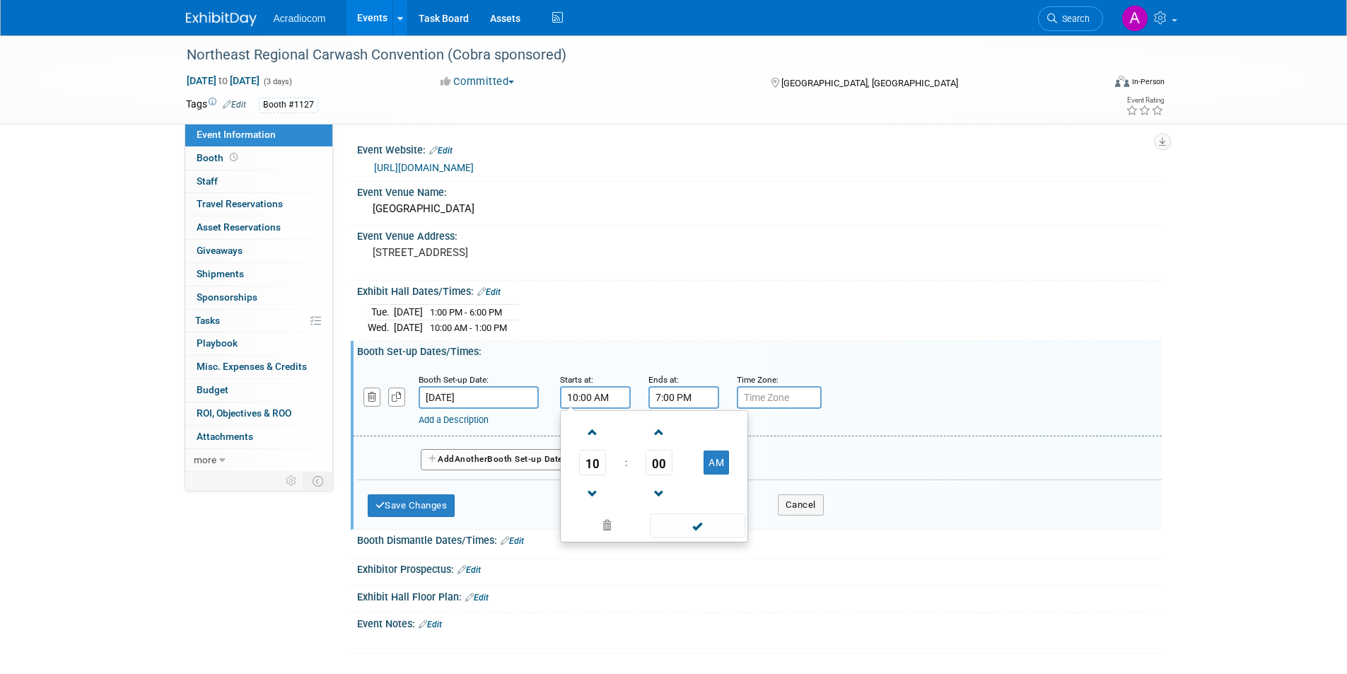
click at [684, 403] on input "7:00 PM" at bounding box center [683, 397] width 71 height 23
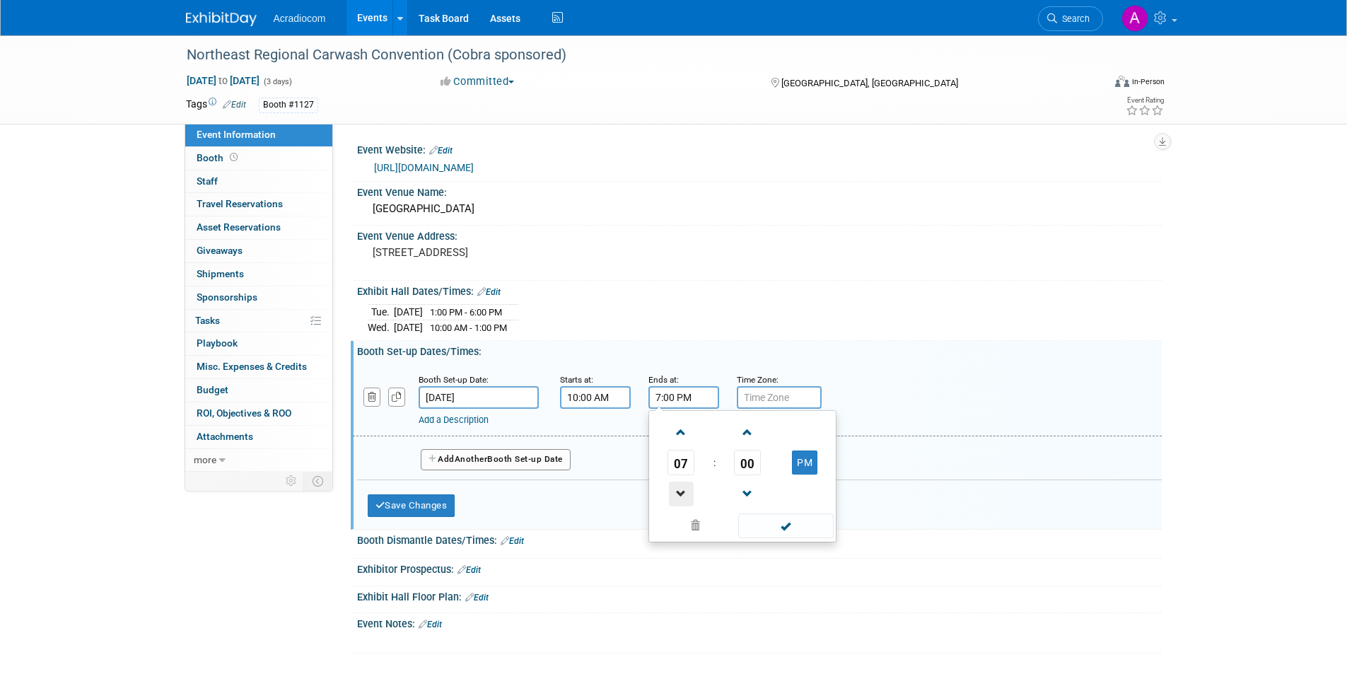
click at [680, 493] on span at bounding box center [681, 493] width 25 height 25
click at [750, 460] on span "00" at bounding box center [747, 462] width 27 height 25
click at [764, 484] on td "30" at bounding box center [764, 471] width 45 height 38
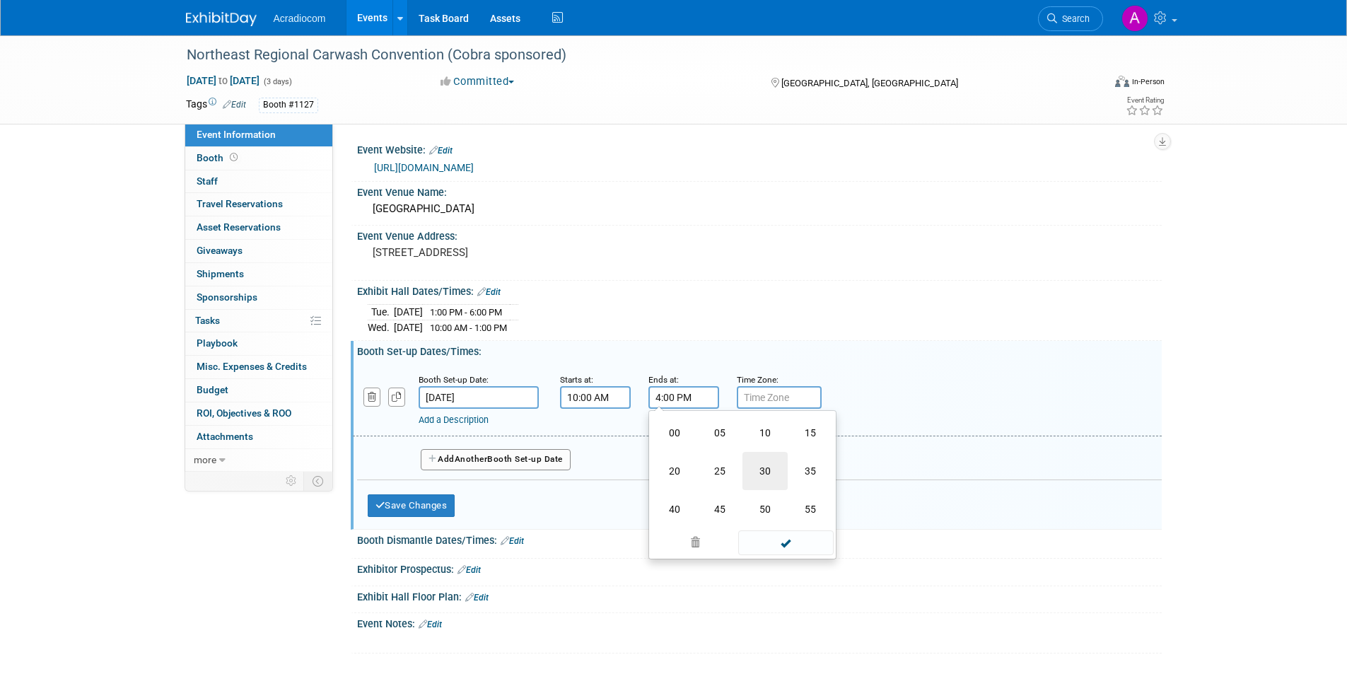
type input "4:30 PM"
click at [793, 532] on span at bounding box center [785, 525] width 95 height 25
click at [499, 462] on button "Add Another Booth Set-up Date" at bounding box center [496, 459] width 150 height 21
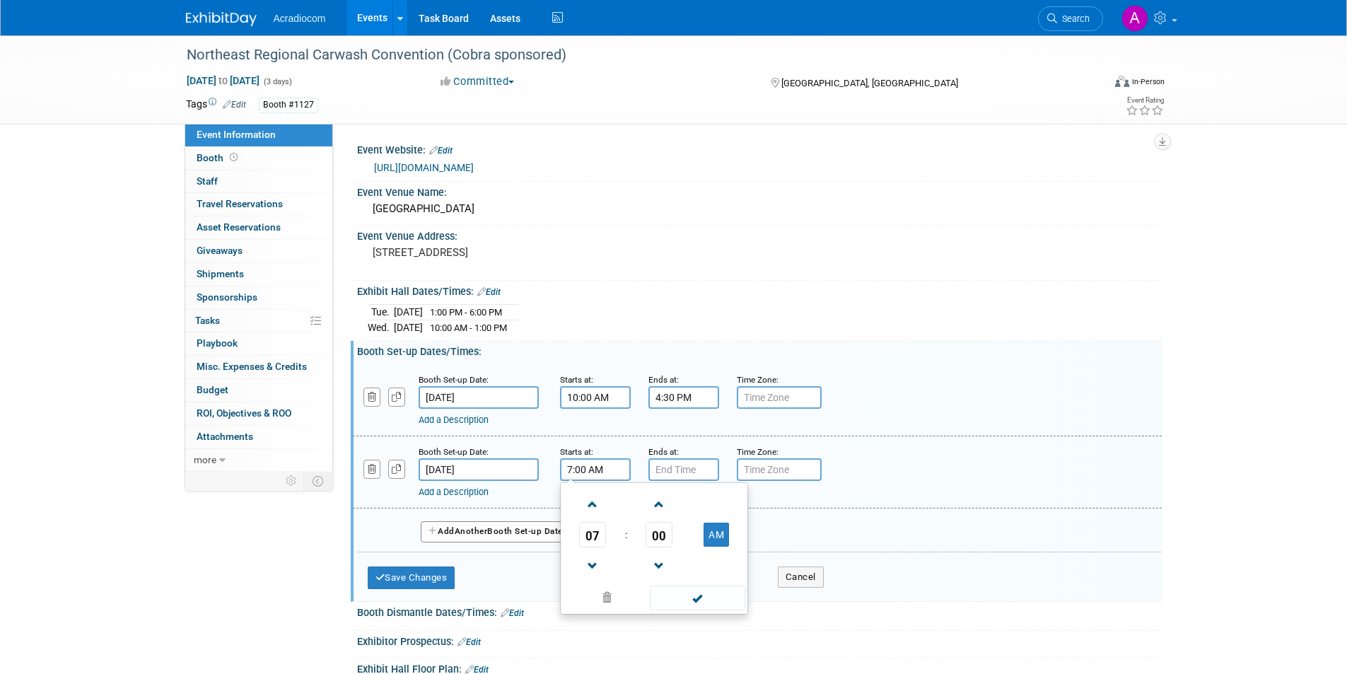
click at [604, 476] on input "7:00 AM" at bounding box center [595, 469] width 71 height 23
drag, startPoint x: 588, startPoint y: 512, endPoint x: 662, endPoint y: 526, distance: 75.6
click at [589, 512] on span at bounding box center [592, 504] width 25 height 25
type input "8:00 AM"
click at [698, 468] on input "7:00 PM" at bounding box center [683, 469] width 71 height 23
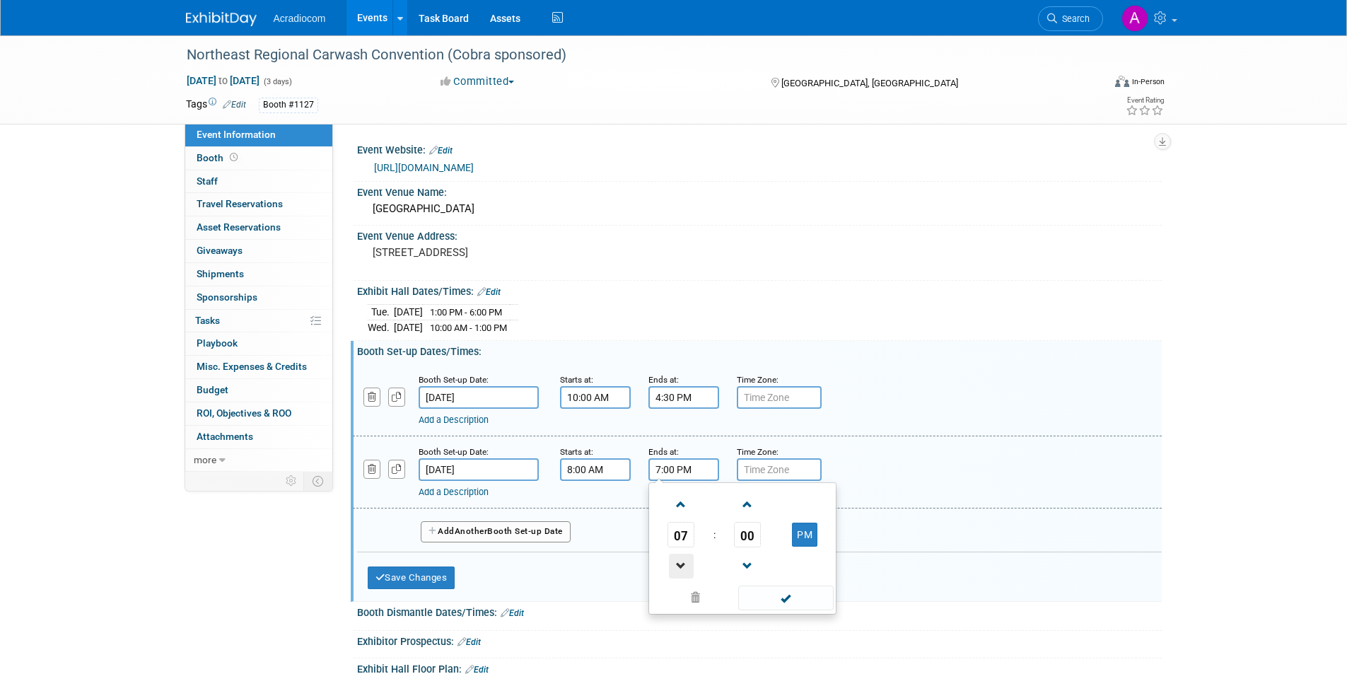
click at [684, 568] on span at bounding box center [681, 566] width 25 height 25
type input "6:00 PM"
click at [783, 599] on span at bounding box center [785, 597] width 95 height 25
click at [471, 534] on span "Another" at bounding box center [471, 531] width 33 height 10
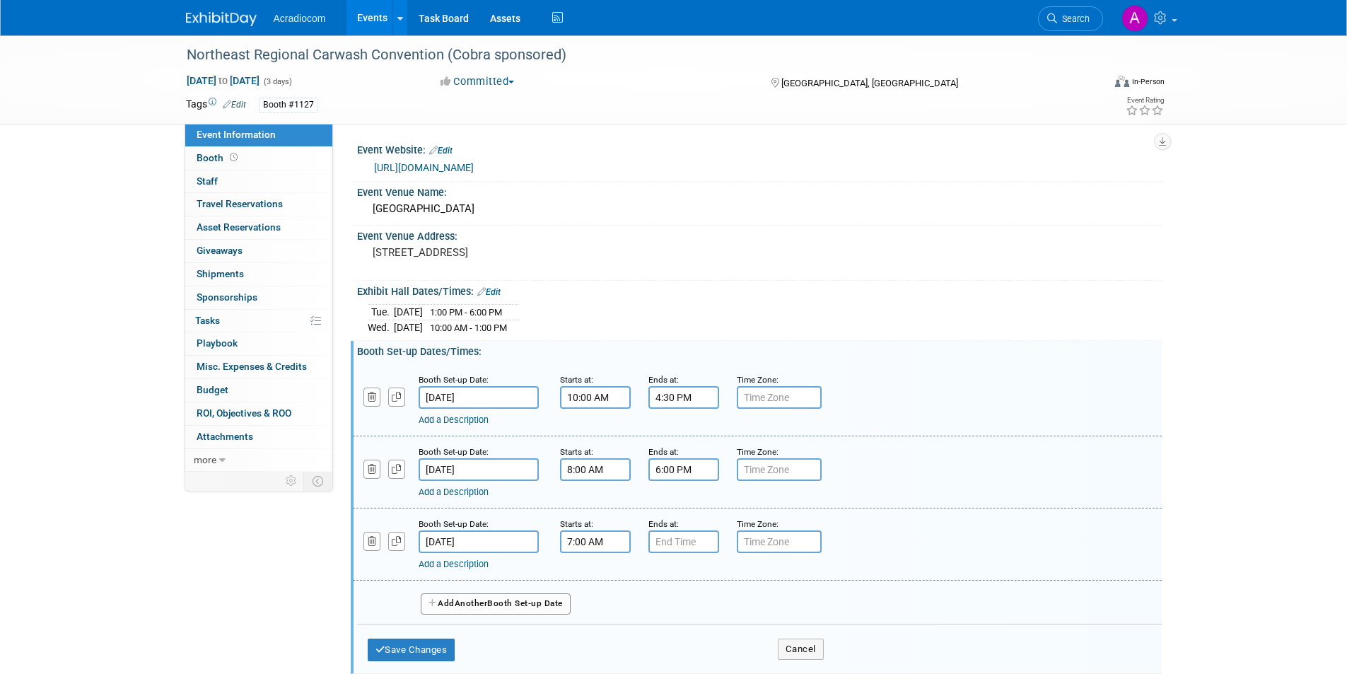
click at [592, 540] on input "7:00 AM" at bounding box center [595, 541] width 71 height 23
click at [596, 579] on span at bounding box center [592, 576] width 25 height 25
type input "8:00 AM"
click at [679, 544] on input "7:00 PM" at bounding box center [683, 541] width 71 height 23
click at [681, 589] on link at bounding box center [680, 576] width 27 height 36
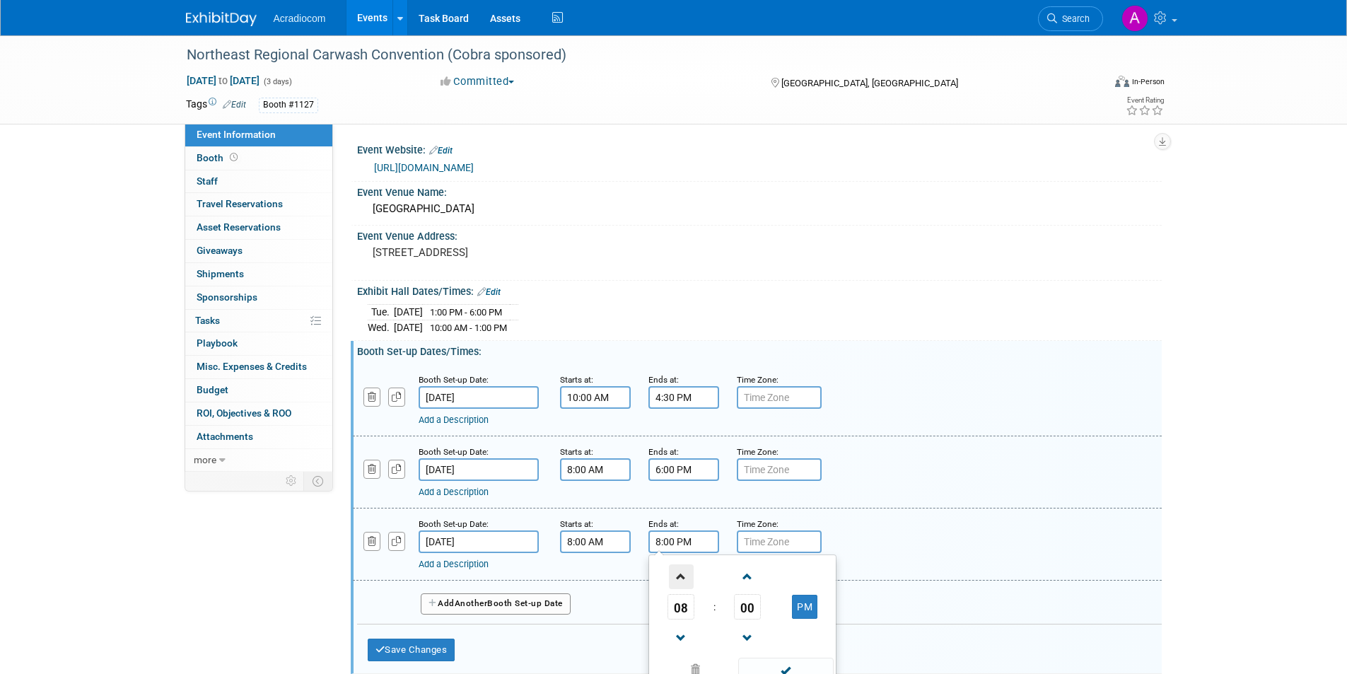
click at [684, 580] on span at bounding box center [681, 576] width 25 height 25
click at [679, 564] on span at bounding box center [681, 576] width 25 height 25
click at [703, 541] on input "12:00 AM" at bounding box center [683, 541] width 71 height 23
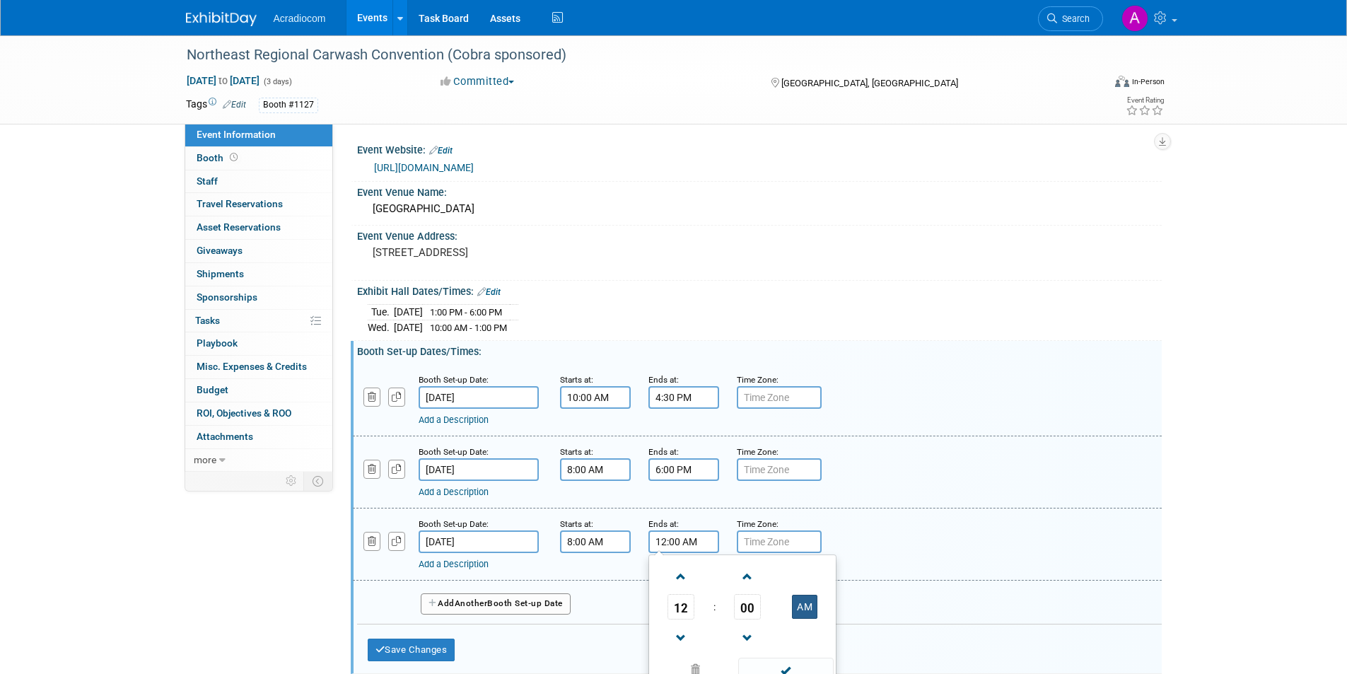
click at [799, 605] on button "AM" at bounding box center [804, 607] width 25 height 24
type input "12:00 PM"
click at [818, 665] on span at bounding box center [785, 669] width 95 height 25
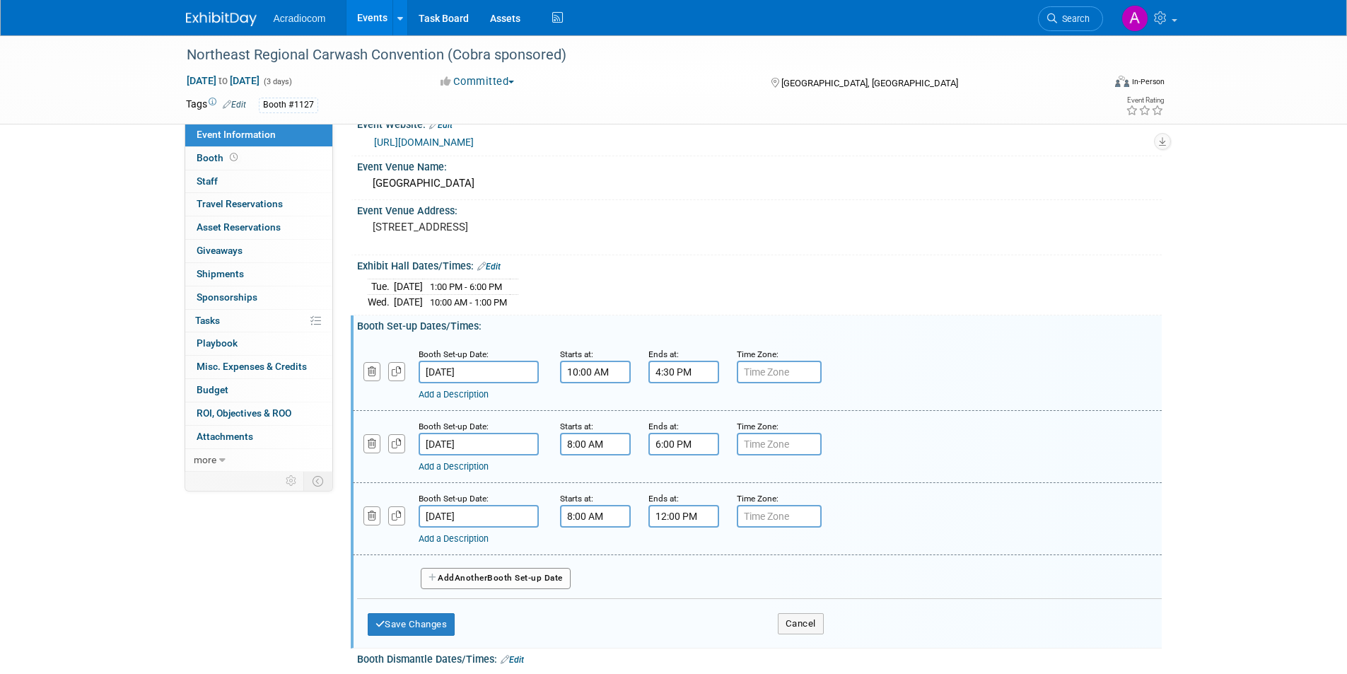
scroll to position [71, 0]
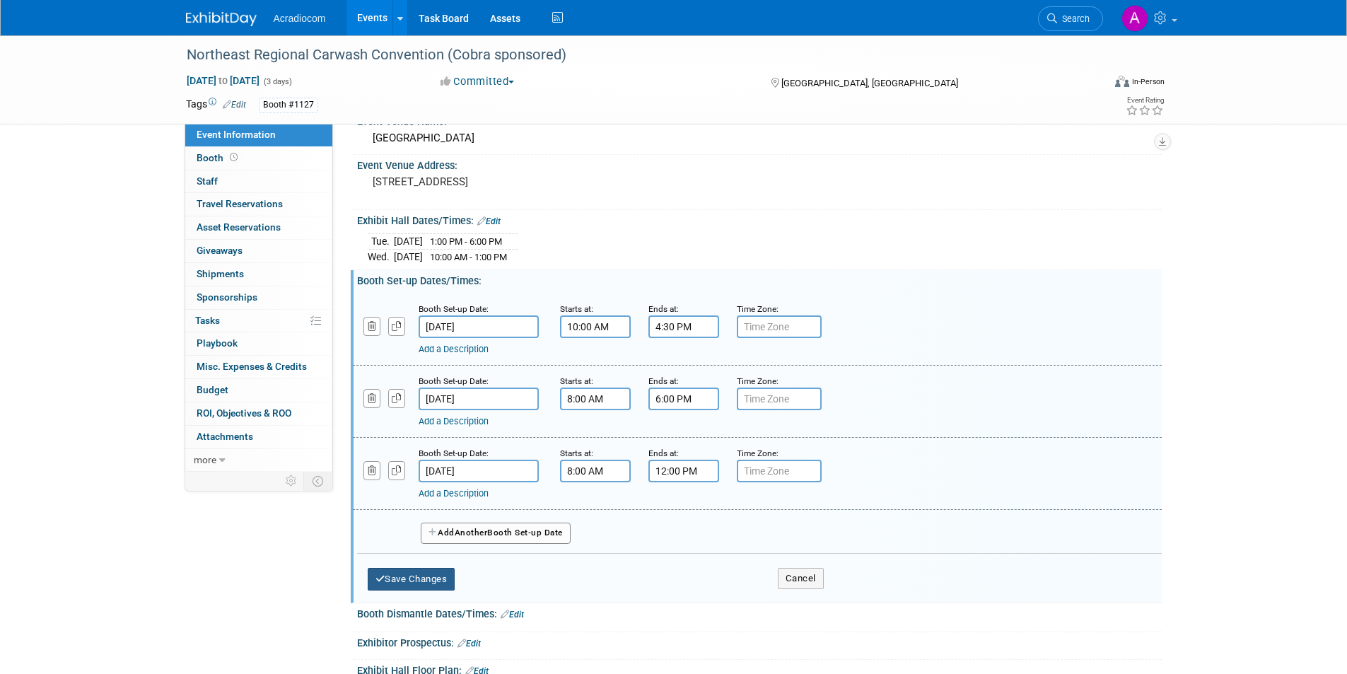
click at [428, 578] on button "Save Changes" at bounding box center [412, 579] width 88 height 23
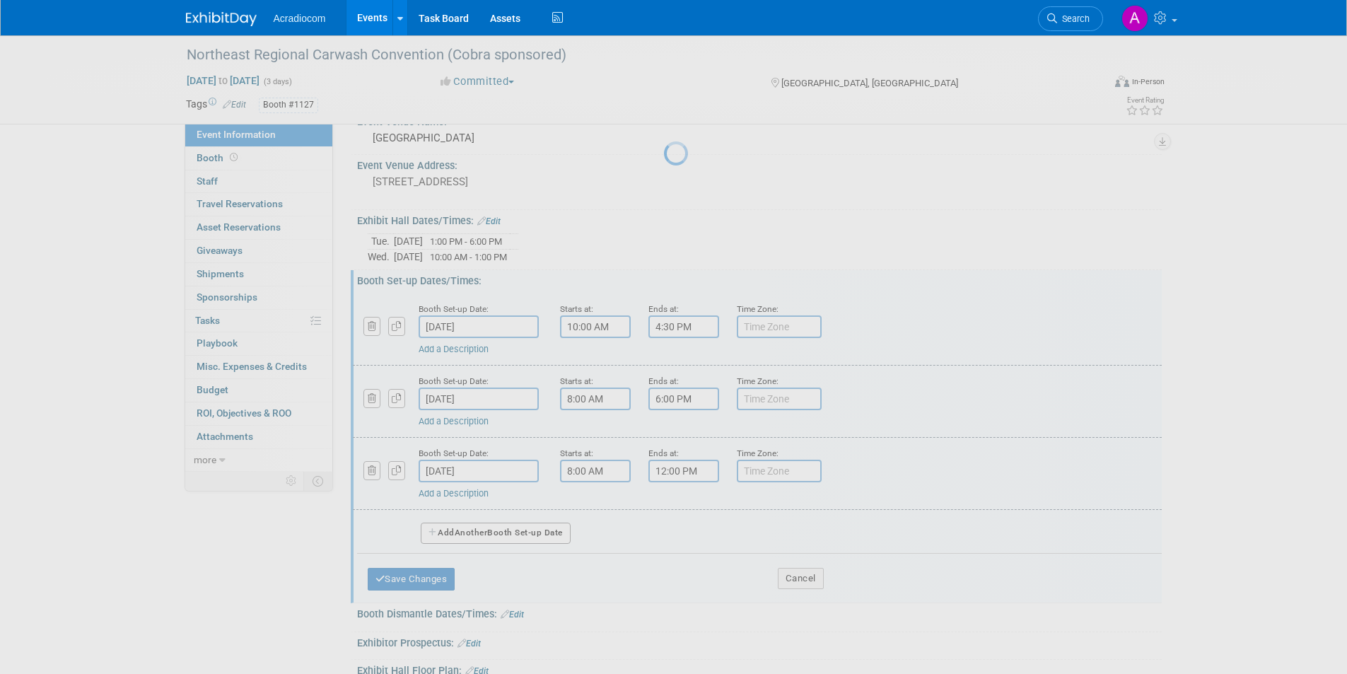
scroll to position [11, 0]
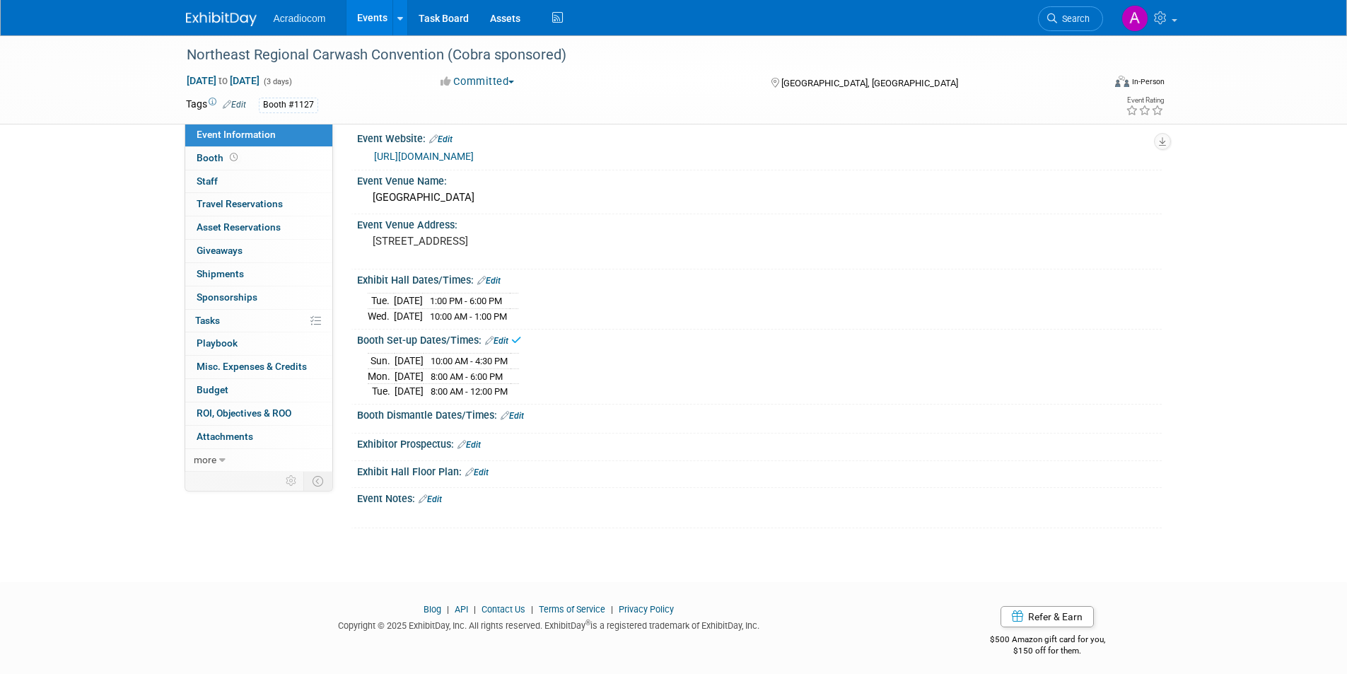
click at [518, 414] on link "Edit" at bounding box center [511, 416] width 23 height 10
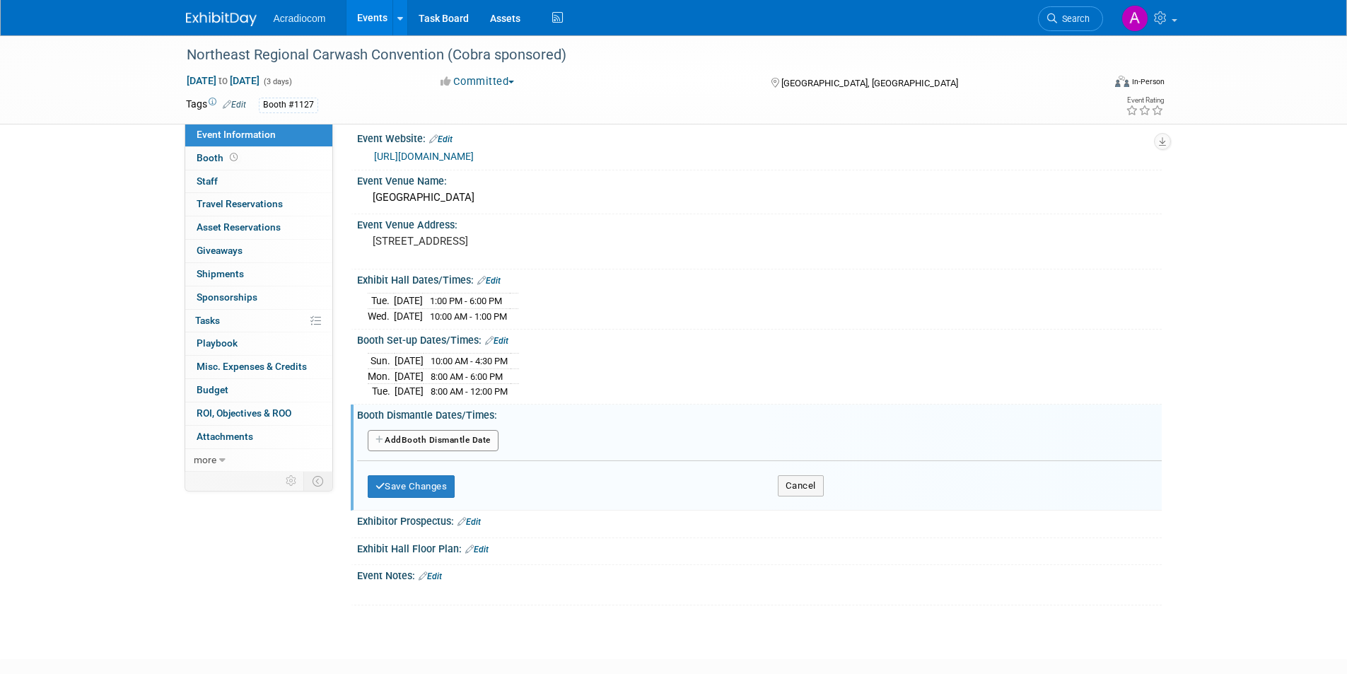
click at [459, 441] on button "Add Another Booth Dismantle Date" at bounding box center [433, 440] width 131 height 21
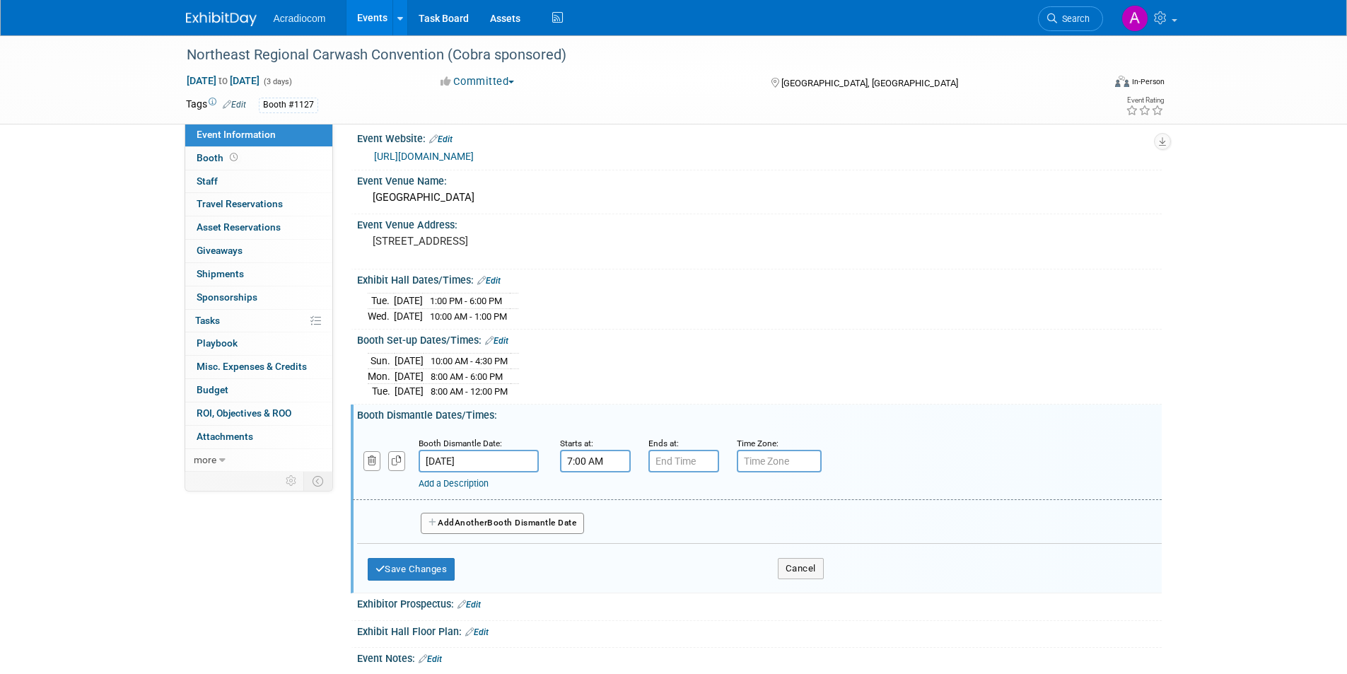
click at [597, 465] on input "7:00 AM" at bounding box center [595, 461] width 71 height 23
click at [592, 547] on span at bounding box center [592, 557] width 25 height 25
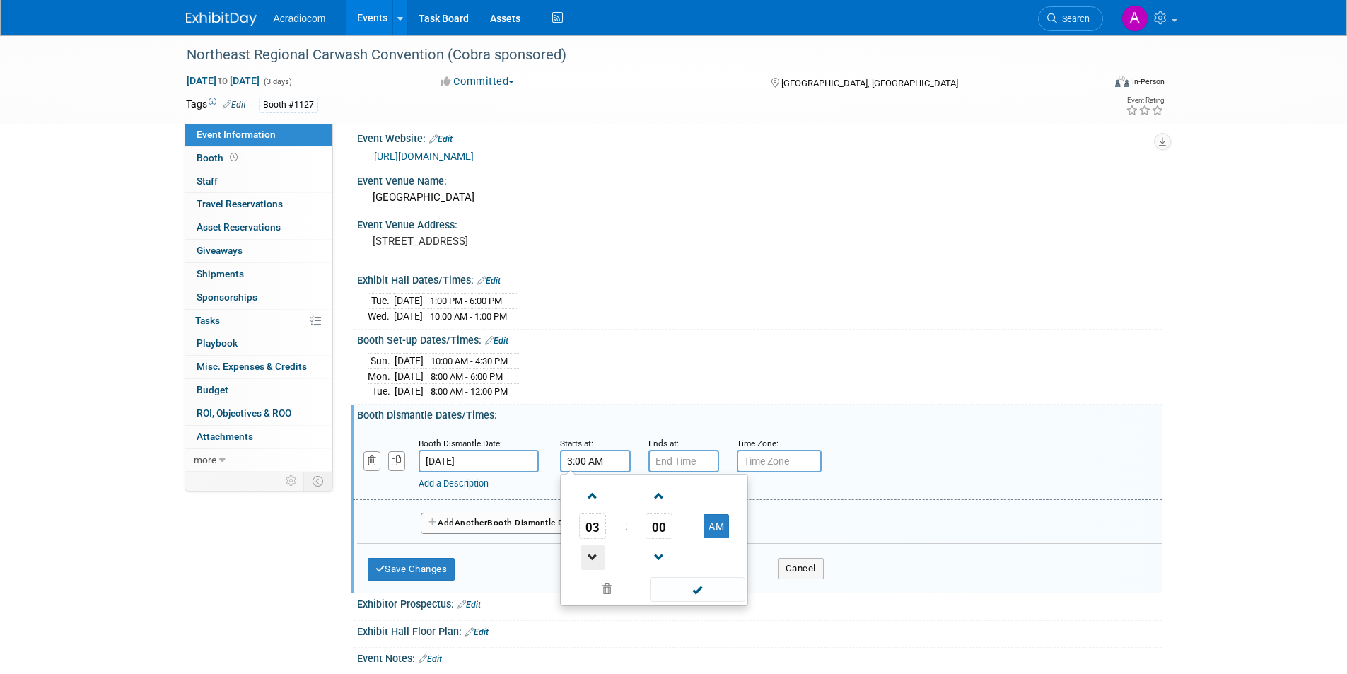
click at [592, 547] on span at bounding box center [592, 557] width 25 height 25
click at [711, 526] on button "AM" at bounding box center [715, 526] width 25 height 24
type input "1:00 PM"
click at [691, 592] on span at bounding box center [697, 589] width 95 height 25
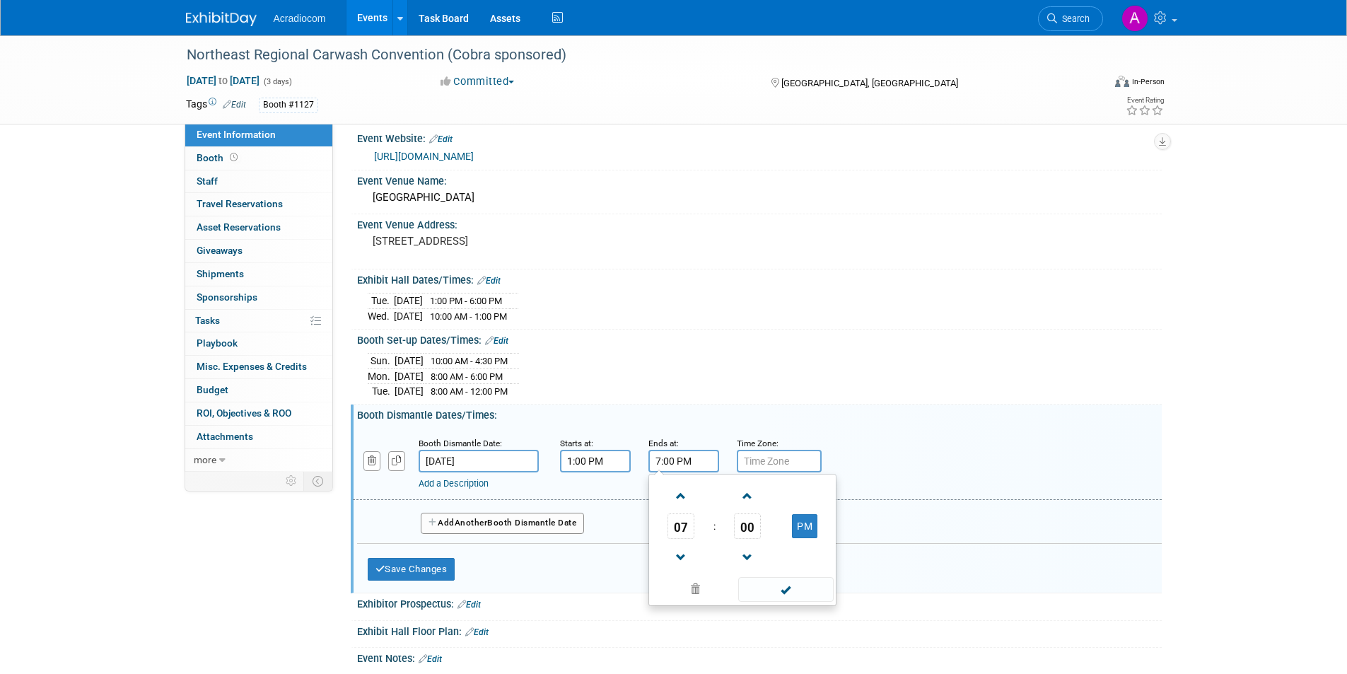
click at [679, 466] on input "7:00 PM" at bounding box center [683, 461] width 71 height 23
click at [678, 497] on span at bounding box center [681, 496] width 25 height 25
click at [753, 529] on span "00" at bounding box center [747, 525] width 27 height 25
click at [771, 535] on td "30" at bounding box center [764, 534] width 45 height 38
type input "8:30 PM"
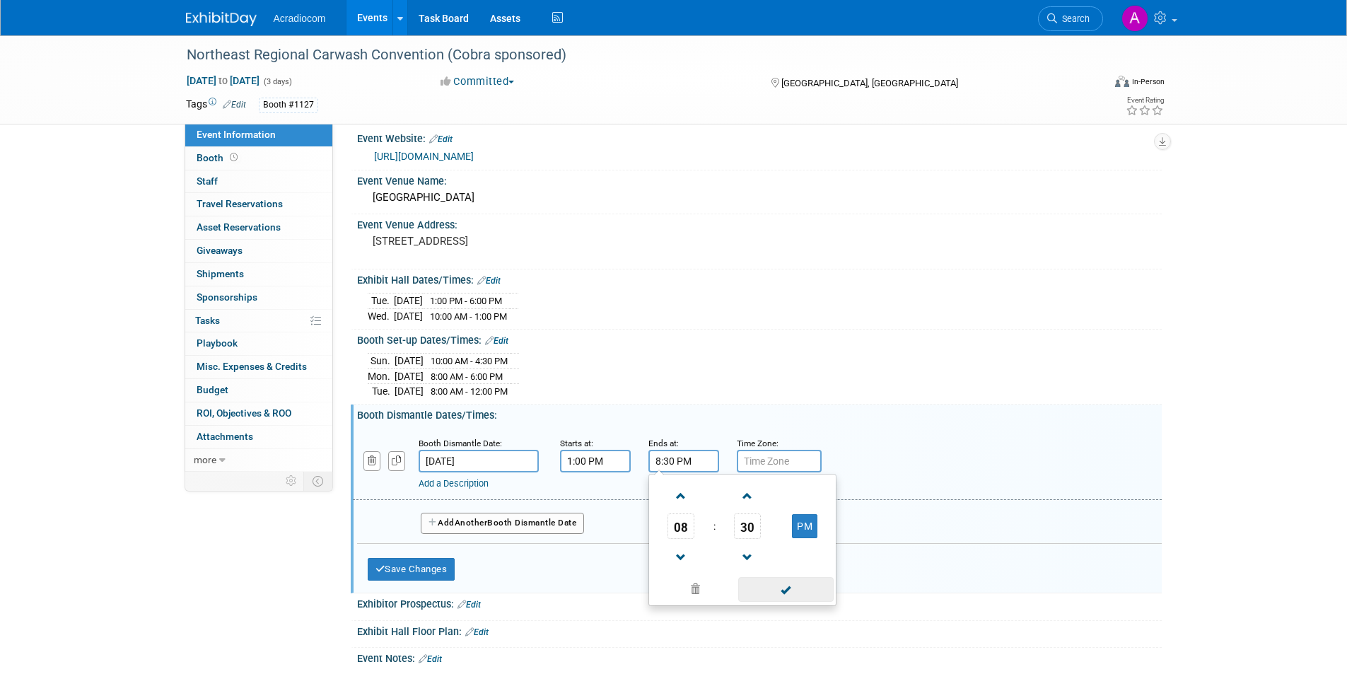
click at [779, 599] on span at bounding box center [785, 589] width 95 height 25
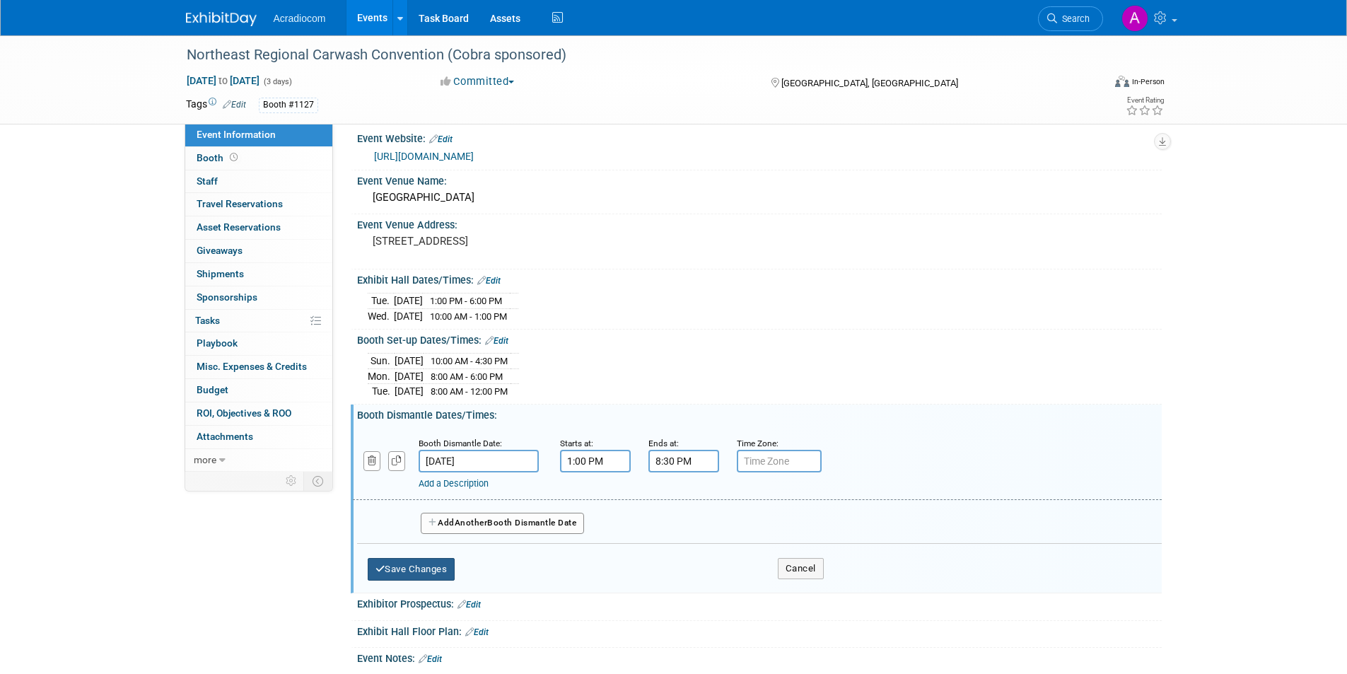
click at [437, 560] on button "Save Changes" at bounding box center [412, 569] width 88 height 23
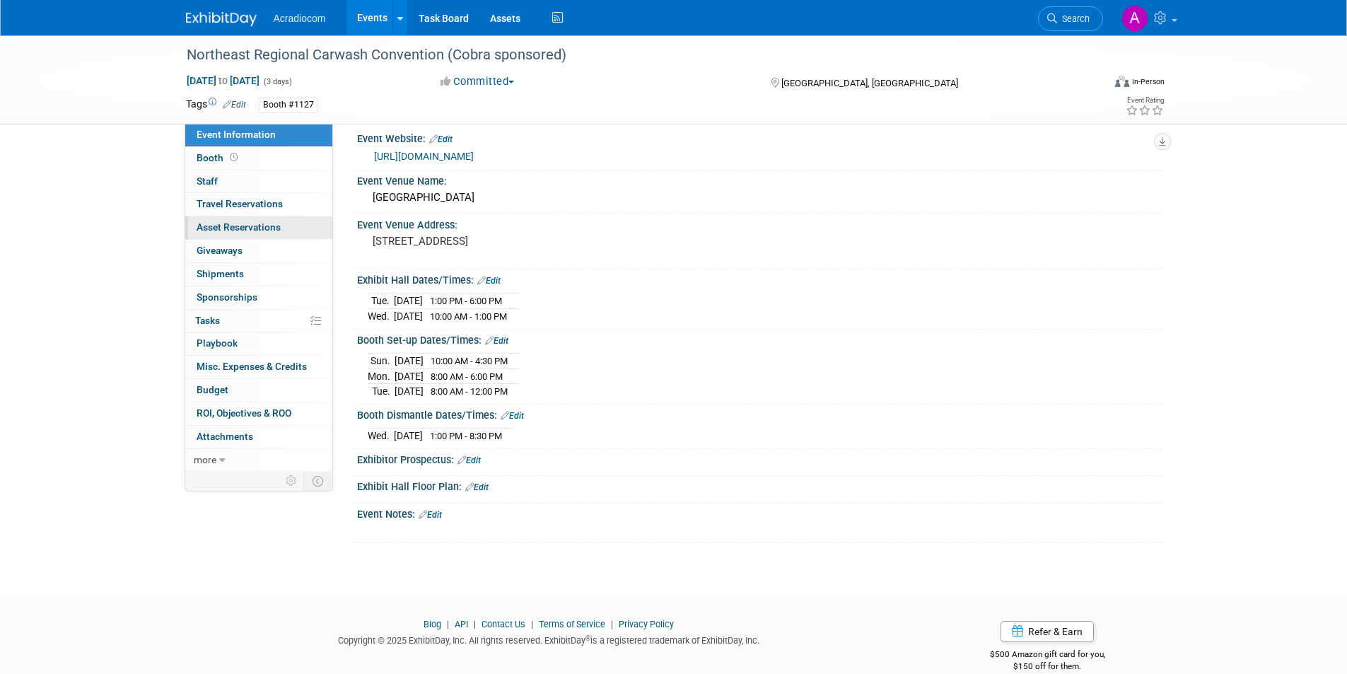
click at [288, 223] on link "0 Asset Reservations 0" at bounding box center [258, 227] width 147 height 23
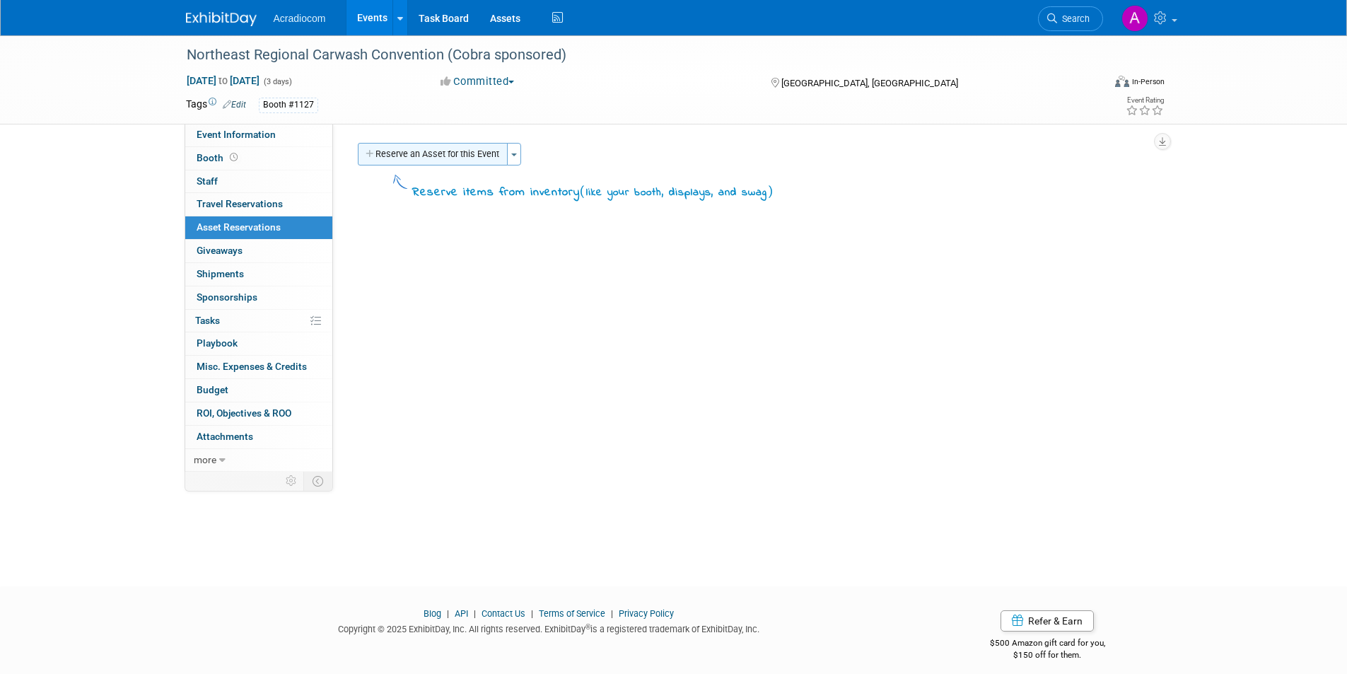
click at [419, 156] on button "Reserve an Asset for this Event" at bounding box center [433, 154] width 150 height 23
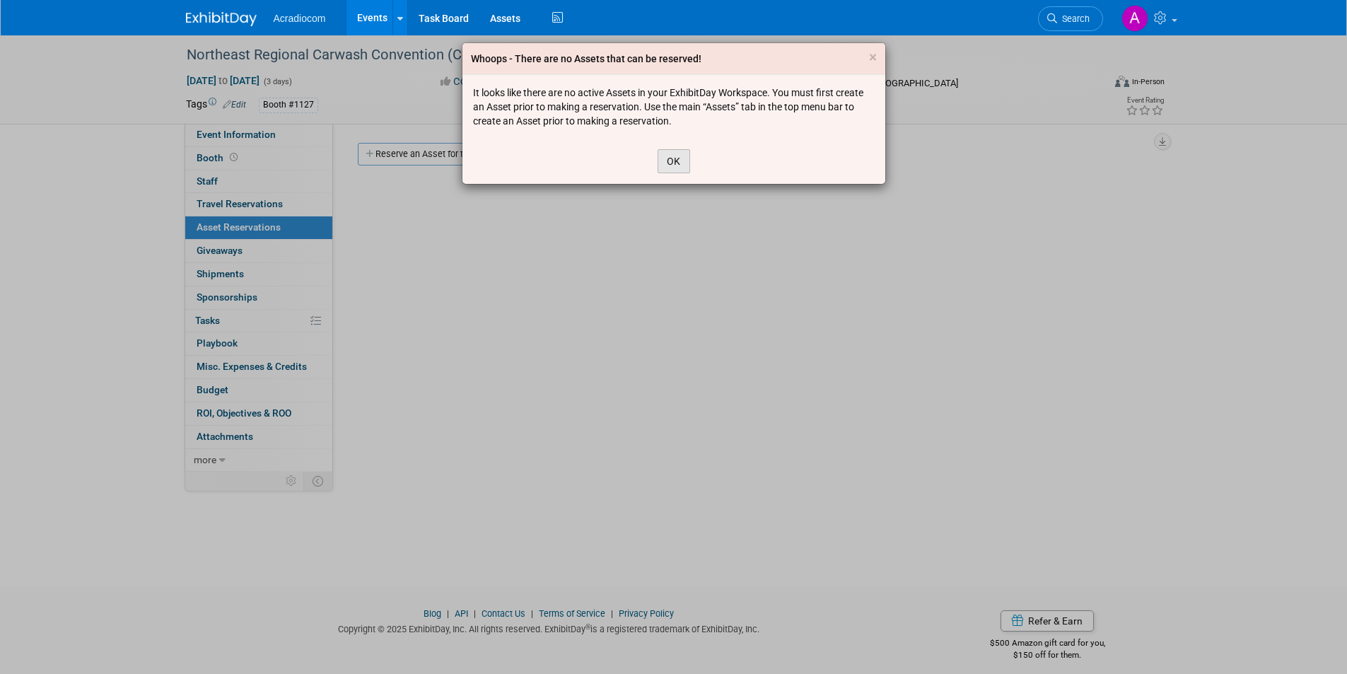
click at [679, 156] on button "OK" at bounding box center [673, 161] width 33 height 24
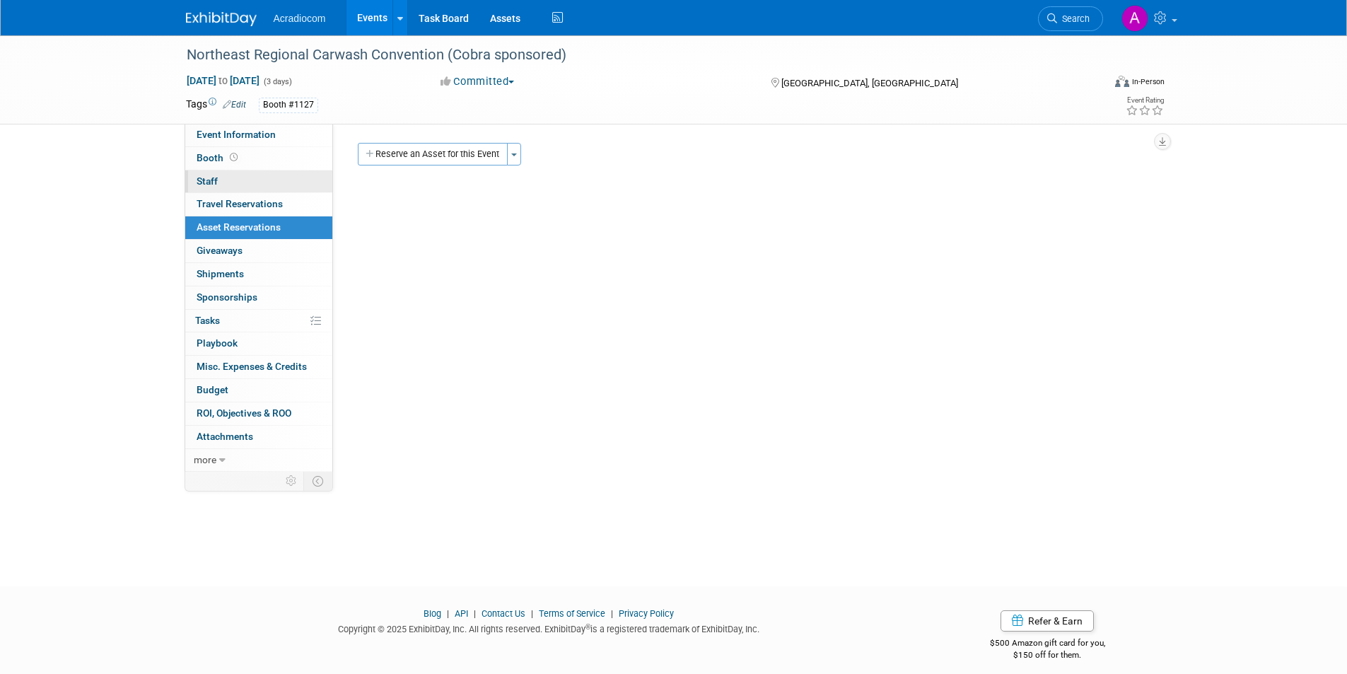
click at [254, 178] on link "0 Staff 0" at bounding box center [258, 181] width 147 height 23
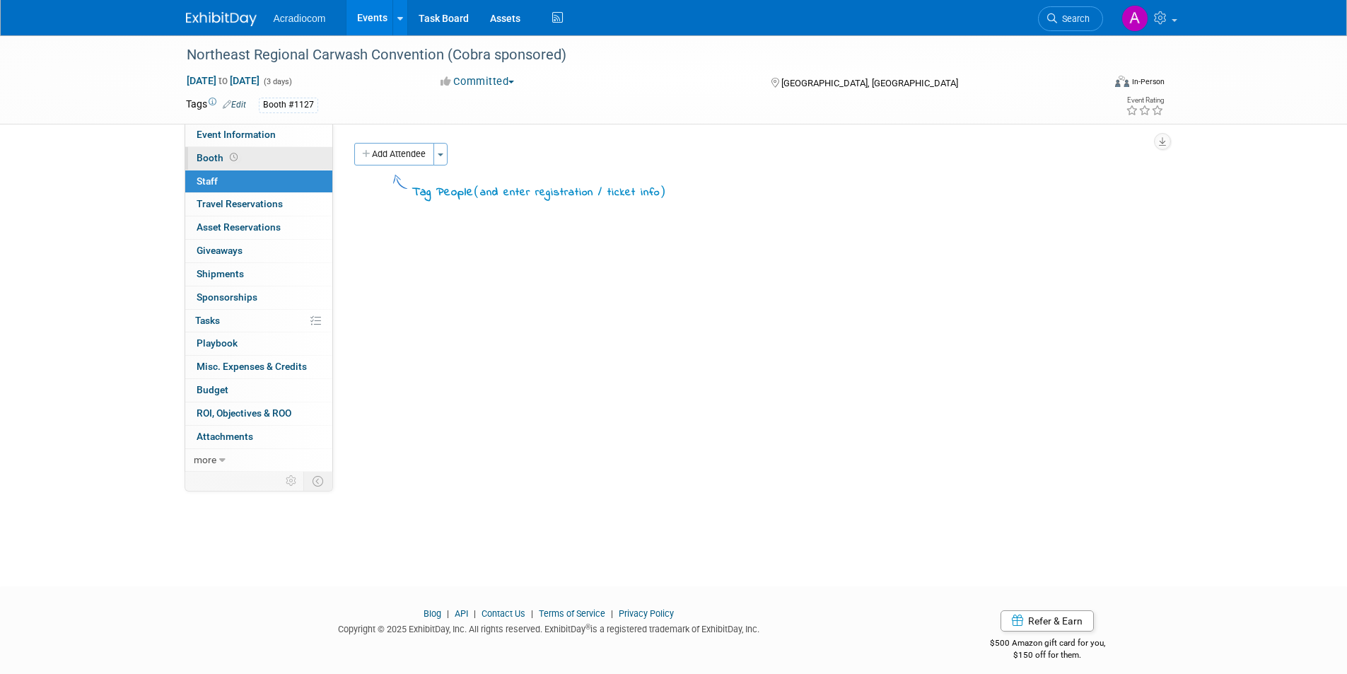
click at [272, 159] on link "Booth" at bounding box center [258, 158] width 147 height 23
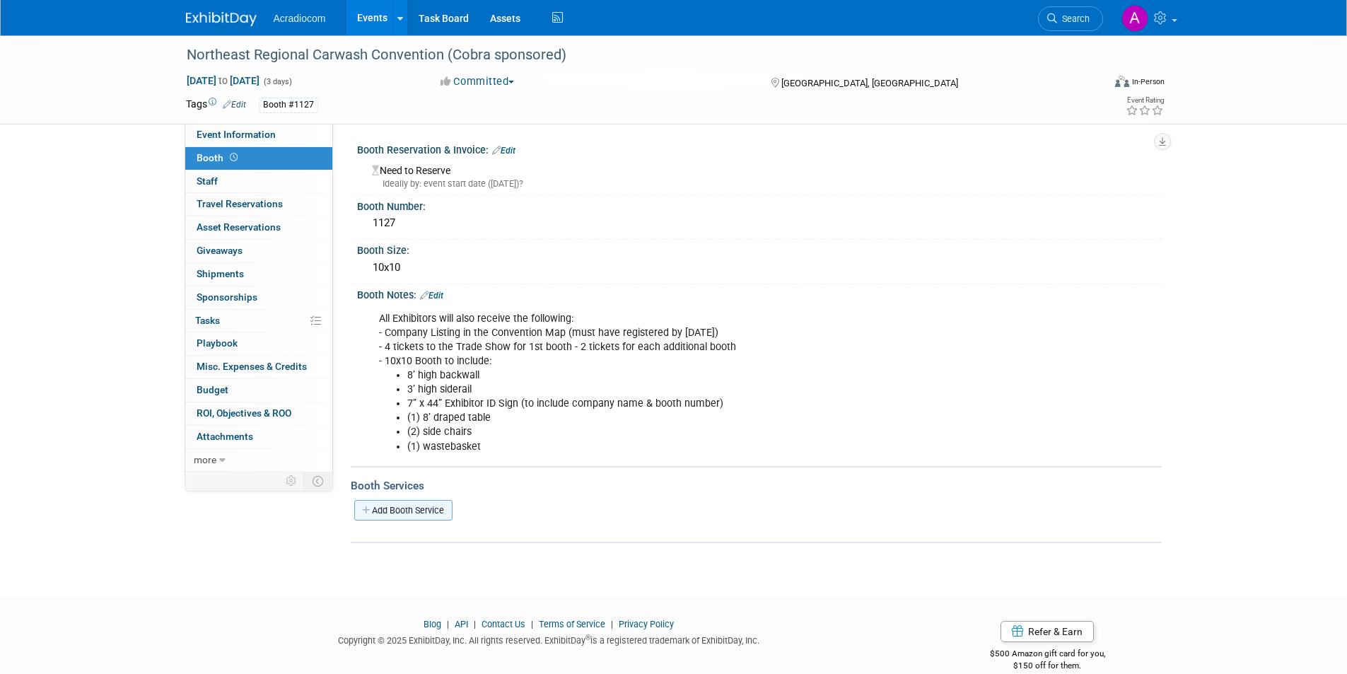
click at [394, 513] on link "Add Booth Service" at bounding box center [403, 510] width 98 height 21
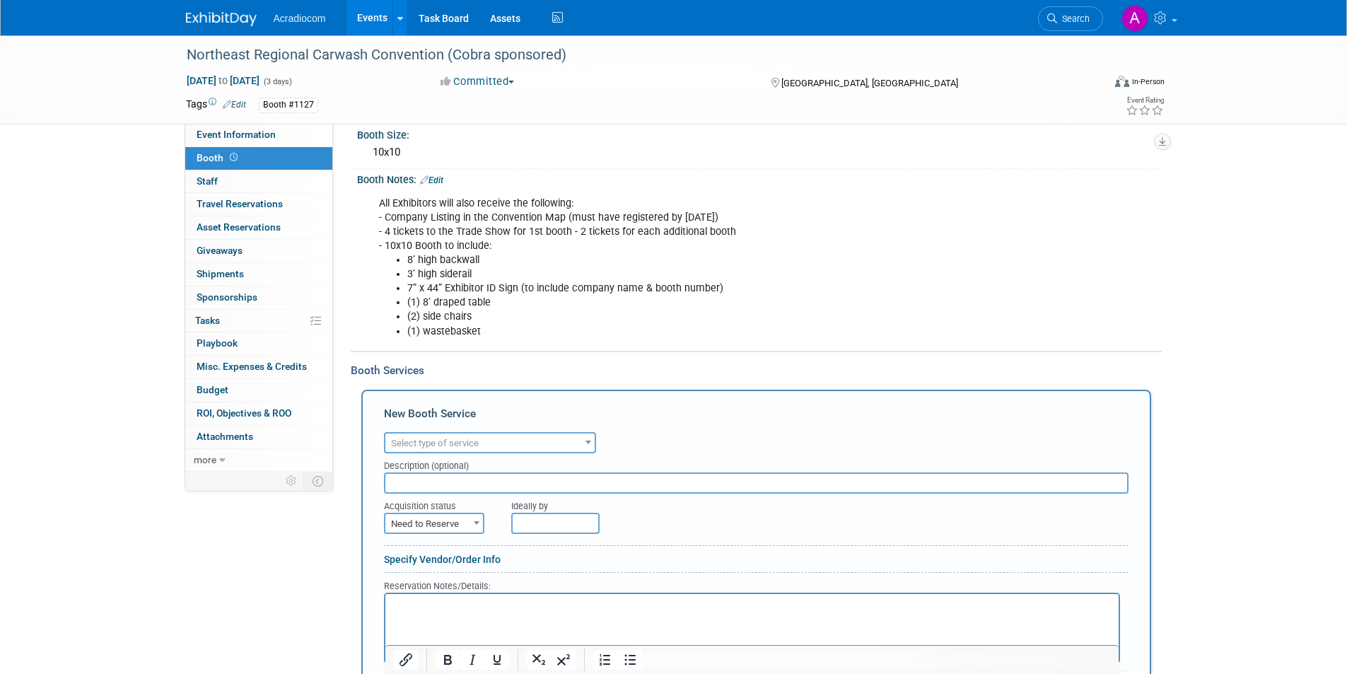
scroll to position [141, 0]
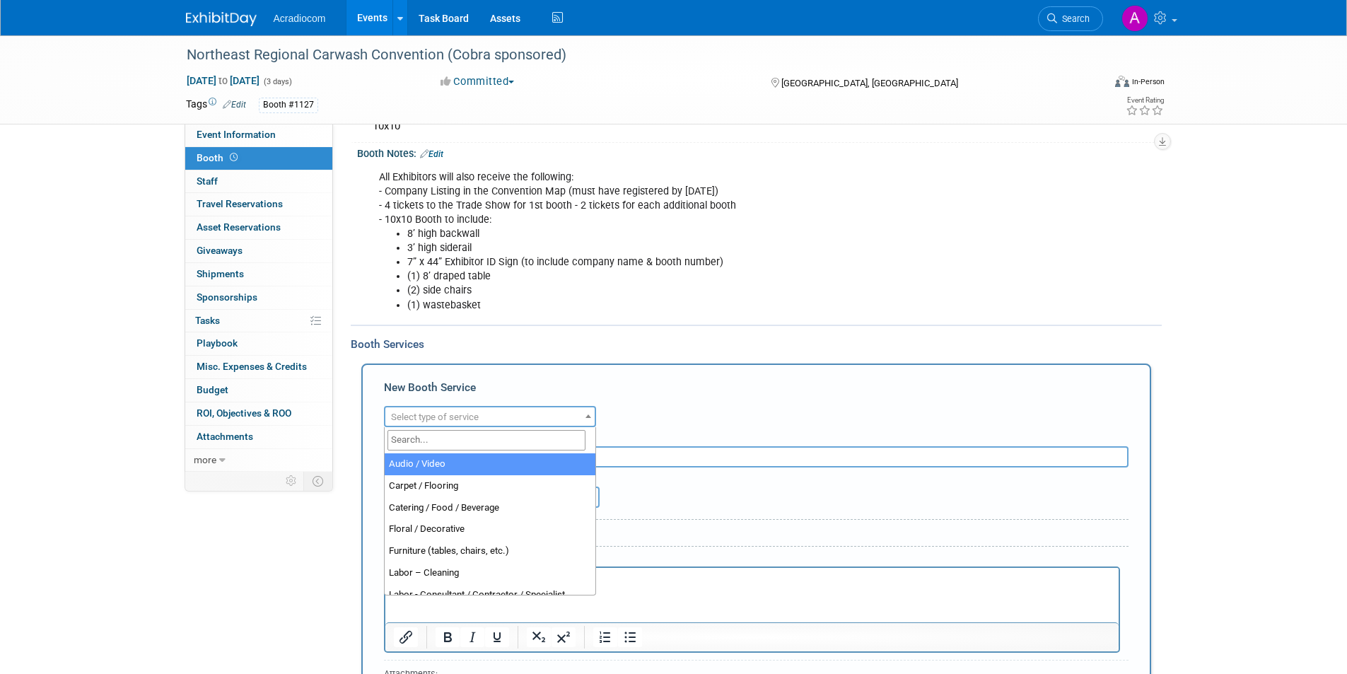
click at [541, 414] on span "Select type of service" at bounding box center [489, 417] width 209 height 20
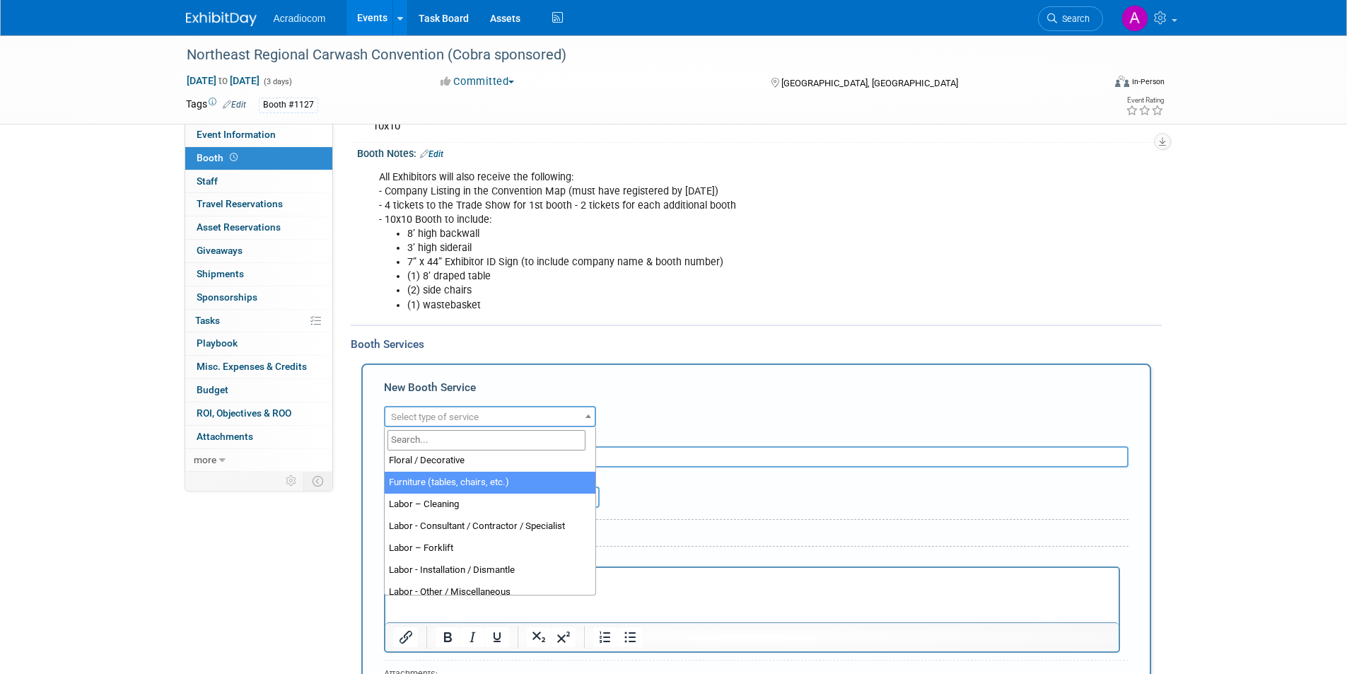
scroll to position [71, 0]
select select "6"
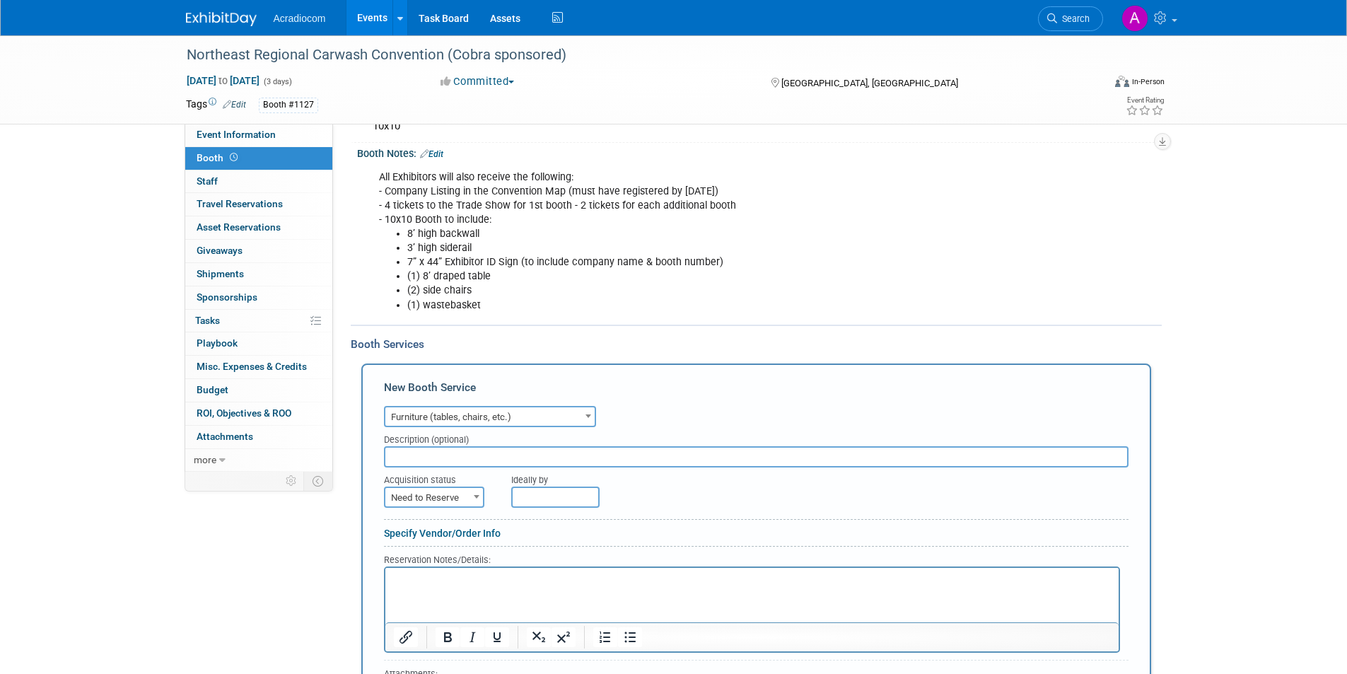
click at [502, 457] on input "text" at bounding box center [756, 456] width 744 height 21
type input "Included"
click at [446, 498] on span "Need to Reserve" at bounding box center [434, 498] width 98 height 20
select select "2"
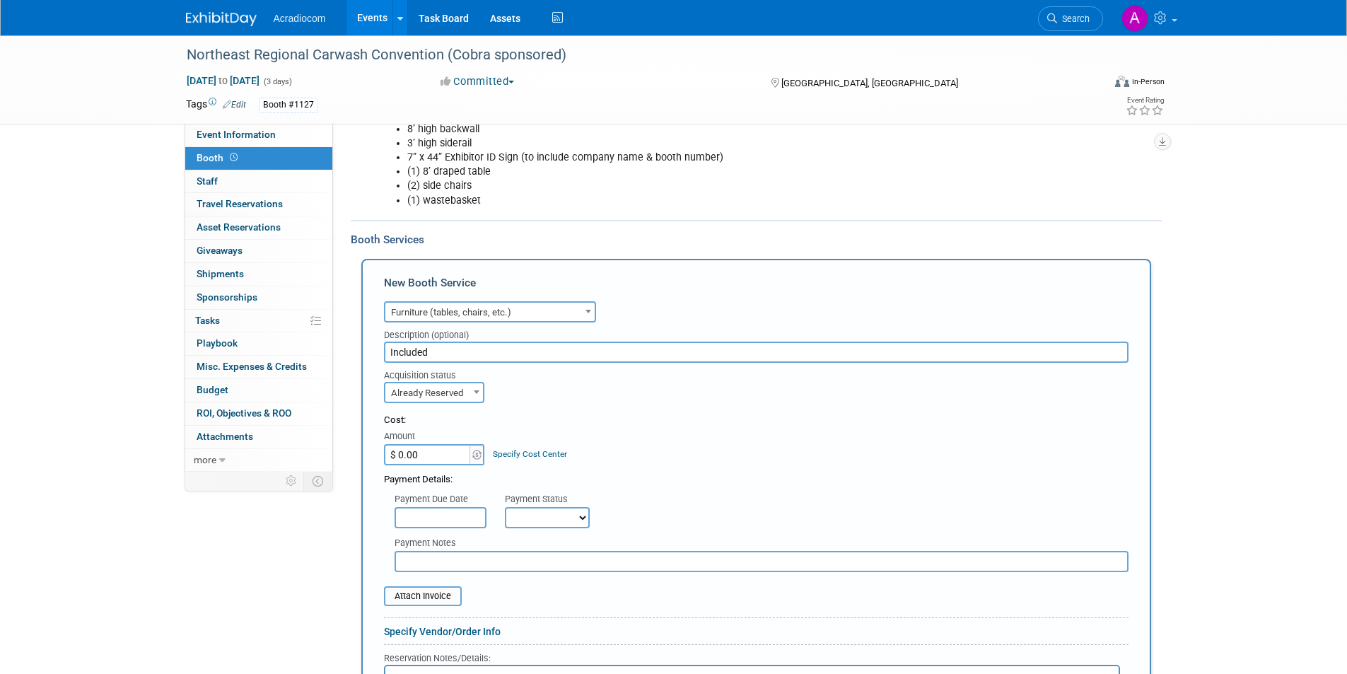
scroll to position [212, 0]
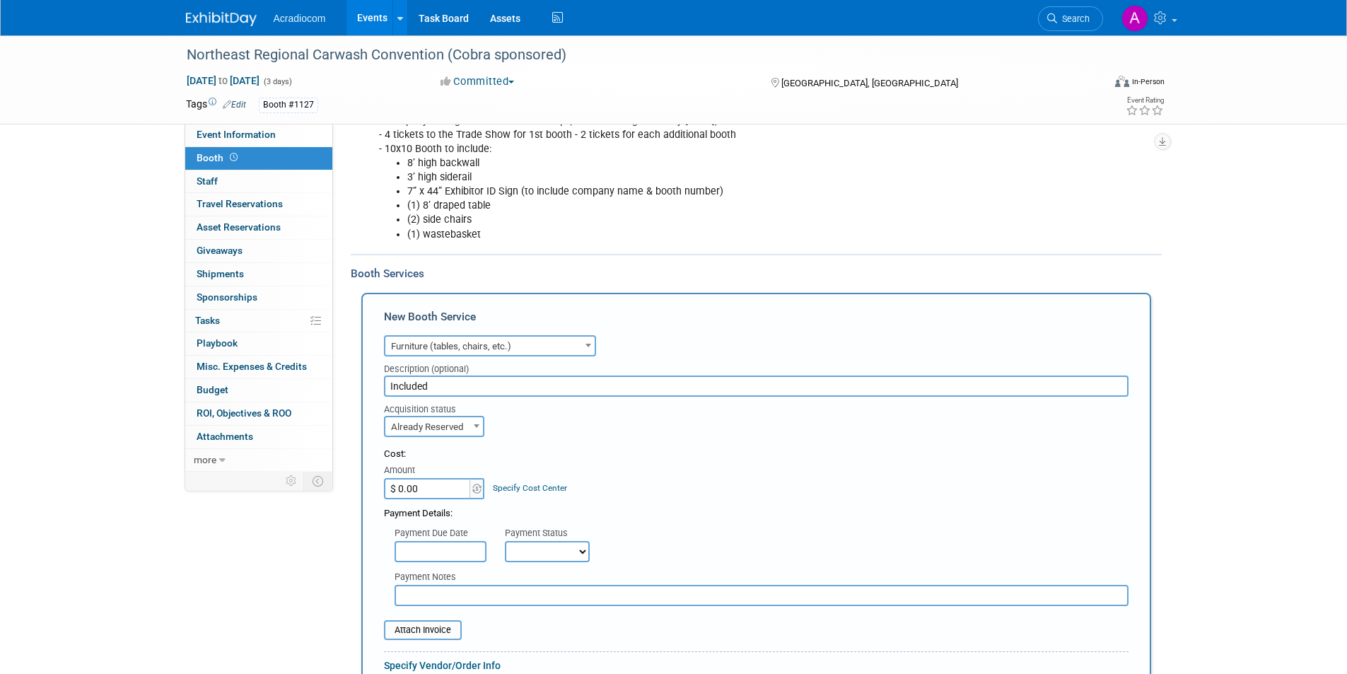
click at [551, 346] on span "Furniture (tables, chairs, etc.)" at bounding box center [489, 346] width 209 height 20
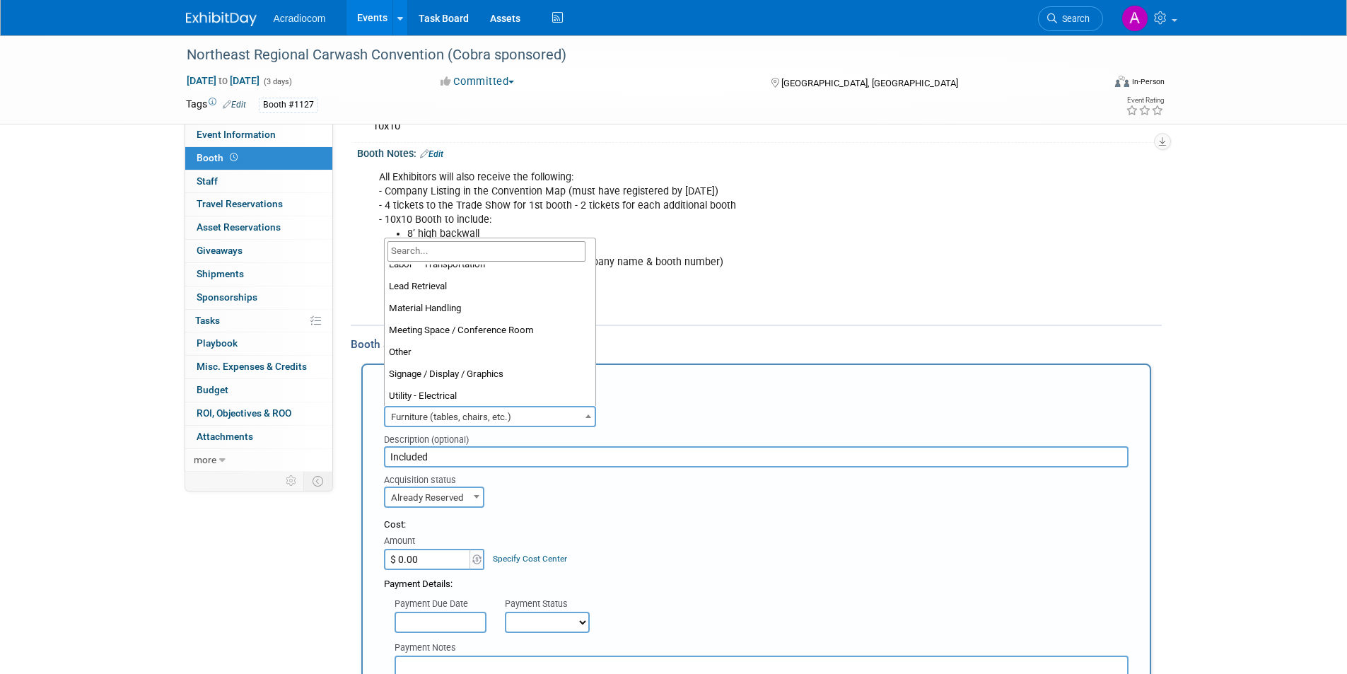
scroll to position [291, 0]
select select "7"
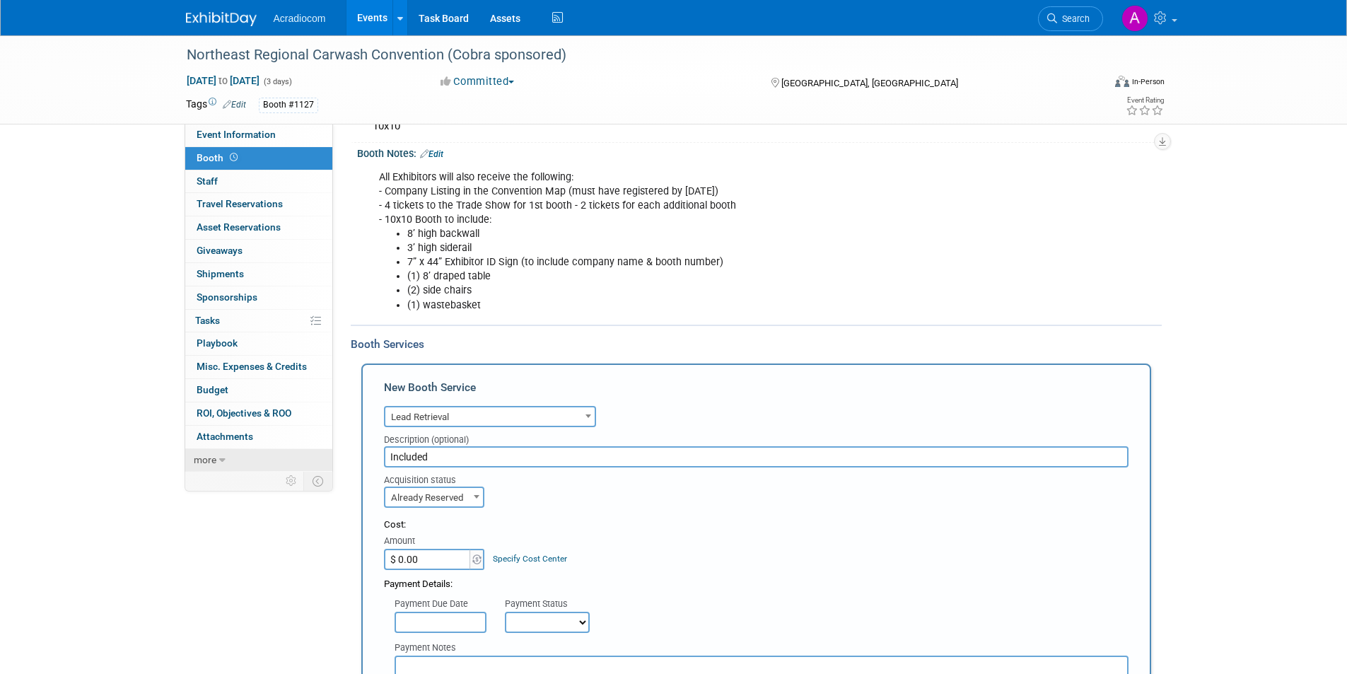
drag, startPoint x: 491, startPoint y: 459, endPoint x: 253, endPoint y: 449, distance: 238.4
click at [253, 449] on div "Event Information Event Info Booth Booth 0 Staff 0 Staff 0 Travel Reservations …" at bounding box center [673, 448] width 997 height 1108
click at [459, 503] on span "Already Reserved" at bounding box center [434, 498] width 98 height 20
select select "1"
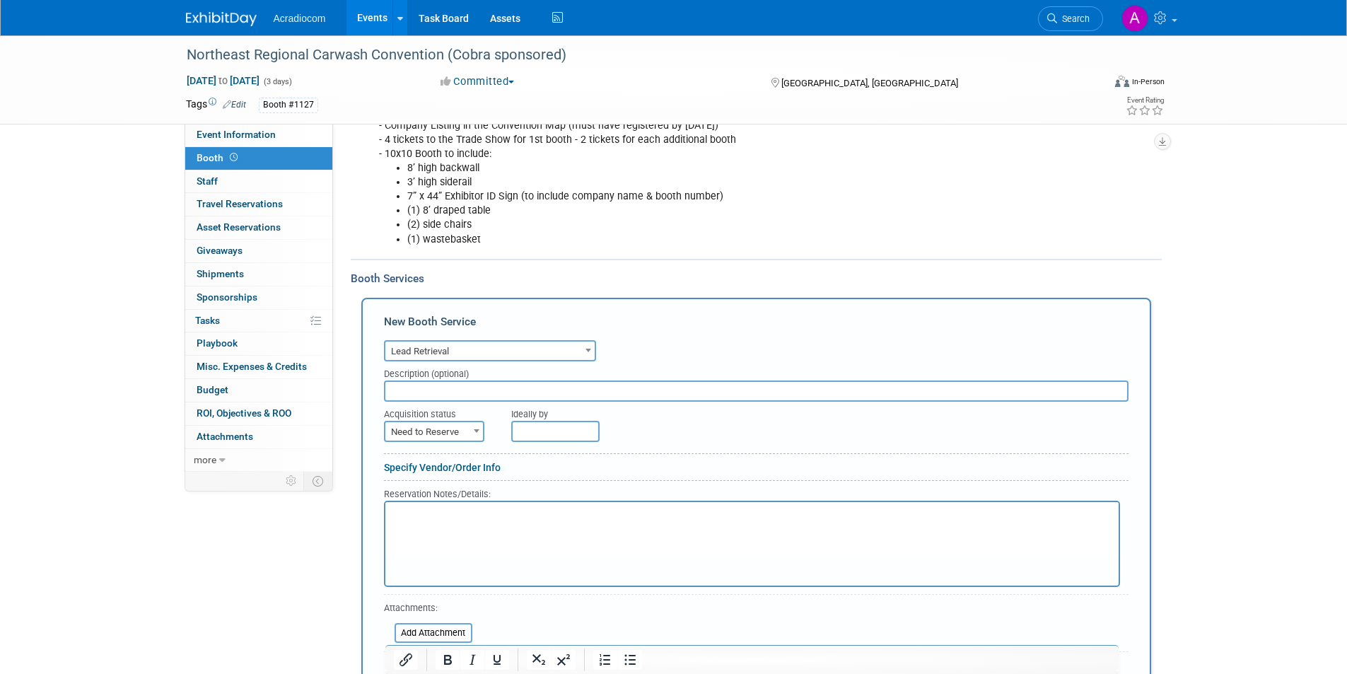
scroll to position [212, 0]
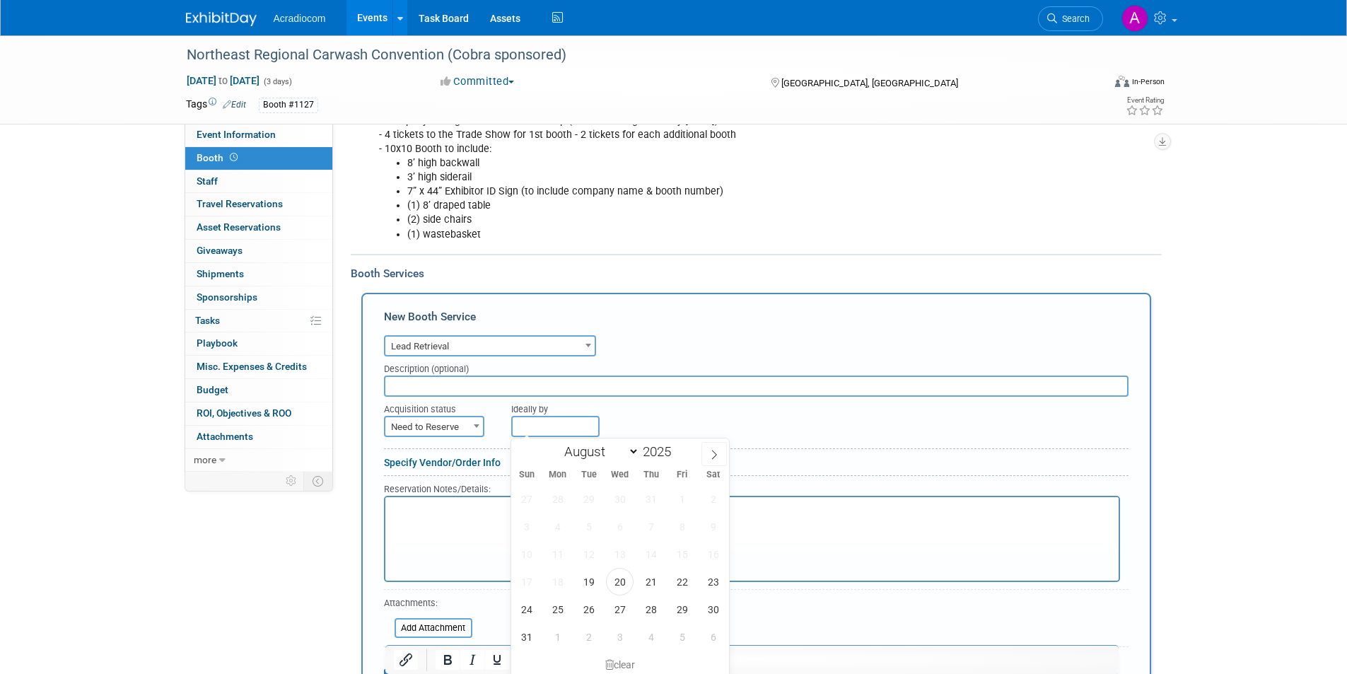
click at [574, 428] on input "text" at bounding box center [555, 426] width 88 height 21
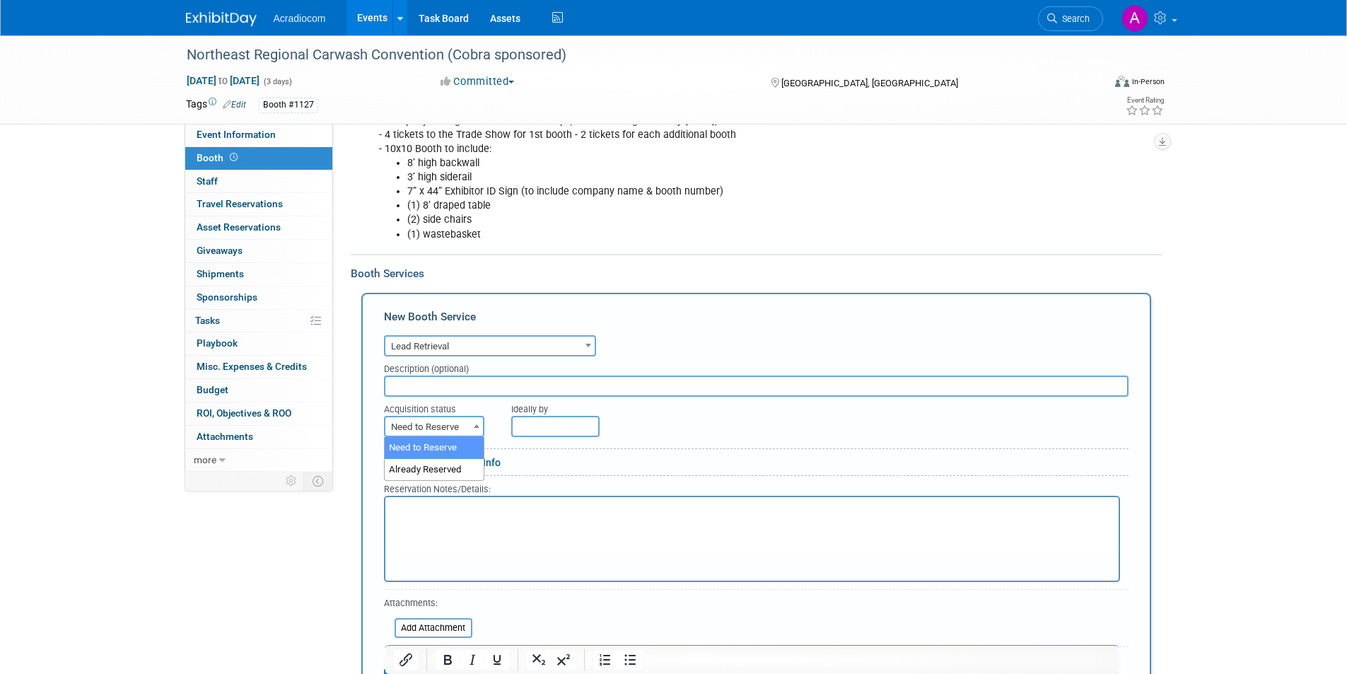
click at [446, 422] on span "Need to Reserve" at bounding box center [434, 427] width 98 height 20
click at [459, 345] on span "Lead Retrieval" at bounding box center [489, 346] width 209 height 20
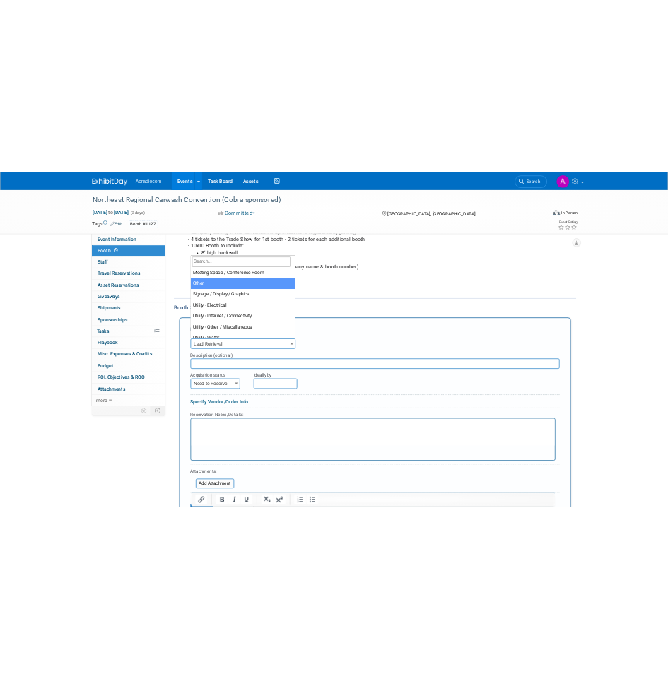
scroll to position [356, 0]
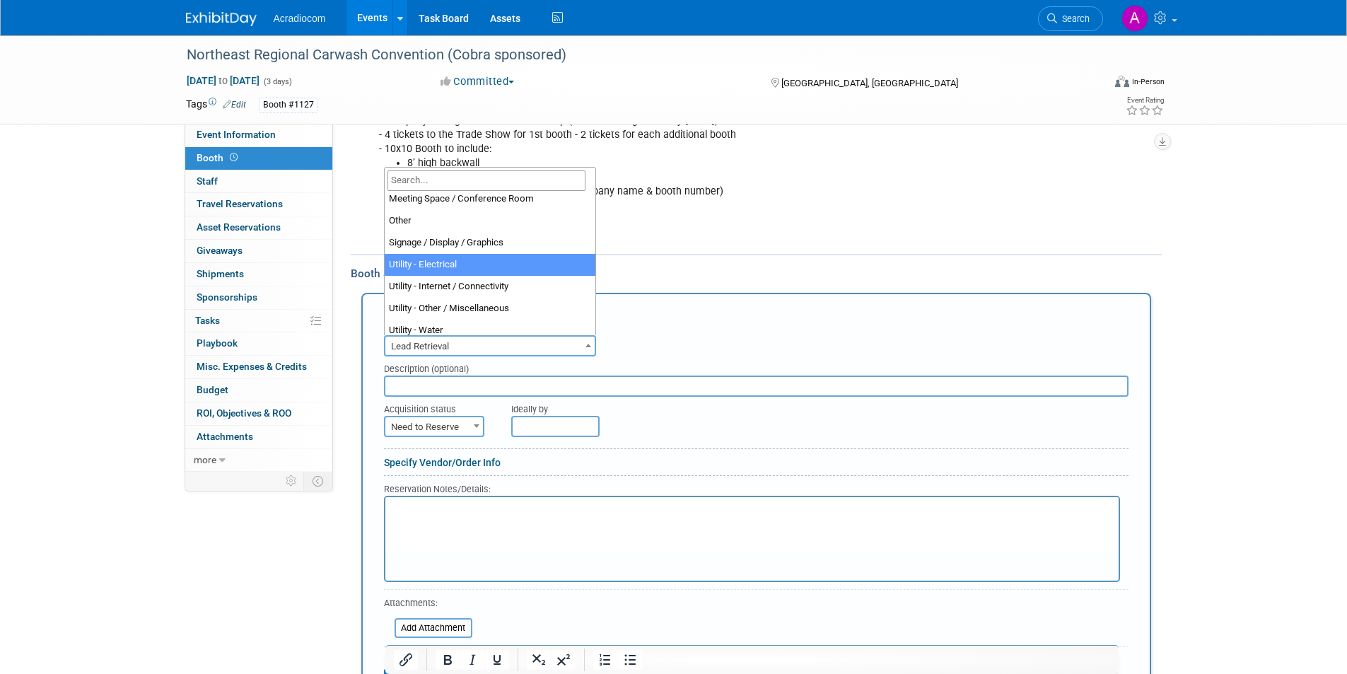
select select "8"
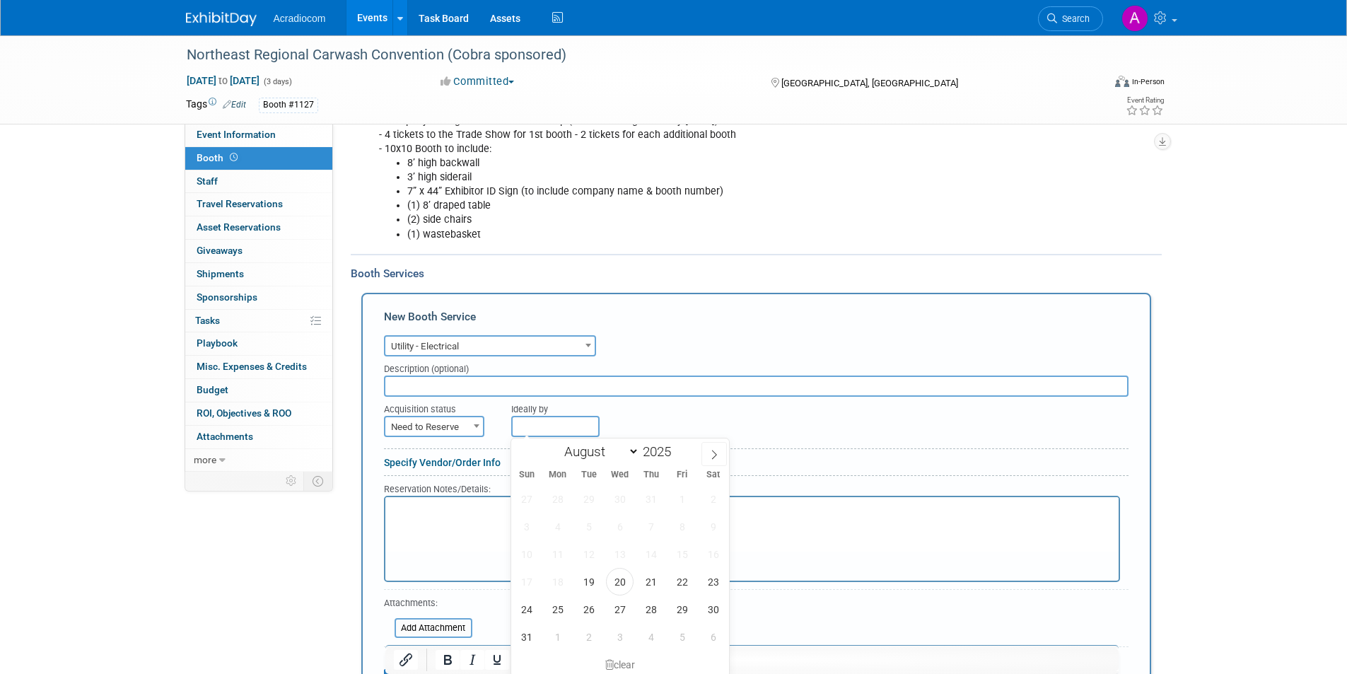
click at [544, 426] on input "text" at bounding box center [555, 426] width 88 height 21
click at [713, 452] on icon at bounding box center [714, 455] width 10 height 10
select select "8"
click at [524, 578] on span "21" at bounding box center [527, 582] width 28 height 28
type input "[DATE]"
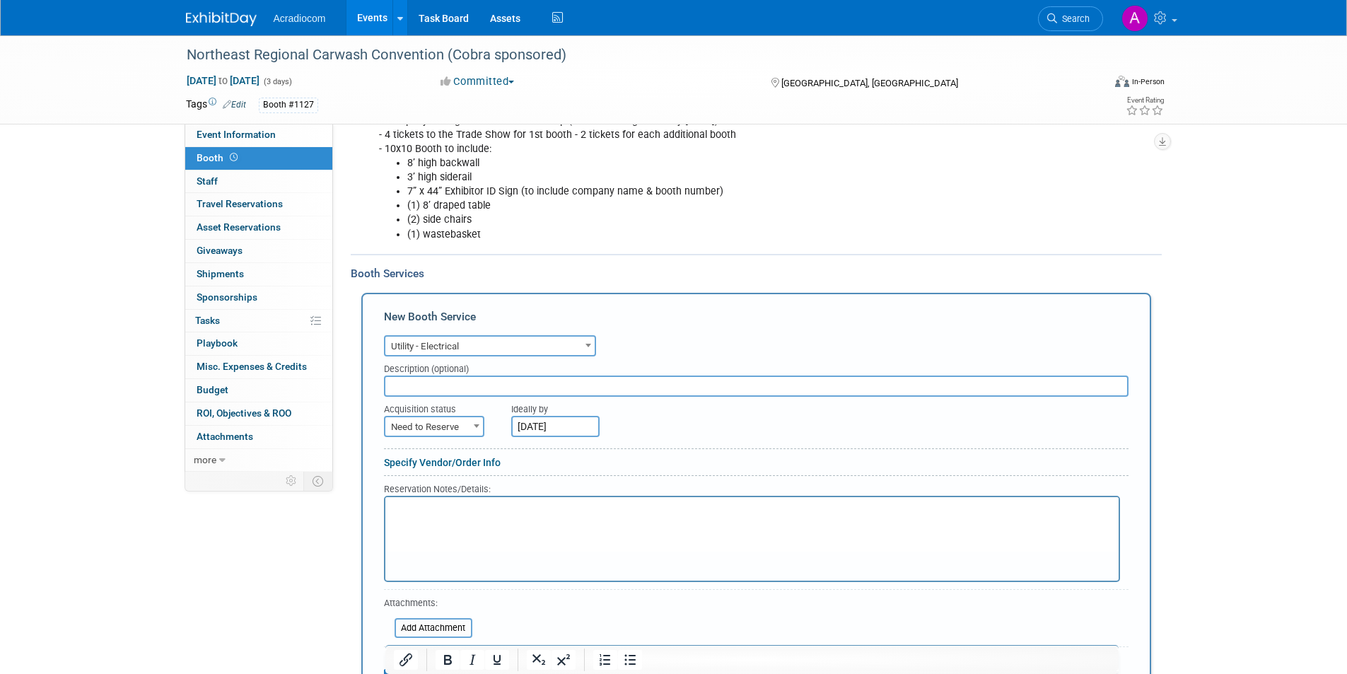
click at [531, 514] on p "Rich Text Area. Press ALT-0 for help." at bounding box center [751, 508] width 717 height 13
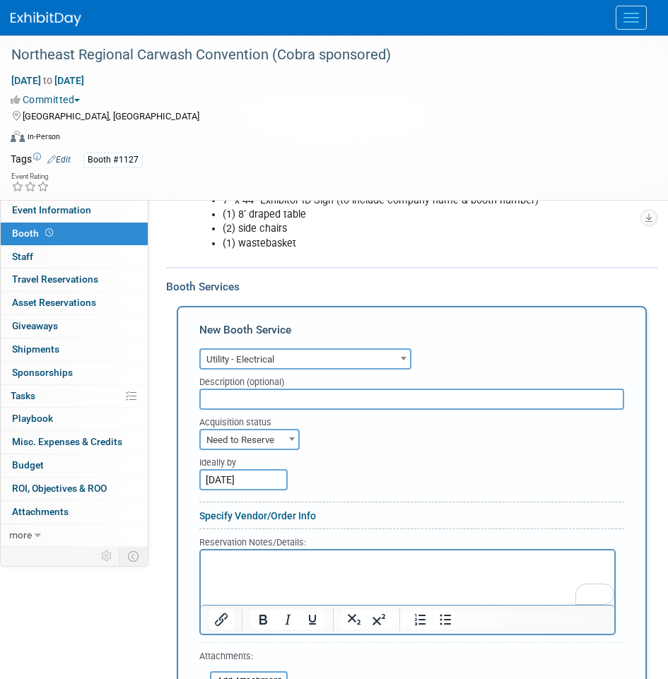
scroll to position [283, 0]
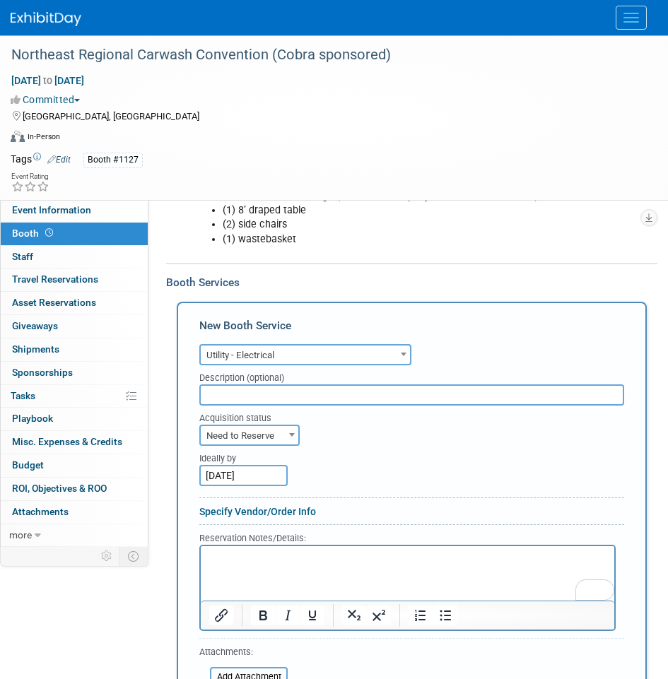
click at [296, 565] on html at bounding box center [408, 555] width 414 height 19
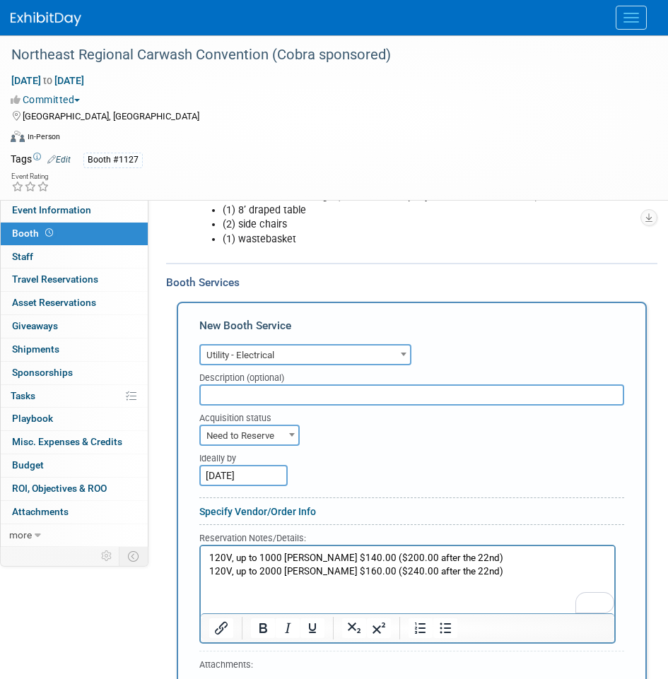
click at [344, 558] on p "120V, up to 1000 [PERSON_NAME] $140.00 ($200.00 after the 22nd)" at bounding box center [407, 557] width 397 height 13
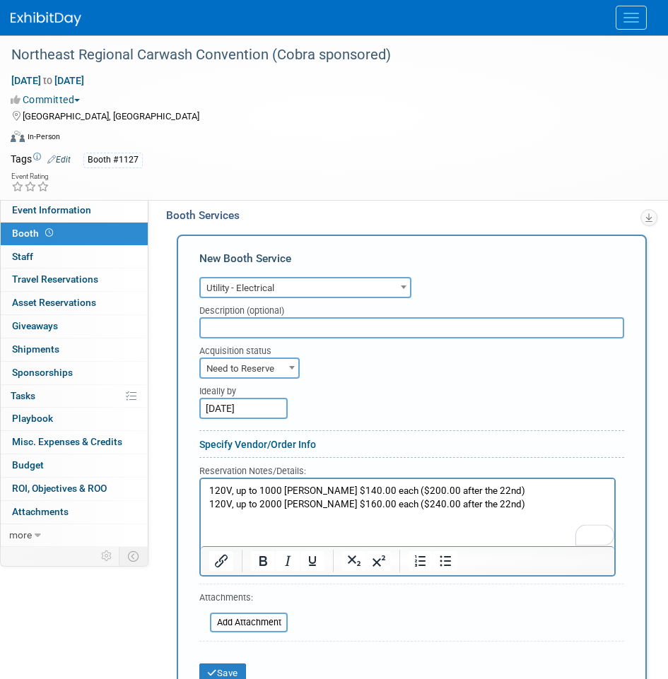
scroll to position [353, 0]
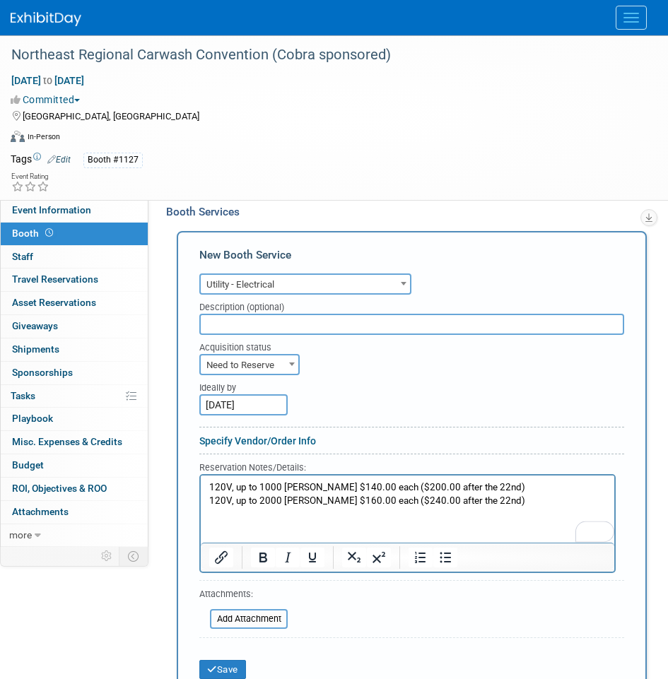
click at [303, 440] on link "Specify Vendor/Order Info" at bounding box center [257, 440] width 117 height 11
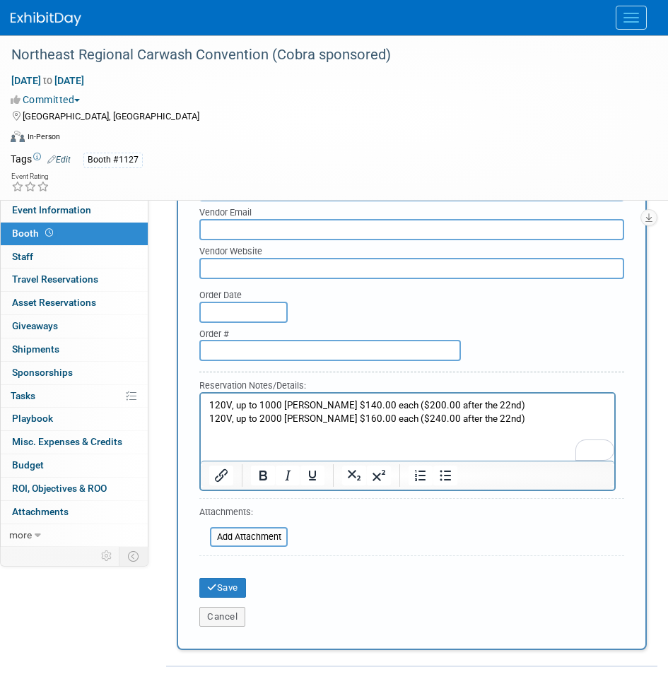
scroll to position [707, 0]
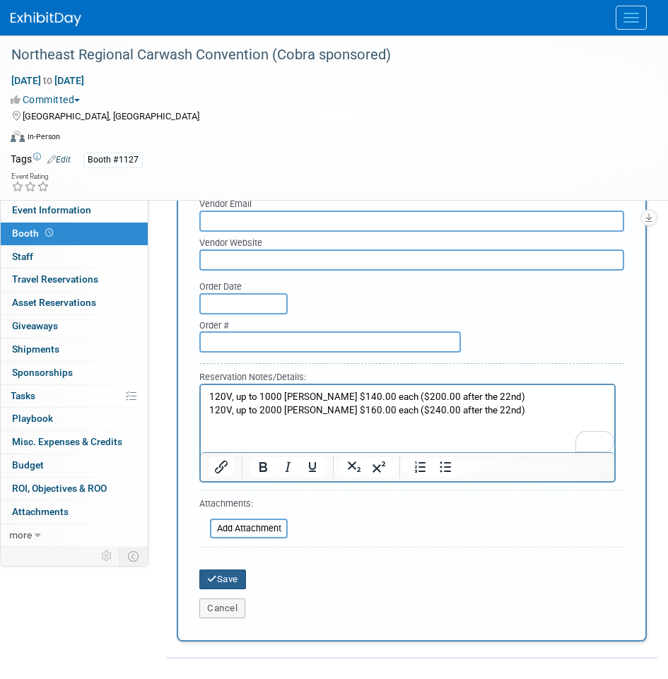
click at [226, 580] on button "Save" at bounding box center [222, 580] width 47 height 20
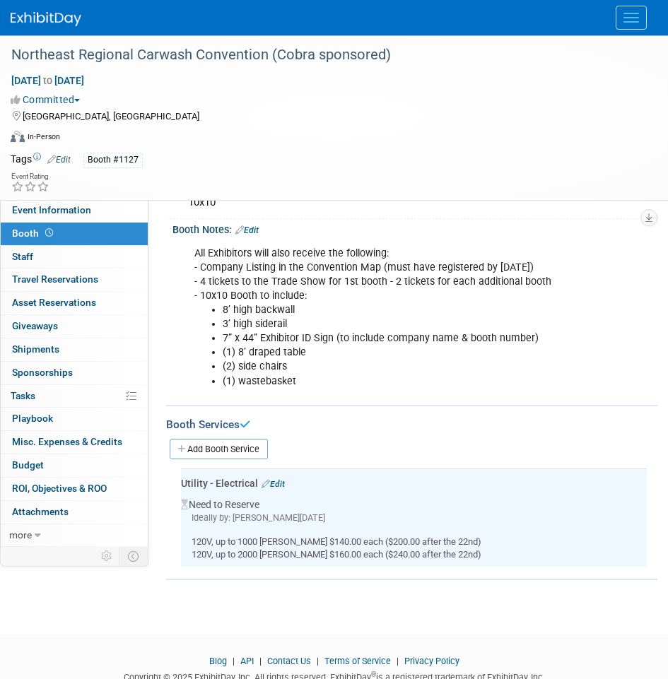
scroll to position [136, 0]
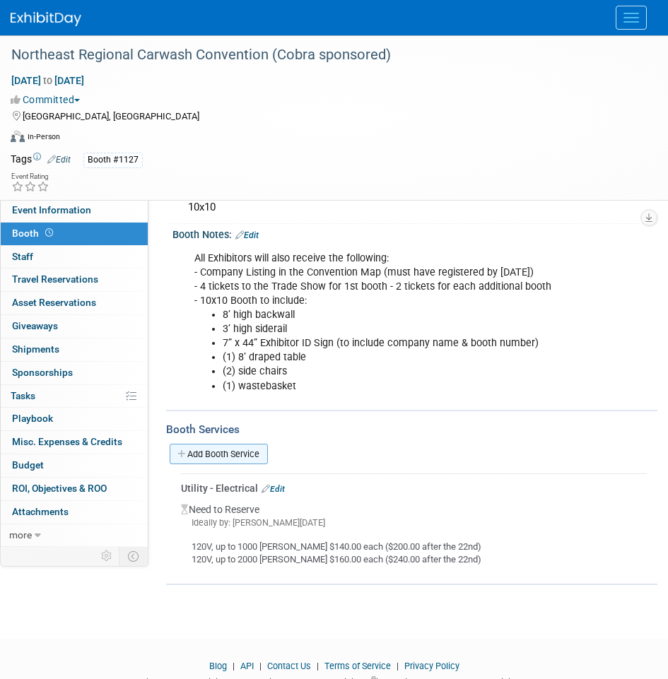
click at [242, 459] on link "Add Booth Service" at bounding box center [219, 454] width 98 height 21
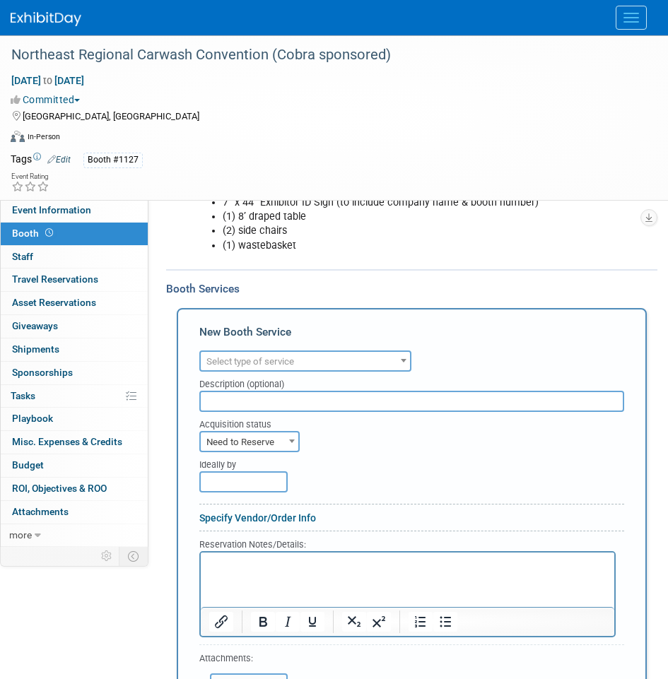
scroll to position [277, 0]
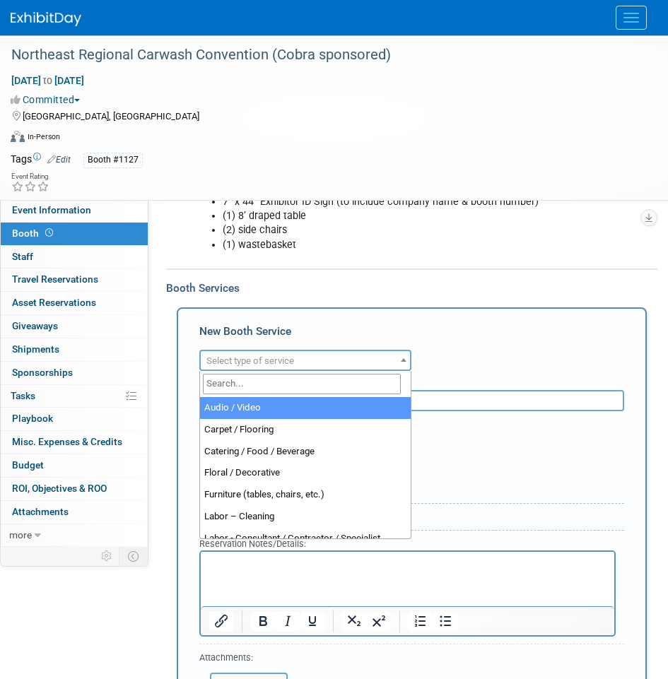
click at [316, 356] on span "Select type of service" at bounding box center [305, 361] width 209 height 20
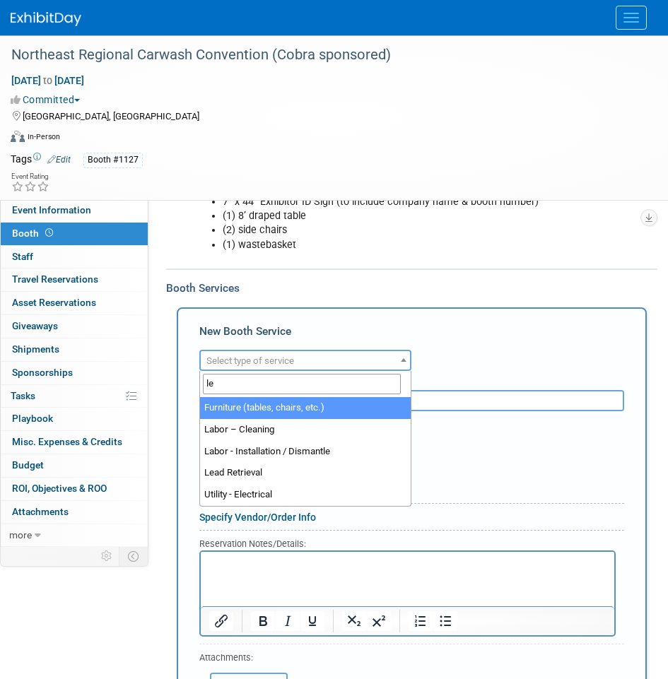
type input "lea"
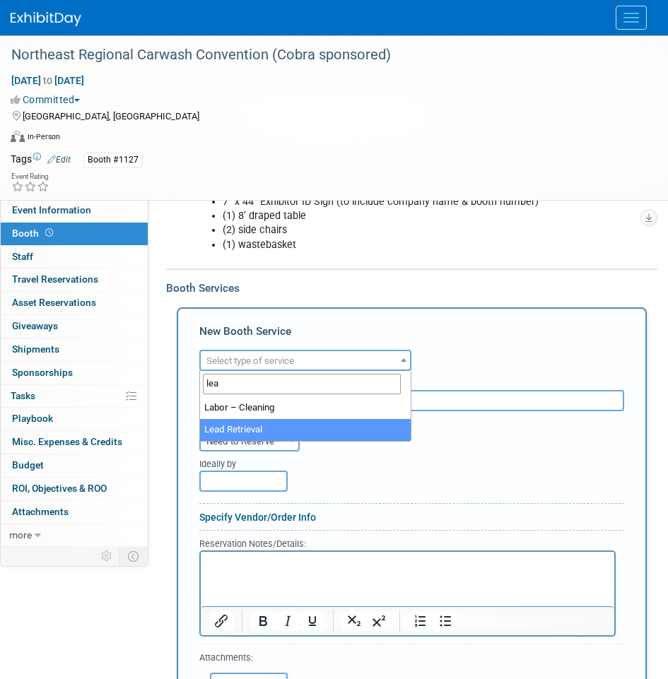
select select "7"
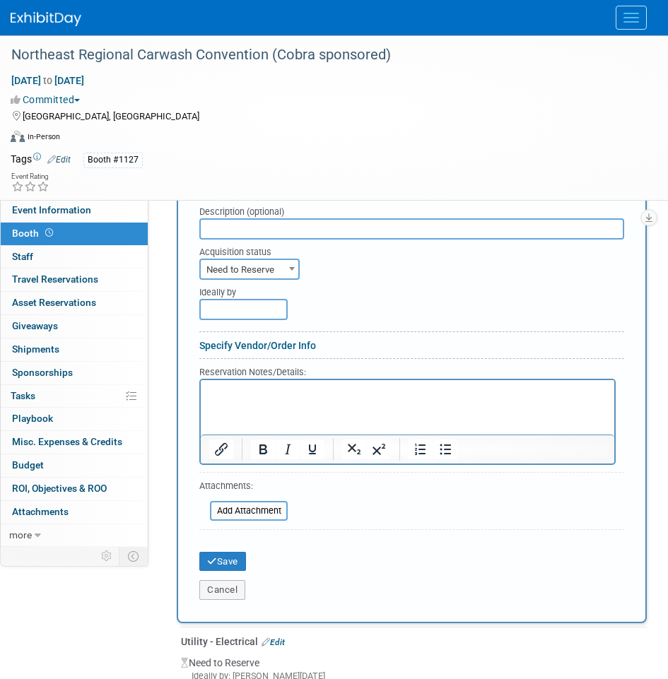
scroll to position [489, 0]
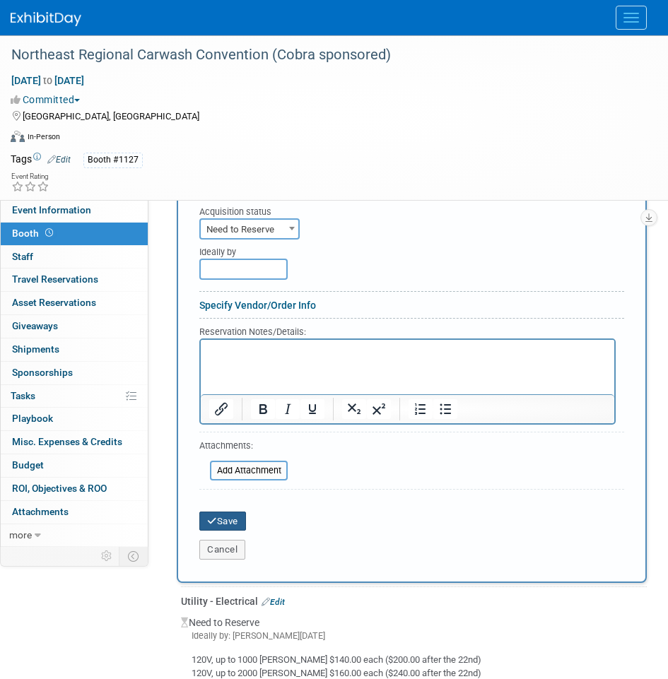
click at [238, 520] on button "Save" at bounding box center [222, 522] width 47 height 20
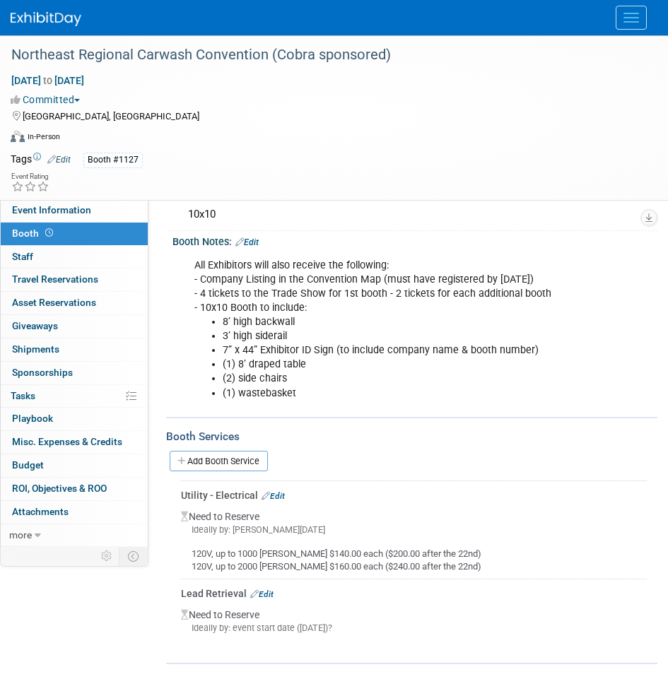
scroll to position [125, 0]
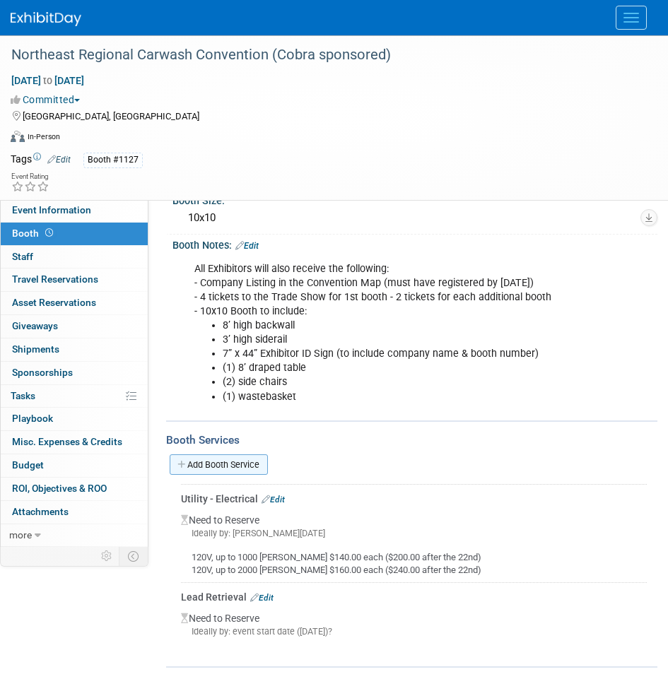
click at [229, 469] on link "Add Booth Service" at bounding box center [219, 465] width 98 height 21
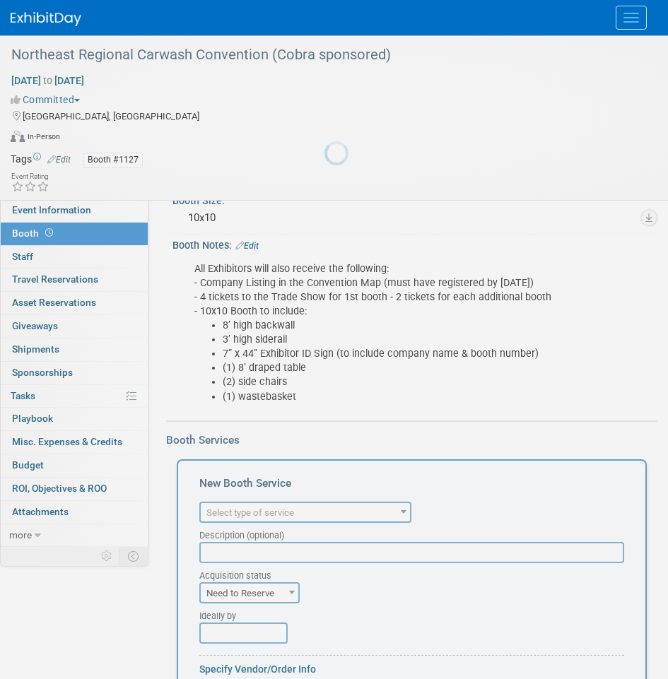
scroll to position [0, 0]
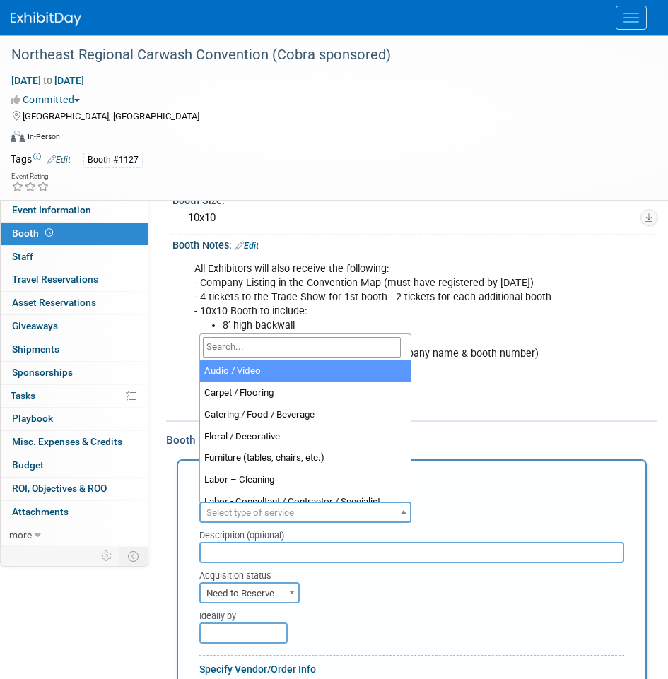
click at [269, 508] on span "Select type of service" at bounding box center [250, 513] width 88 height 11
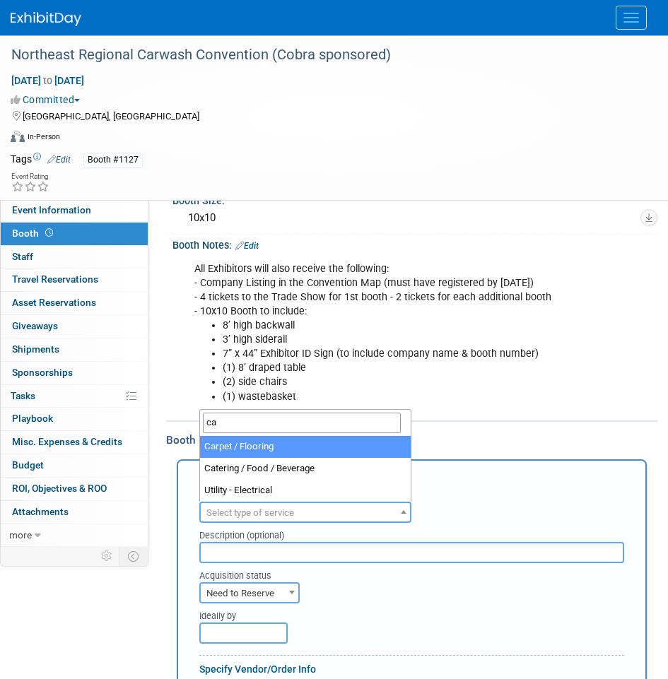
type input "ca"
select select "4"
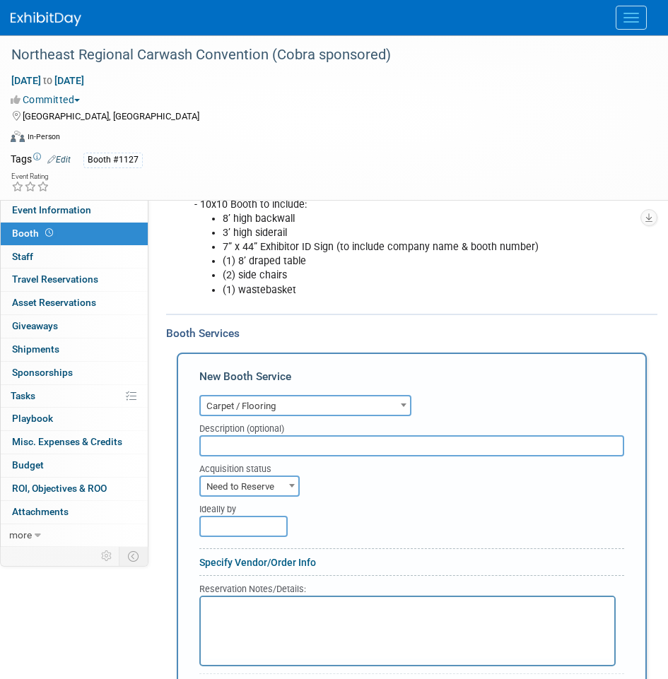
scroll to position [267, 0]
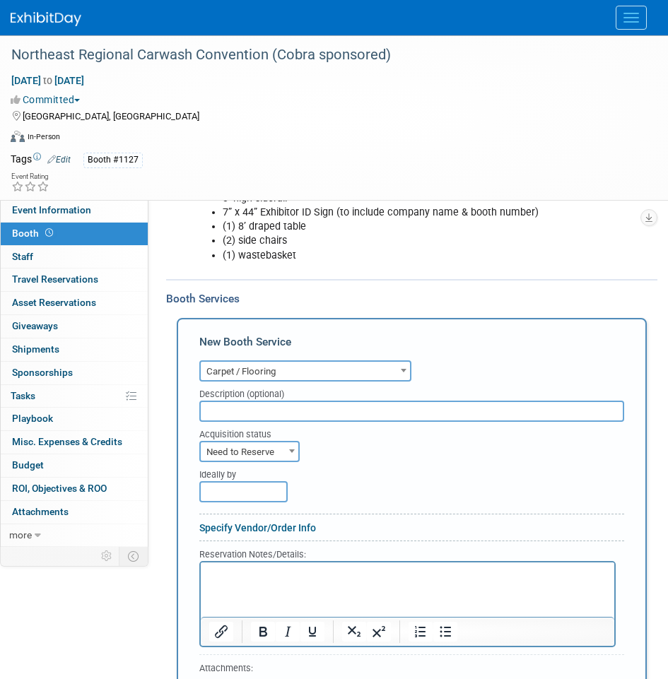
click at [281, 452] on span "Need to Reserve" at bounding box center [250, 453] width 98 height 20
click at [409, 463] on div "Ideally by" at bounding box center [411, 471] width 425 height 19
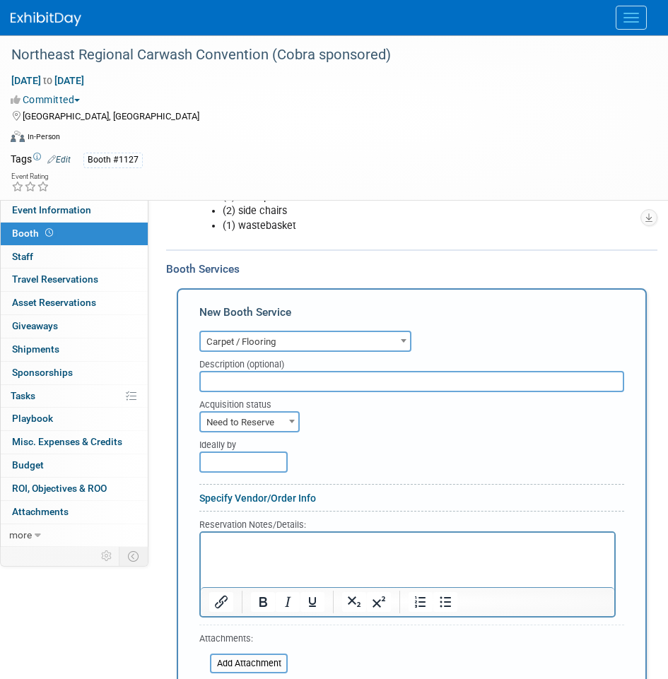
scroll to position [408, 0]
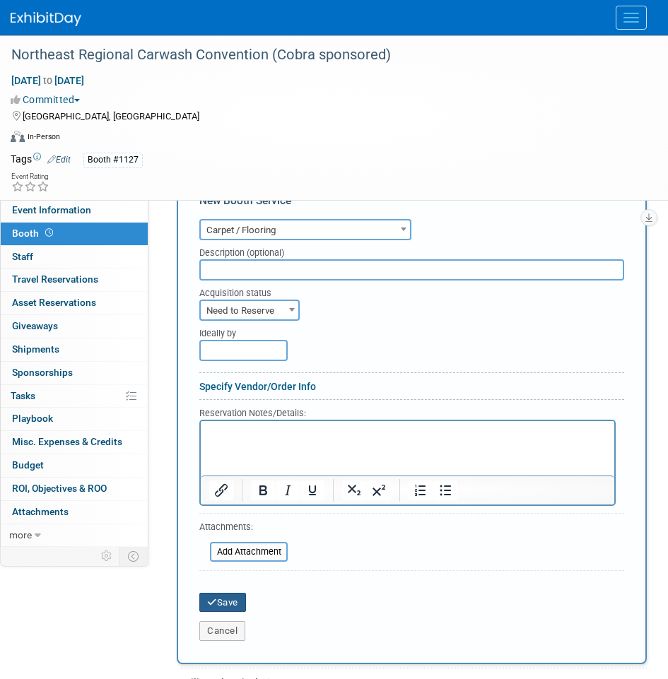
click at [217, 604] on button "Save" at bounding box center [222, 603] width 47 height 20
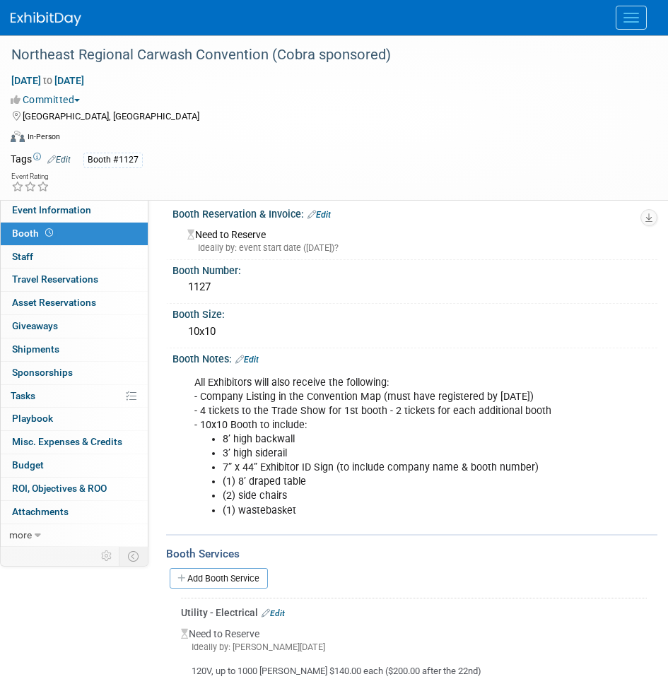
scroll to position [0, 0]
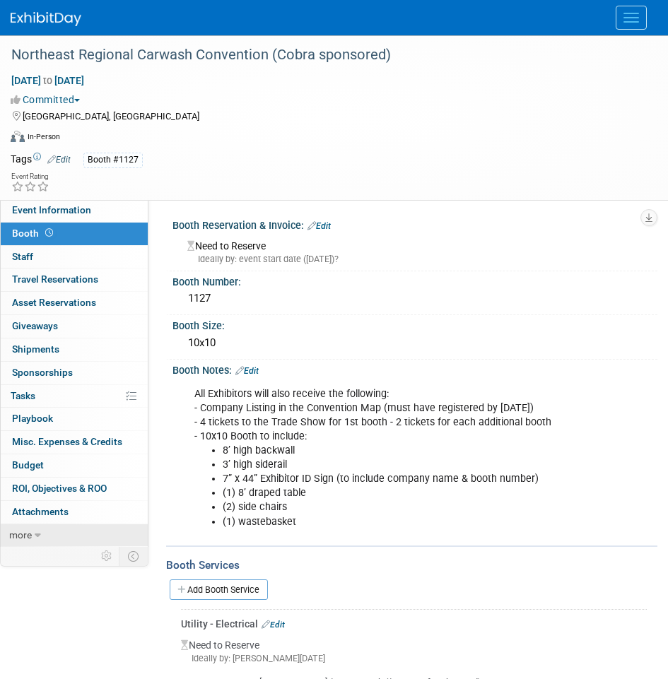
click at [59, 531] on link "more" at bounding box center [74, 536] width 147 height 23
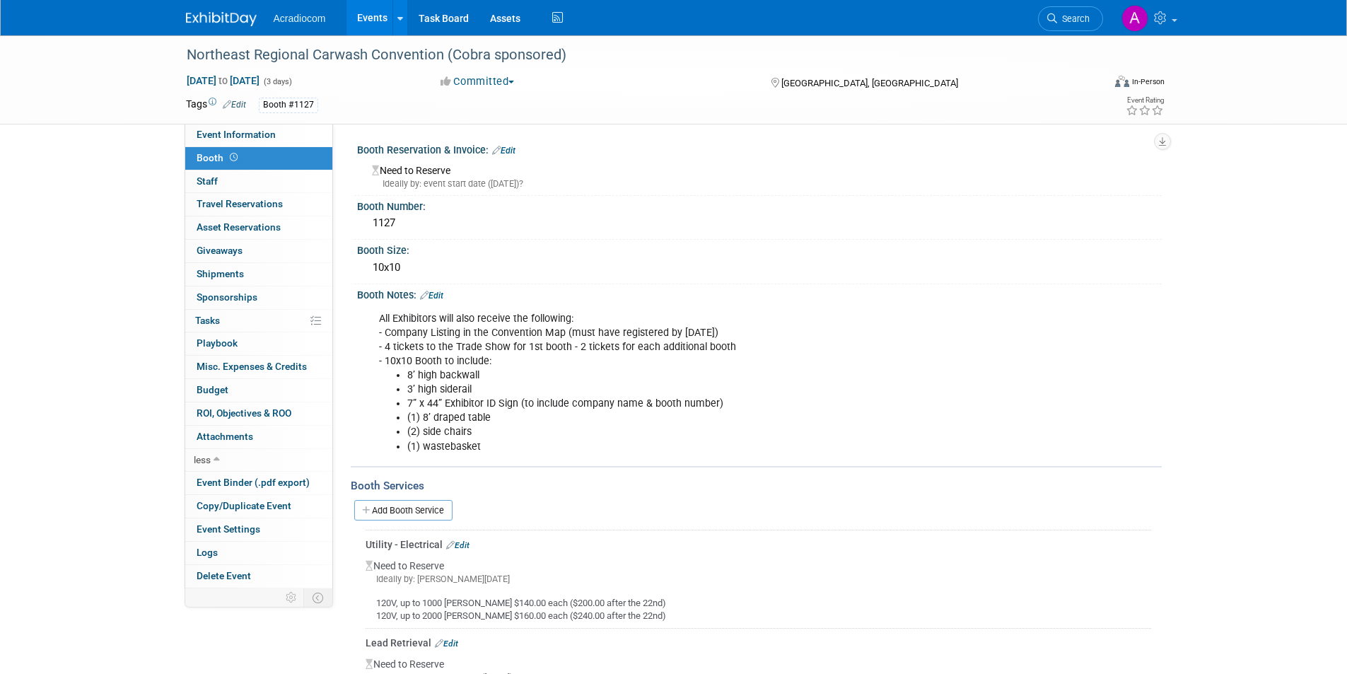
click at [515, 152] on link "Edit" at bounding box center [503, 151] width 23 height 10
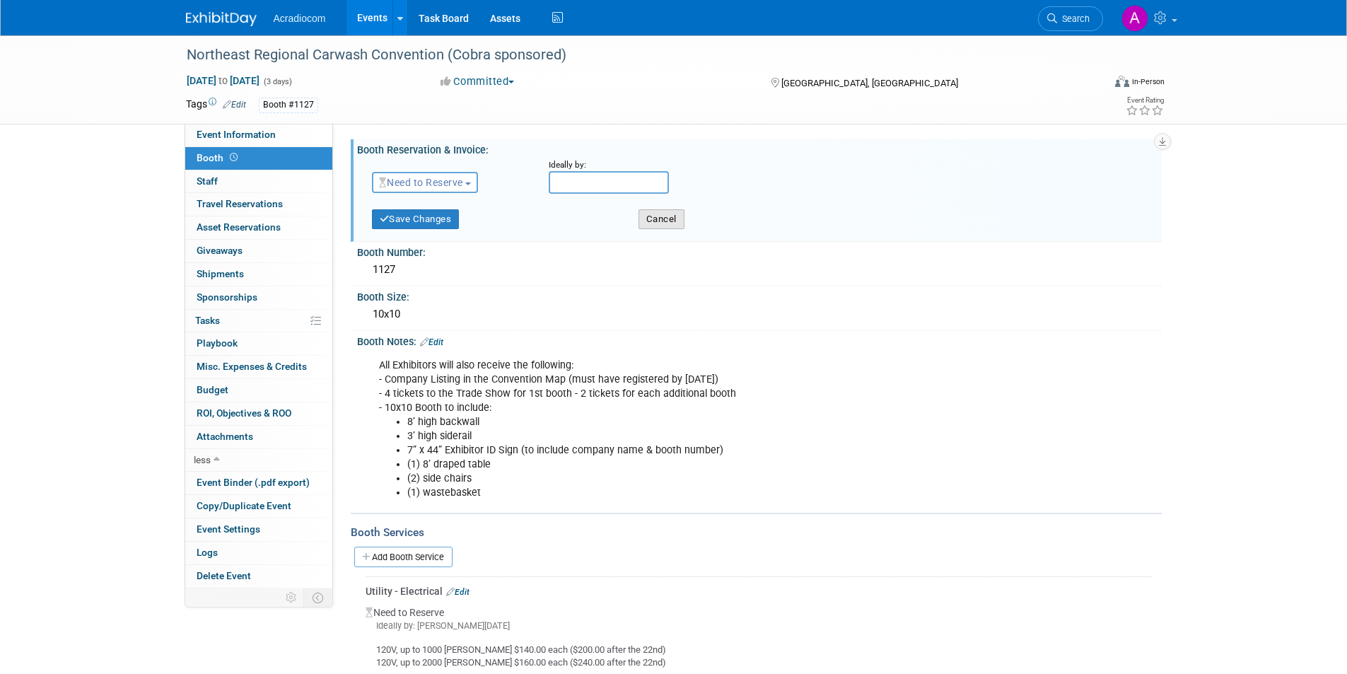
click at [652, 212] on button "Cancel" at bounding box center [661, 219] width 46 height 20
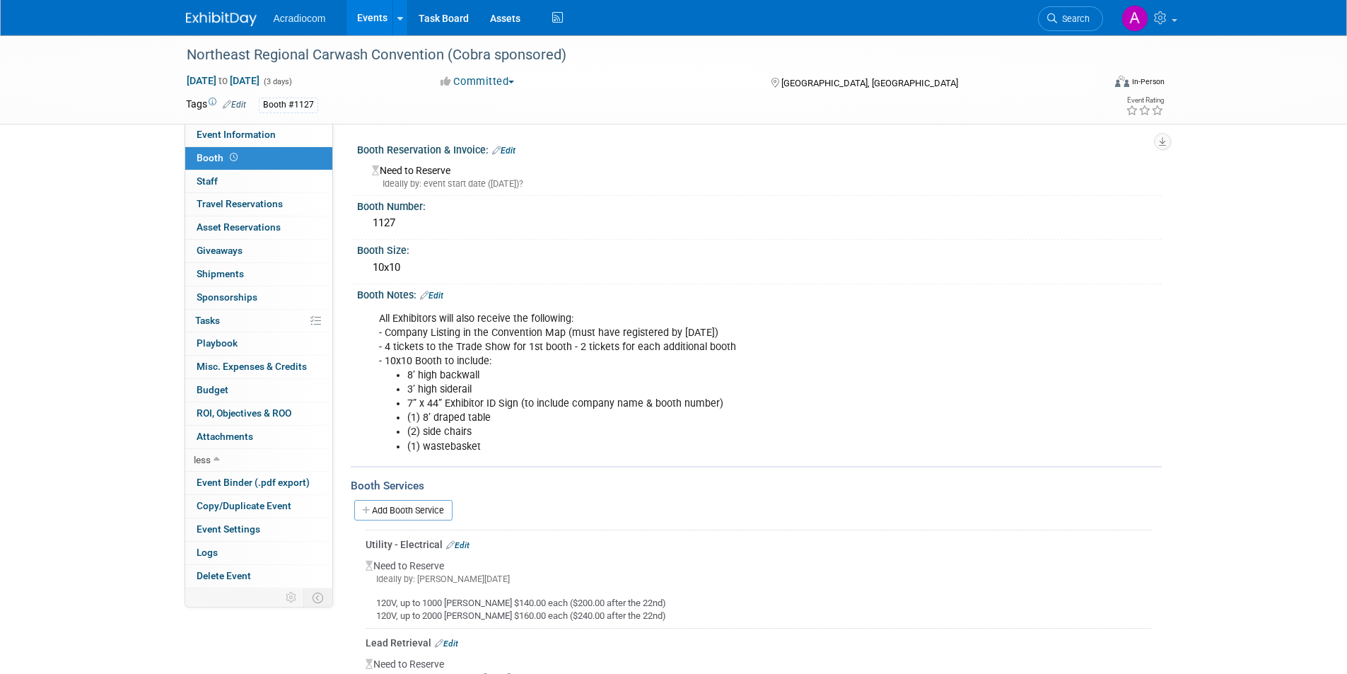
click at [703, 334] on div "All Exhibitors will also receive the following: - Company Listing in the Conven…" at bounding box center [687, 383] width 637 height 156
click at [716, 379] on li "8’ high backwall" at bounding box center [702, 375] width 590 height 14
